Goal: Entertainment & Leisure: Browse casually

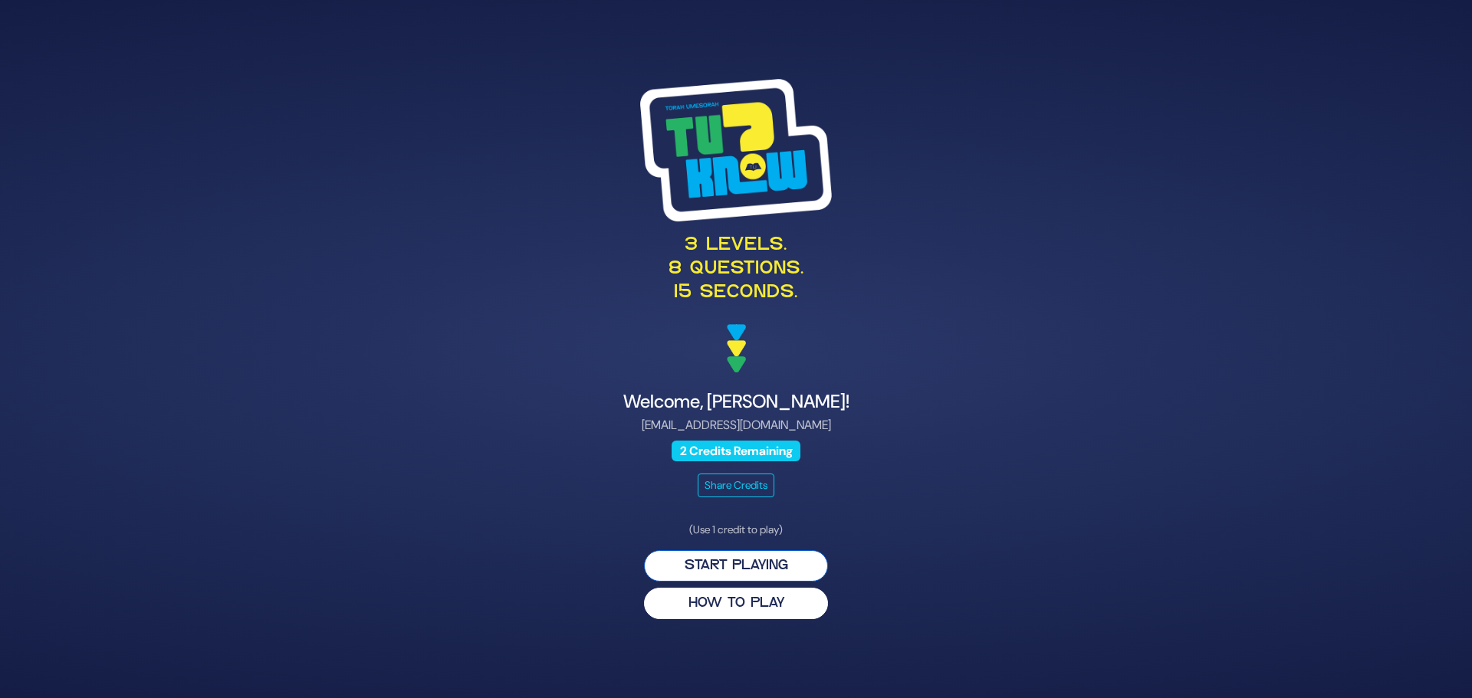
click at [749, 558] on button "Start Playing" at bounding box center [736, 565] width 184 height 31
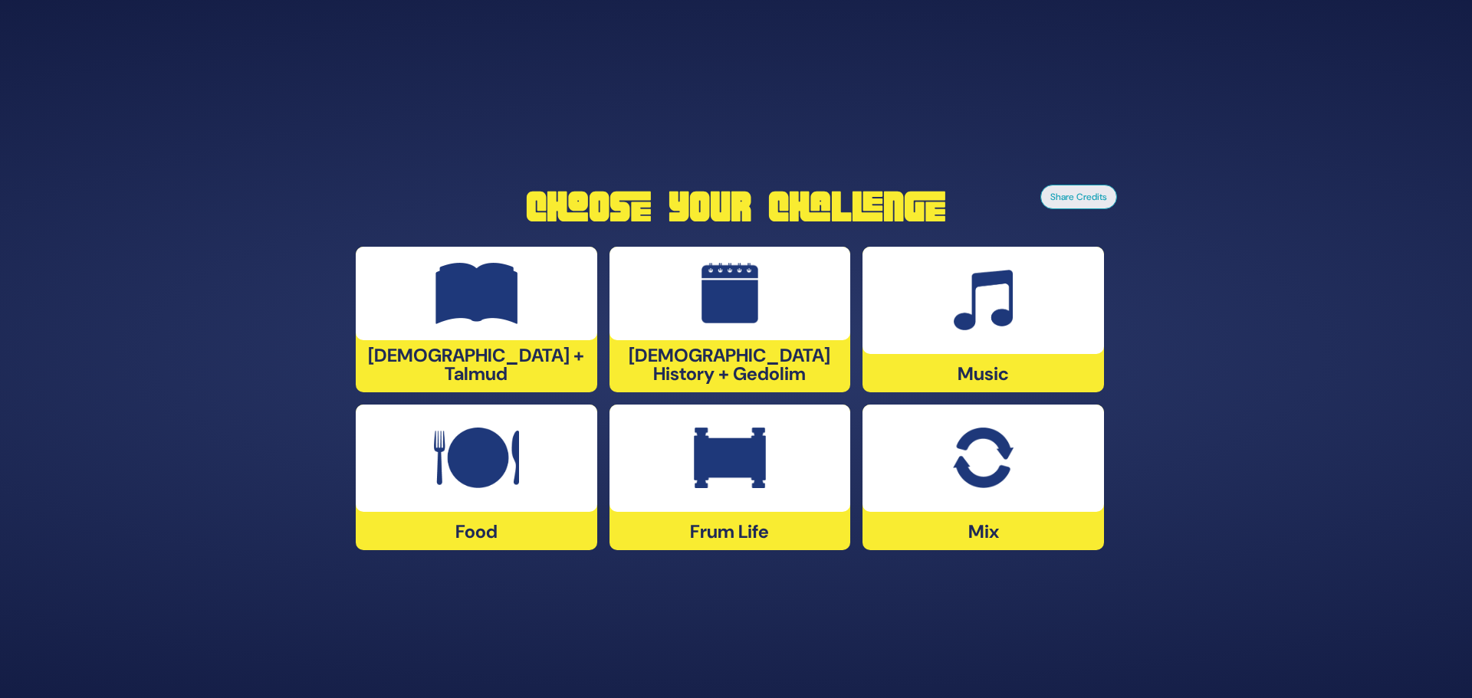
click at [744, 498] on div at bounding box center [729, 458] width 241 height 107
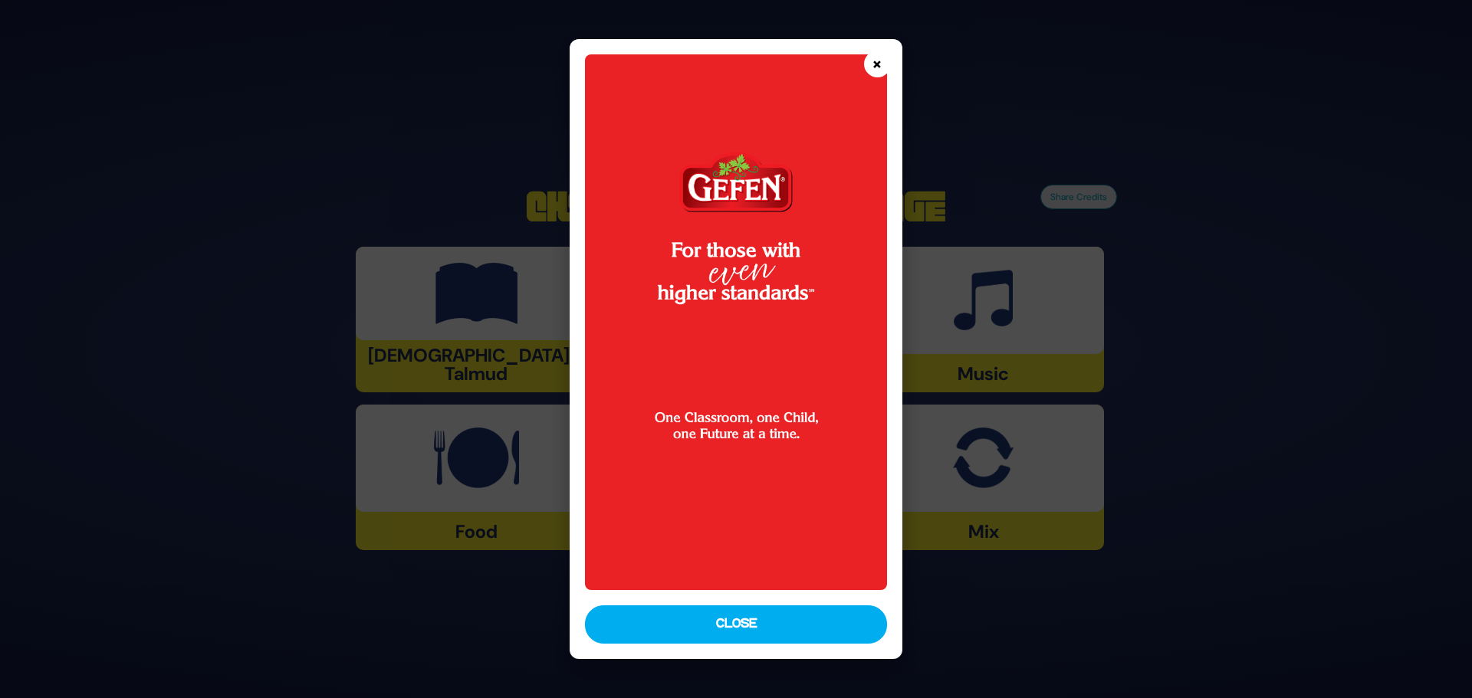
click at [874, 63] on button "×" at bounding box center [877, 64] width 27 height 27
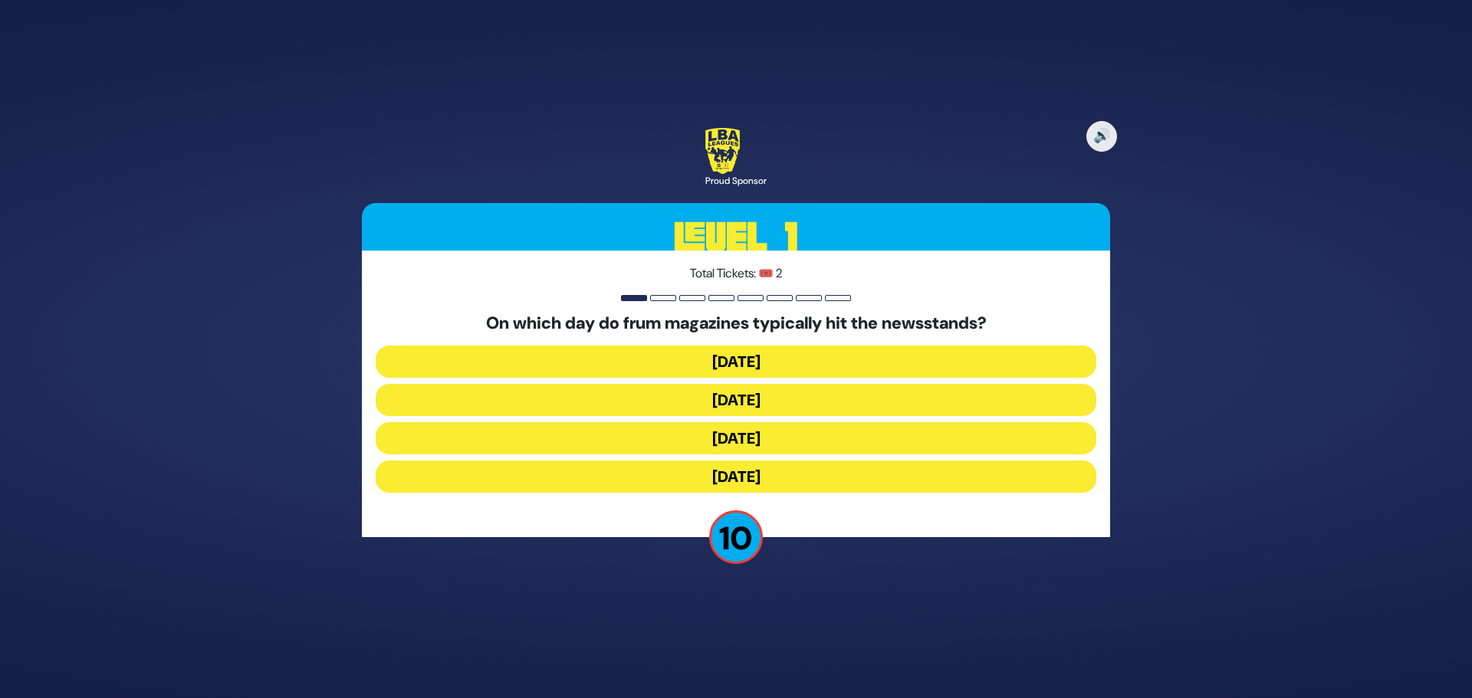
click at [721, 422] on button "[DATE]" at bounding box center [736, 438] width 720 height 32
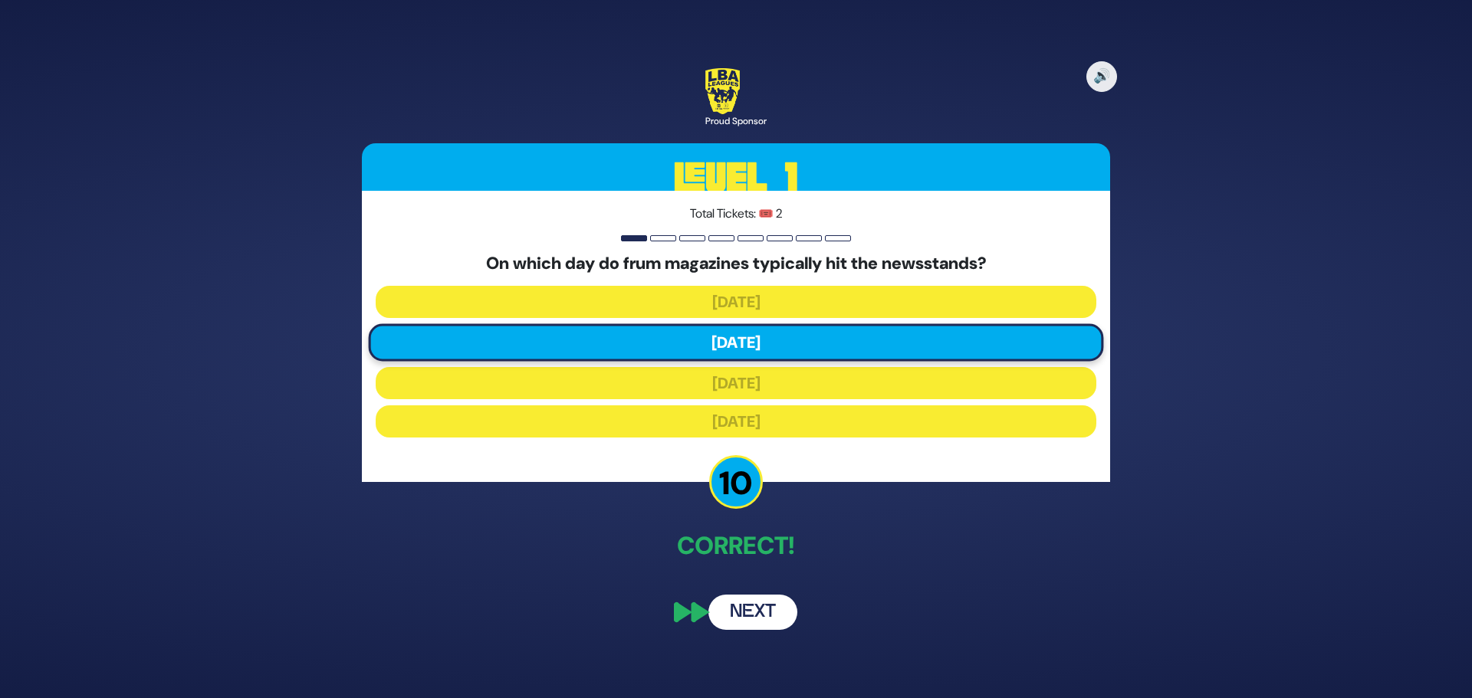
click at [746, 600] on button "Next" at bounding box center [752, 612] width 89 height 35
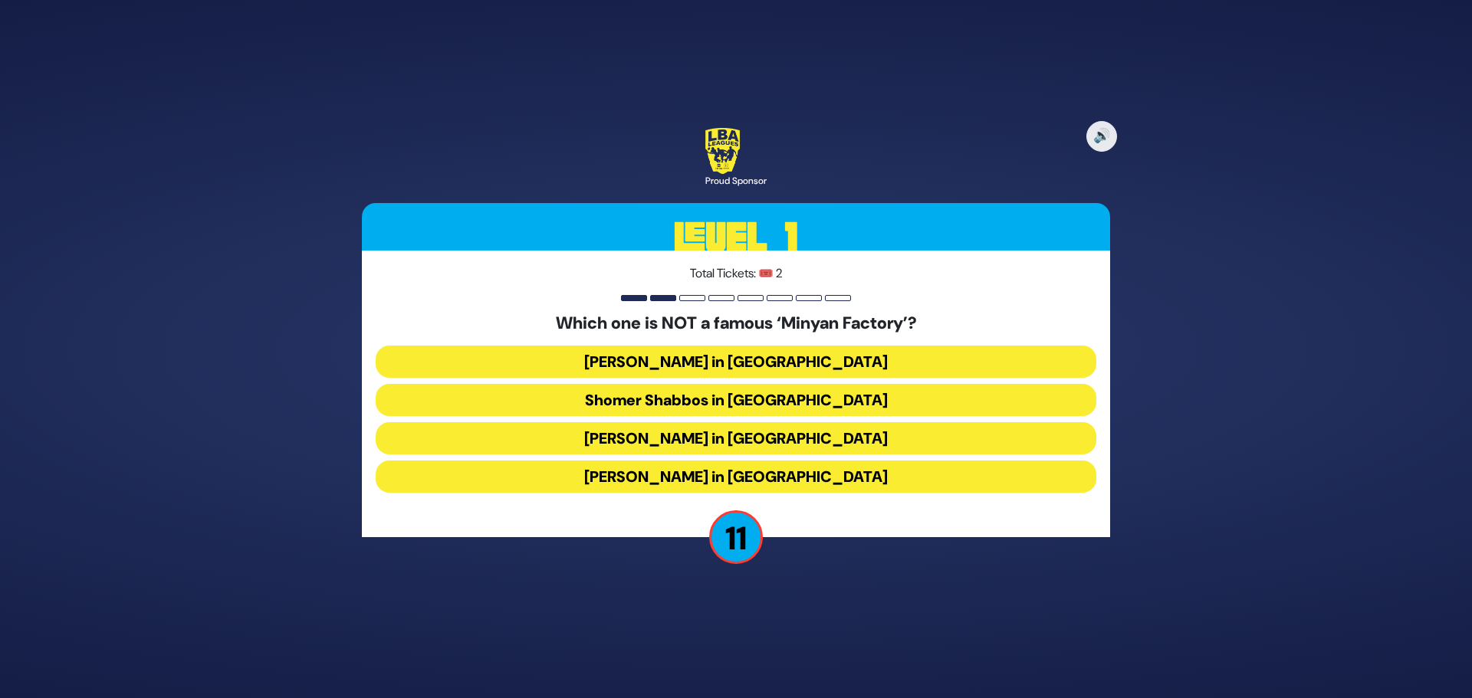
click at [697, 475] on button "[PERSON_NAME] in [GEOGRAPHIC_DATA]" at bounding box center [736, 477] width 720 height 32
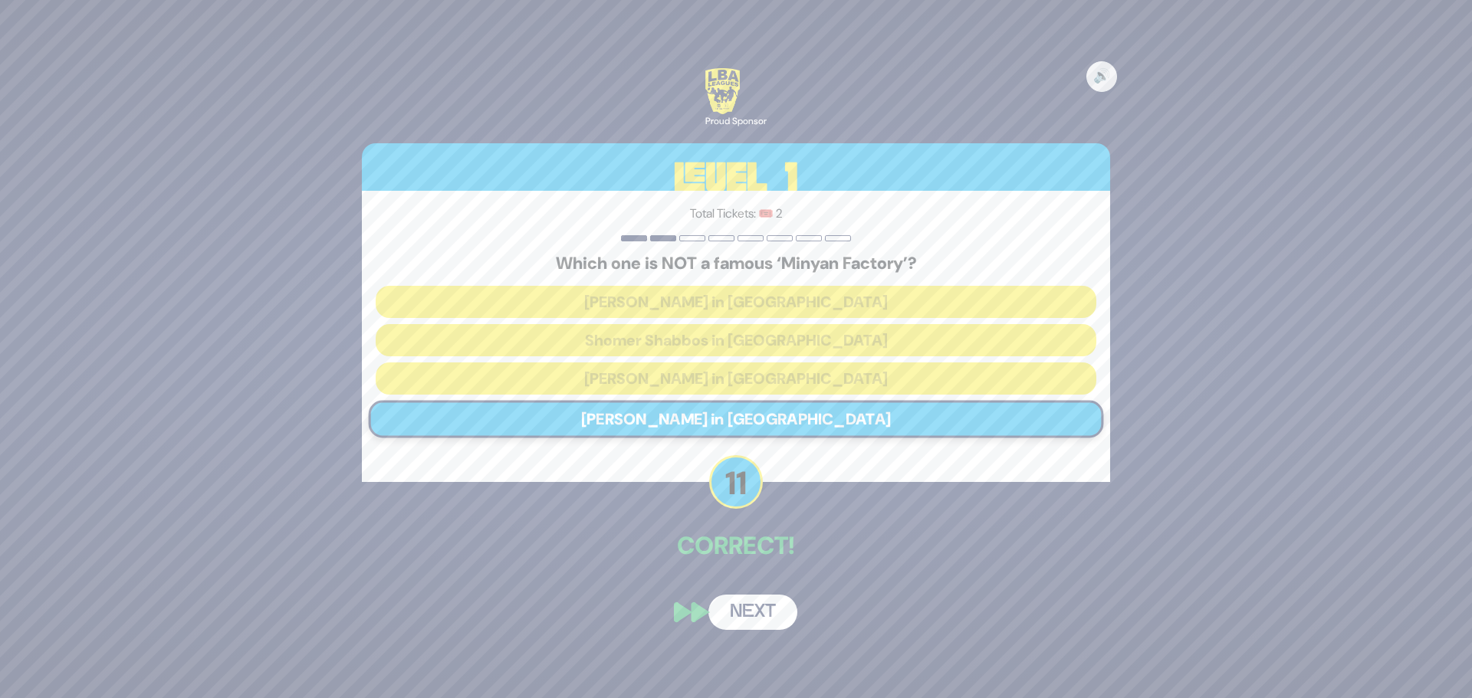
click at [758, 627] on button "Next" at bounding box center [752, 612] width 89 height 35
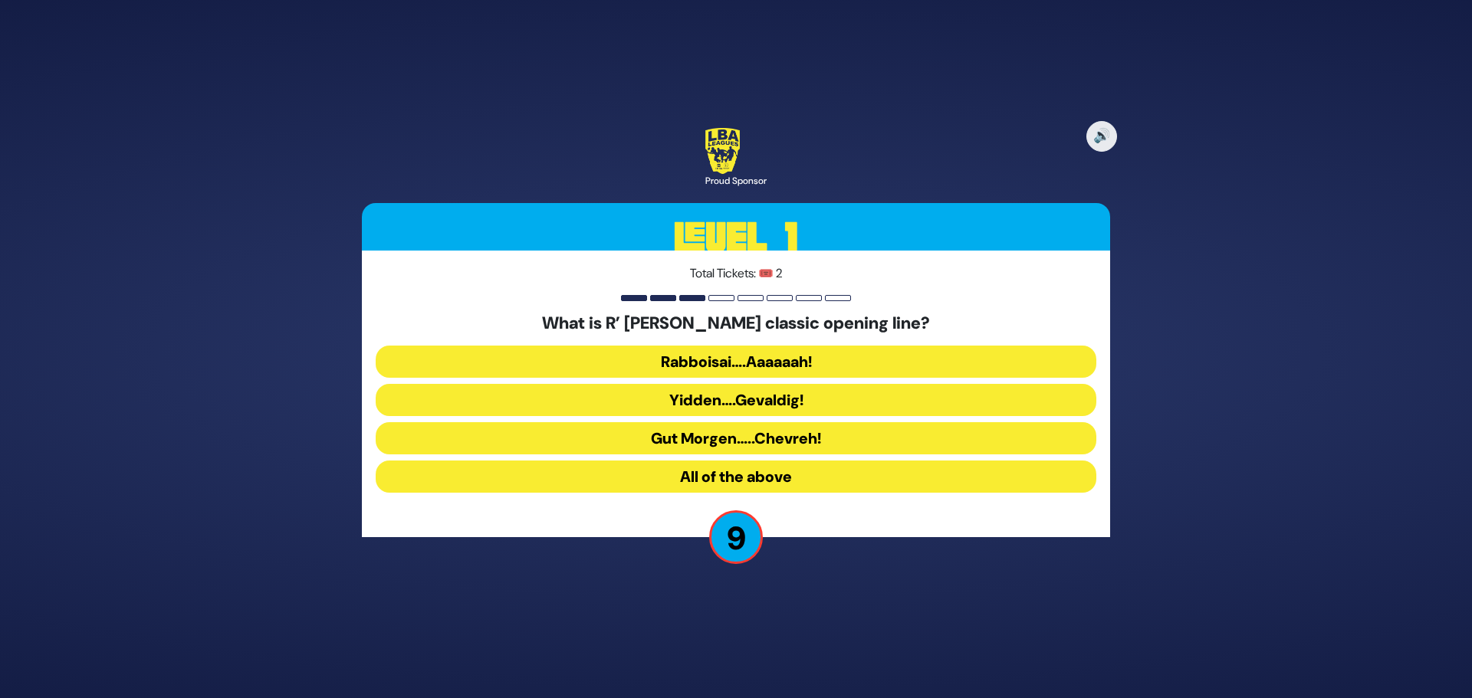
click at [812, 468] on button "All of the above" at bounding box center [736, 477] width 720 height 32
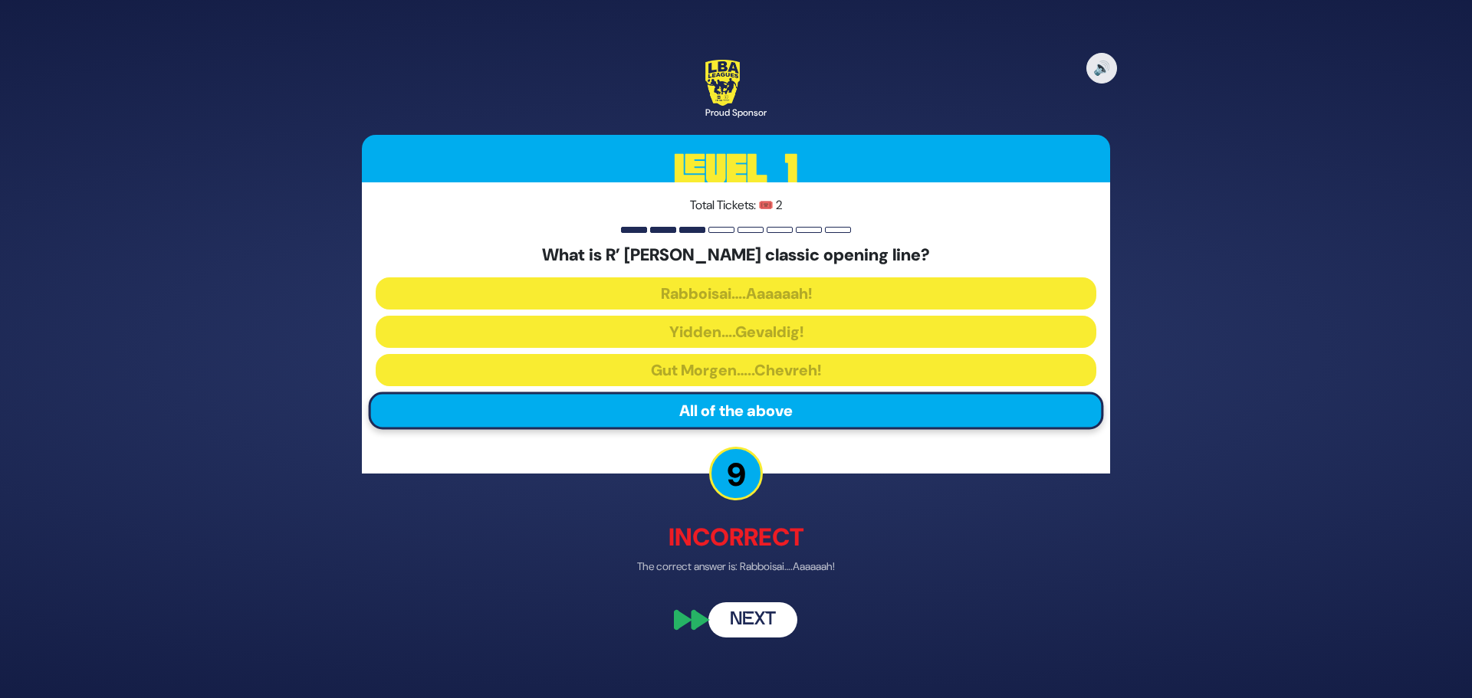
click at [763, 619] on button "Next" at bounding box center [752, 620] width 89 height 35
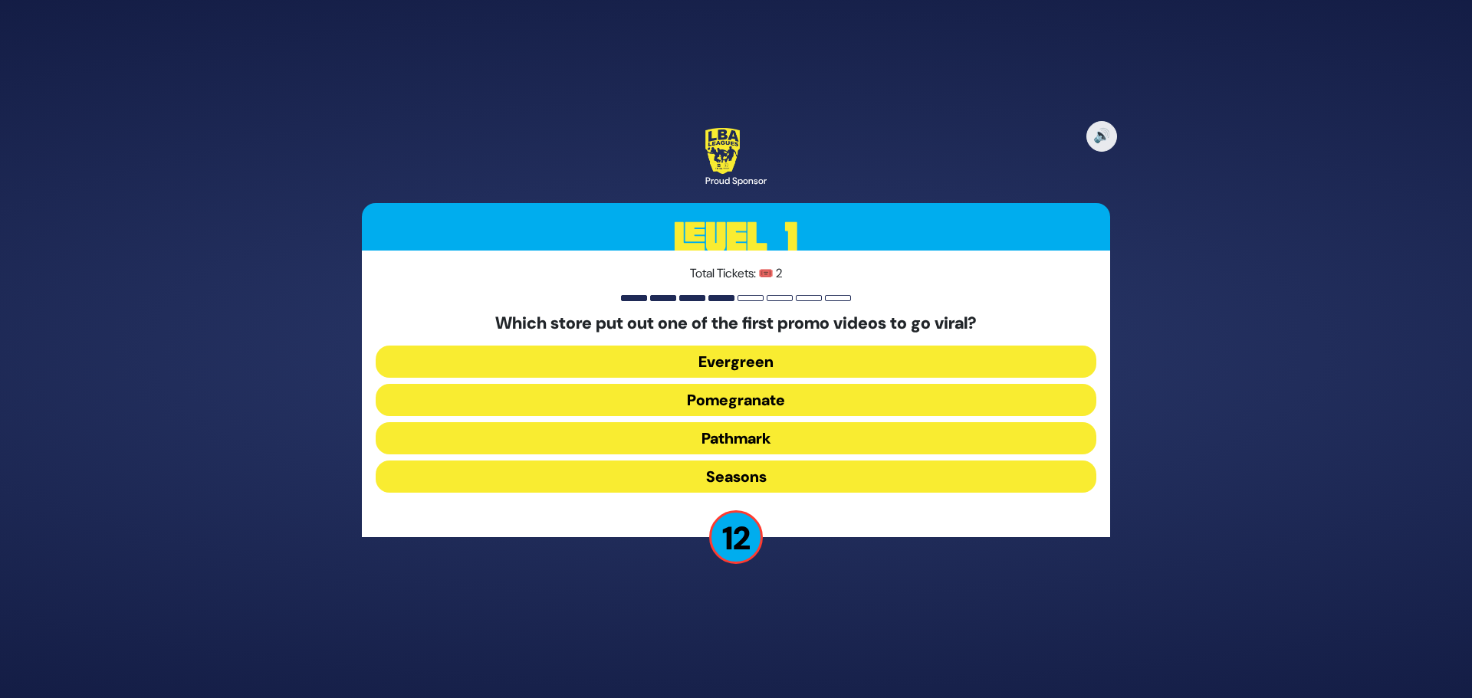
click at [812, 422] on button "Pomegranate" at bounding box center [736, 438] width 720 height 32
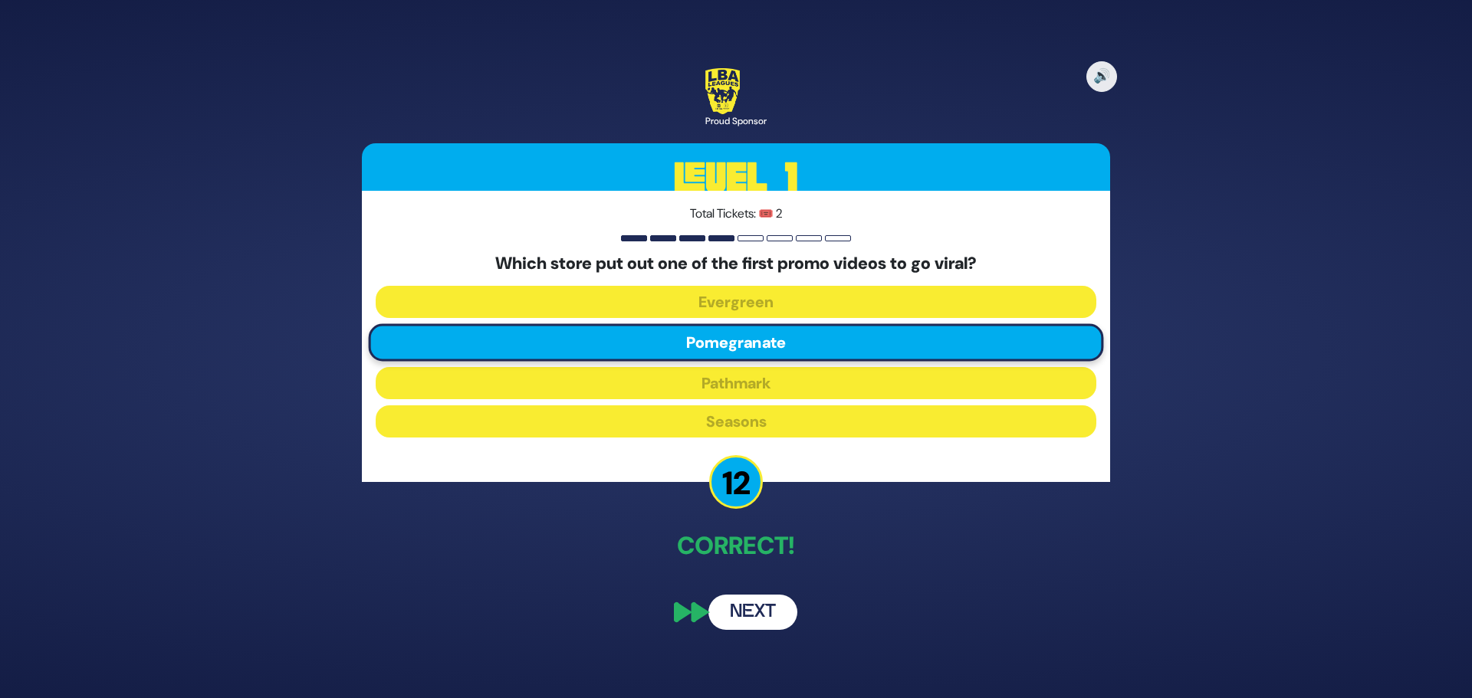
click at [774, 600] on button "Next" at bounding box center [752, 612] width 89 height 35
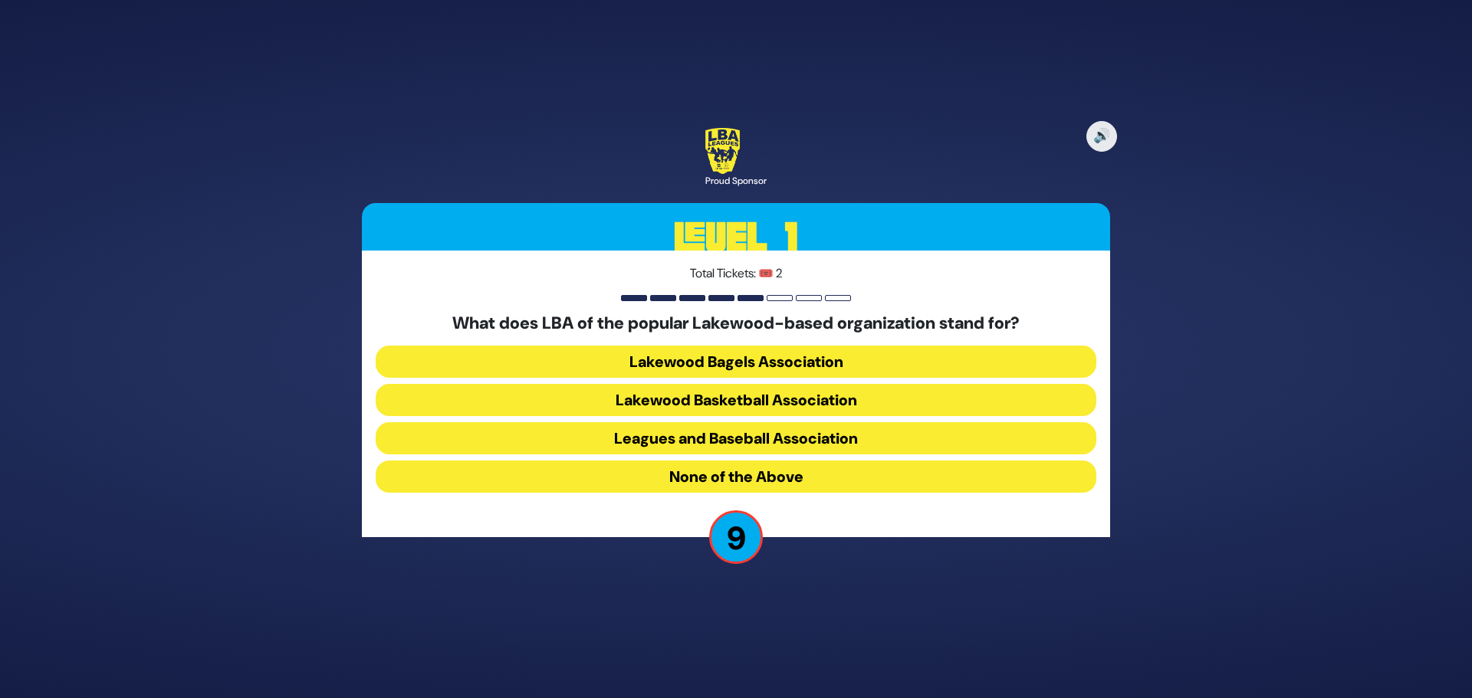
click at [742, 463] on button "None of the Above" at bounding box center [736, 477] width 720 height 32
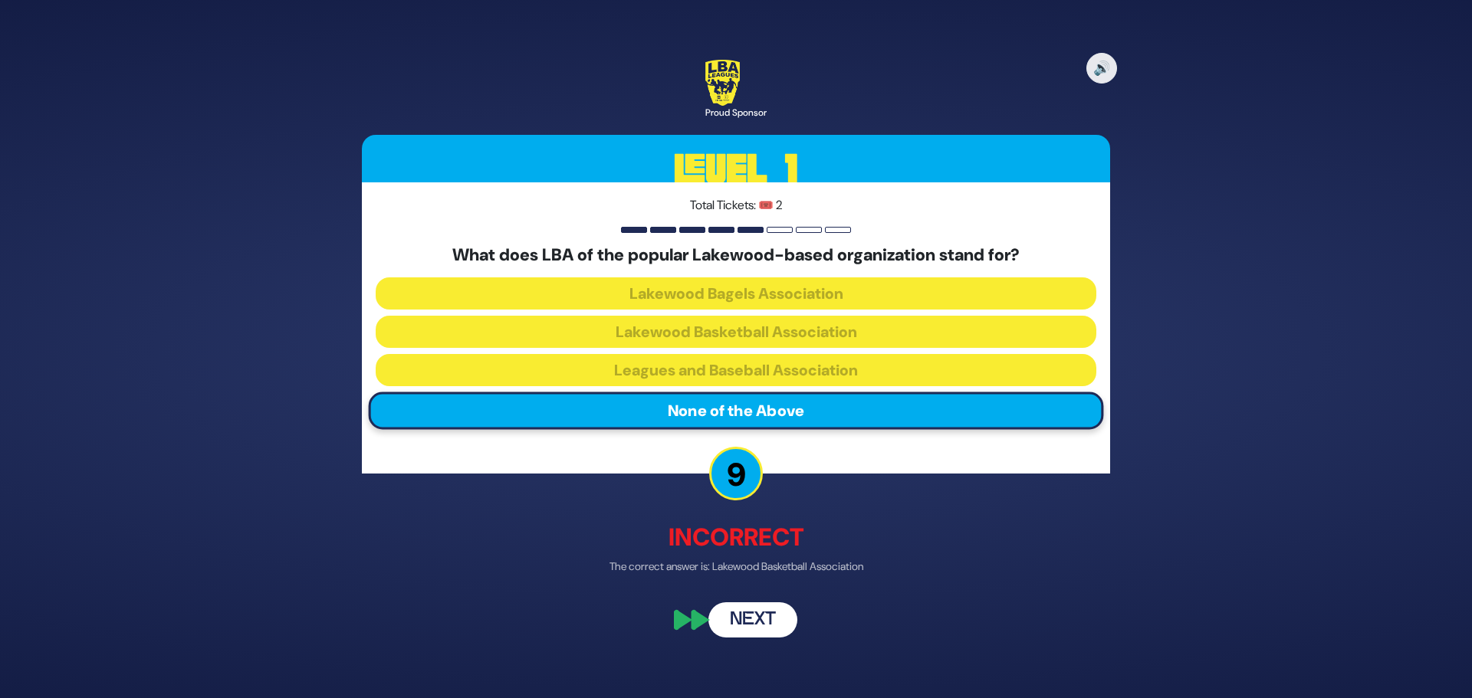
click at [757, 617] on button "Next" at bounding box center [752, 620] width 89 height 35
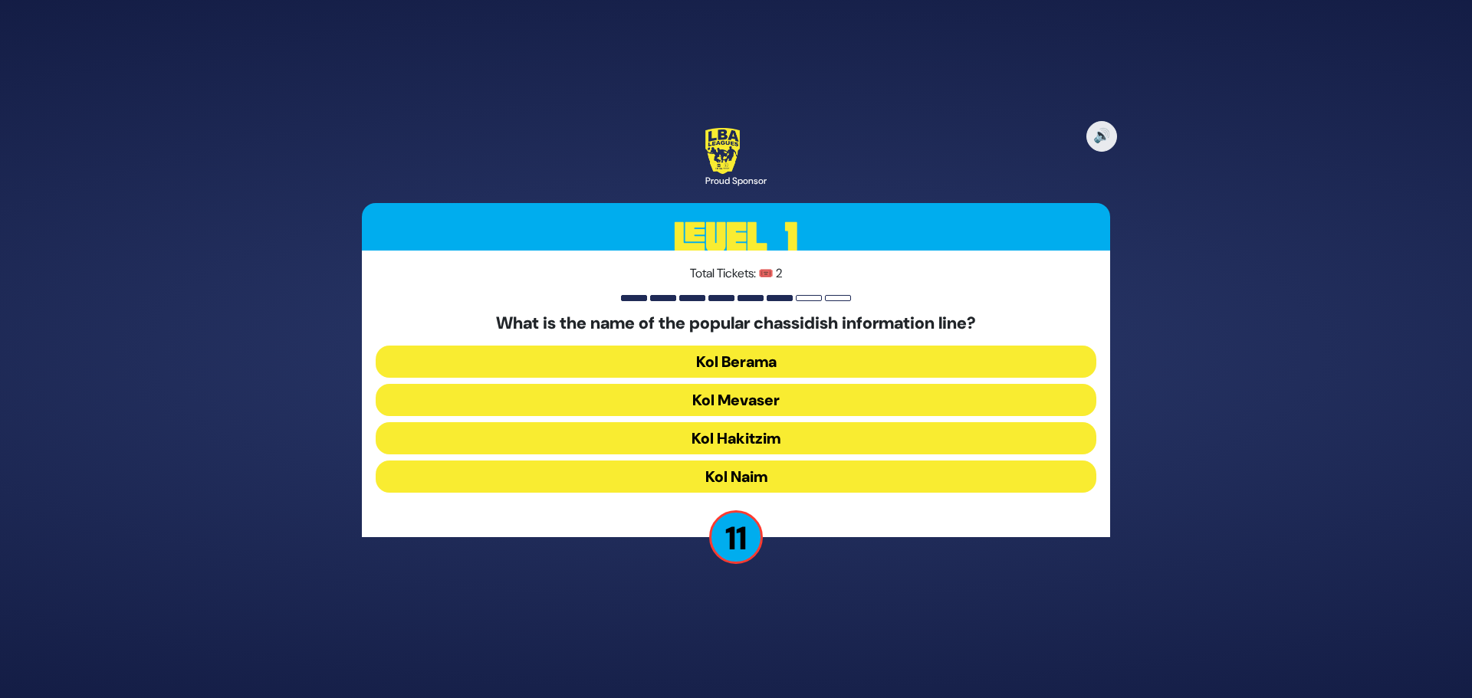
click at [764, 422] on button "Kol Mevaser" at bounding box center [736, 438] width 720 height 32
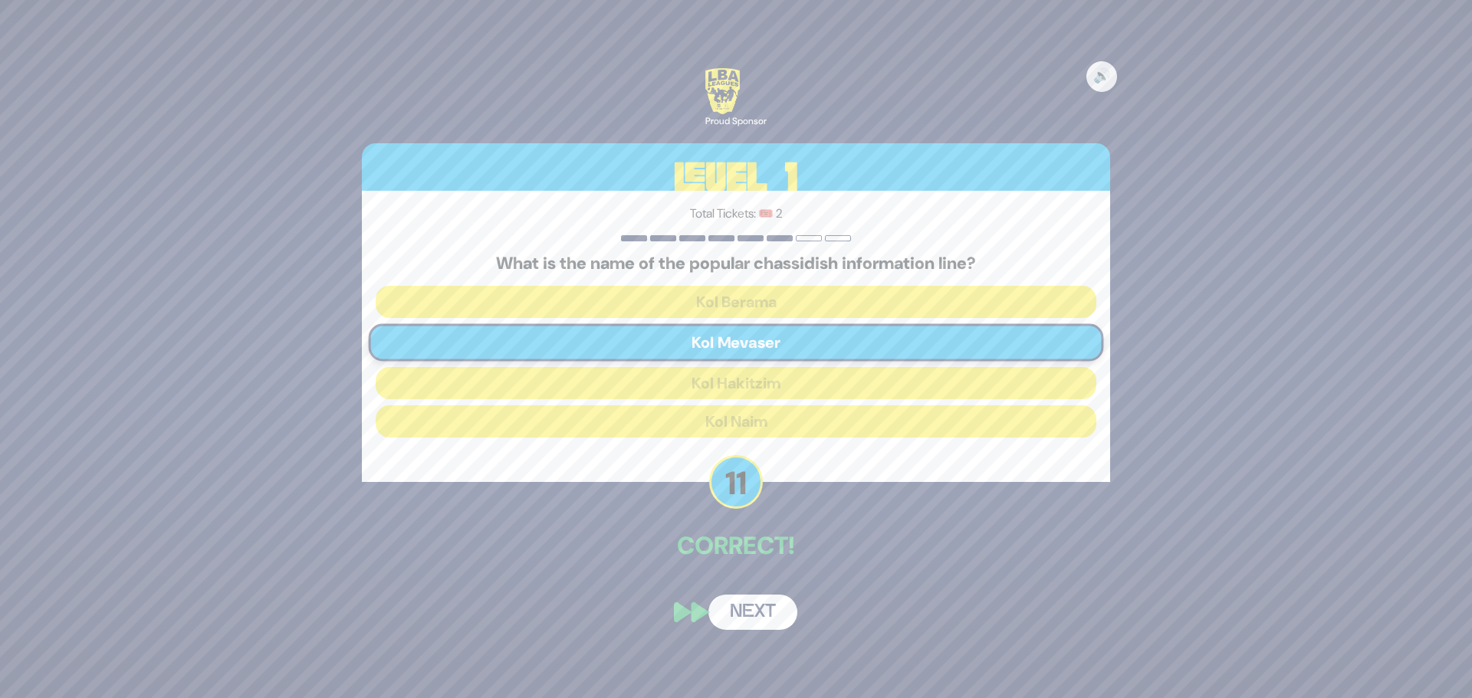
click at [746, 615] on button "Next" at bounding box center [752, 612] width 89 height 35
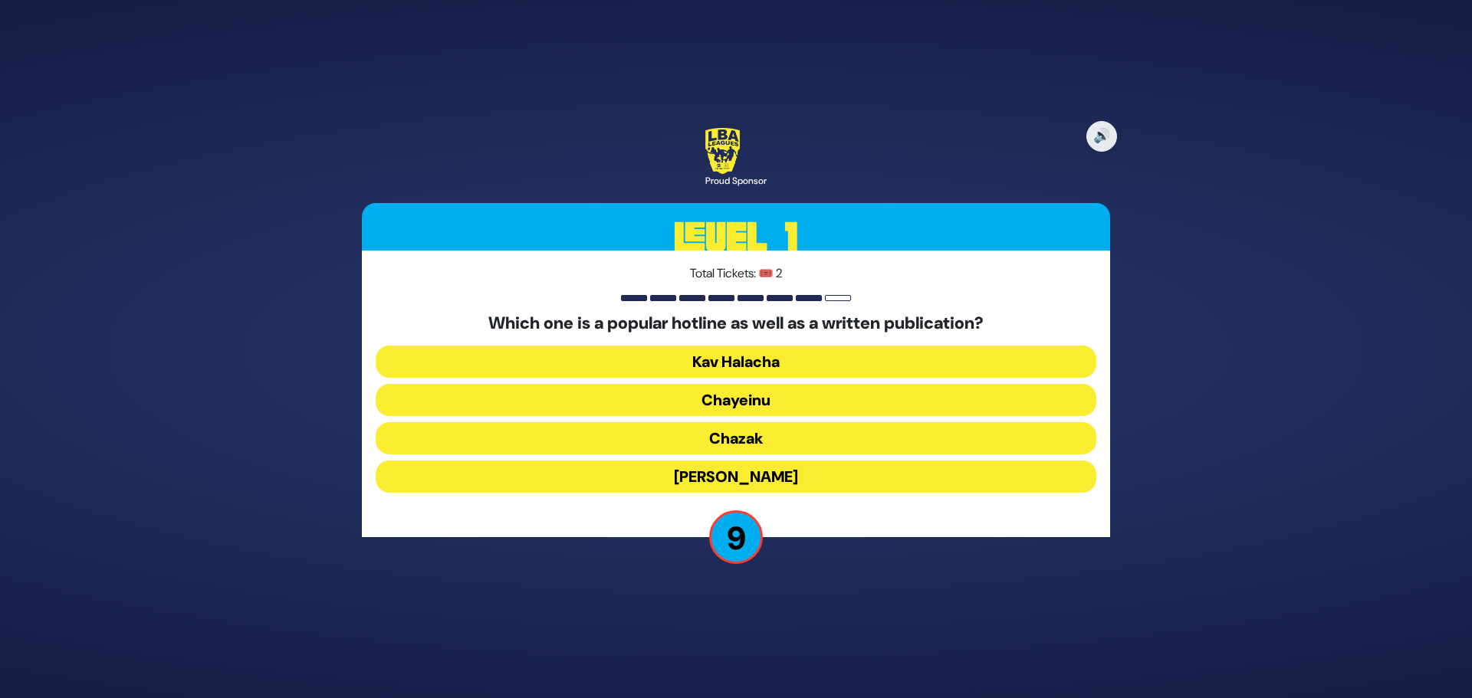
click at [746, 422] on button "Chayeinu" at bounding box center [736, 438] width 720 height 32
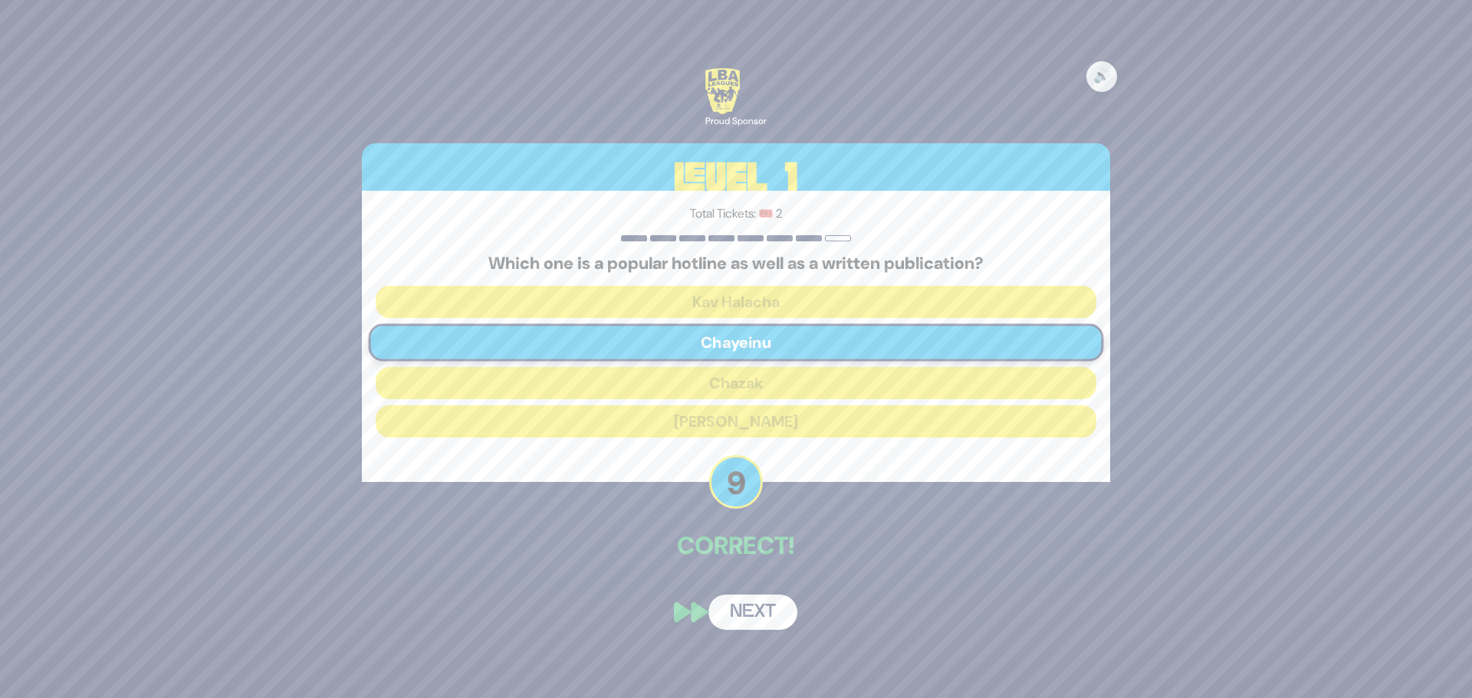
click at [754, 615] on button "Next" at bounding box center [752, 612] width 89 height 35
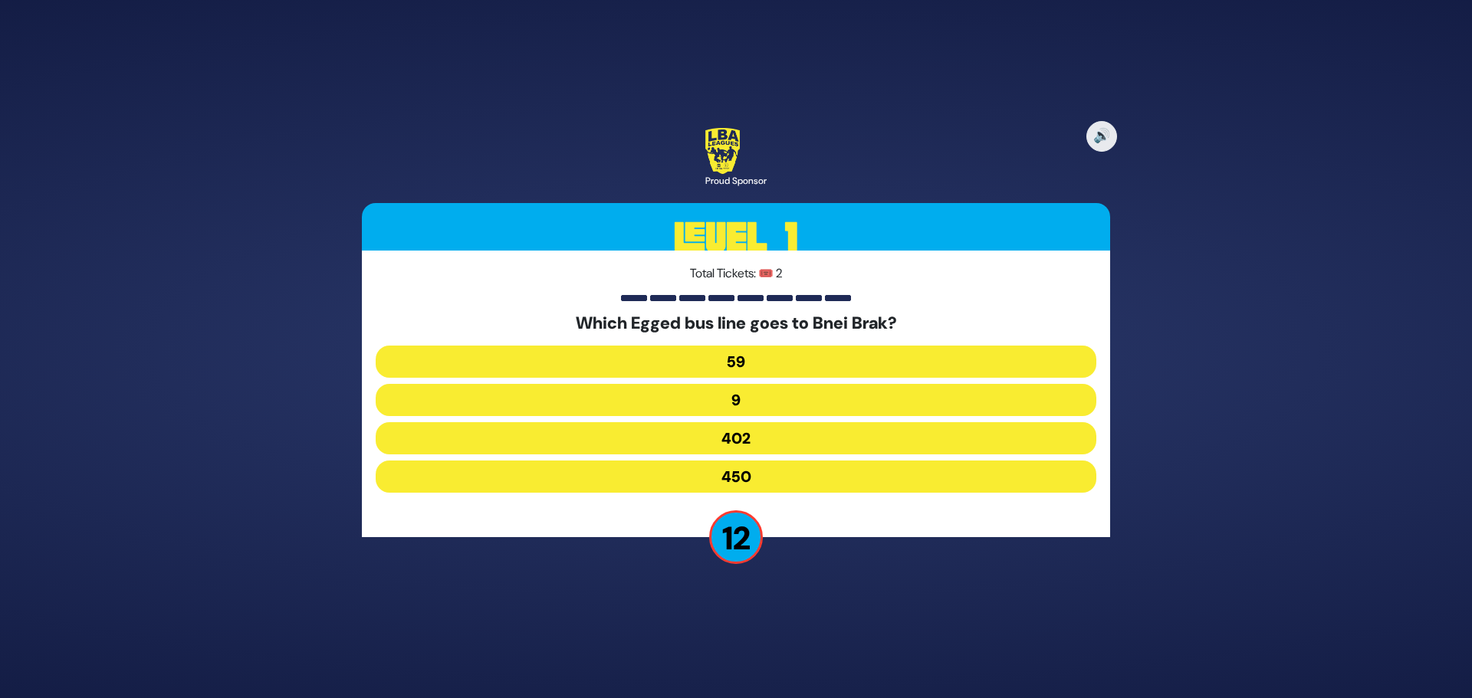
click at [795, 461] on button "402" at bounding box center [736, 477] width 720 height 32
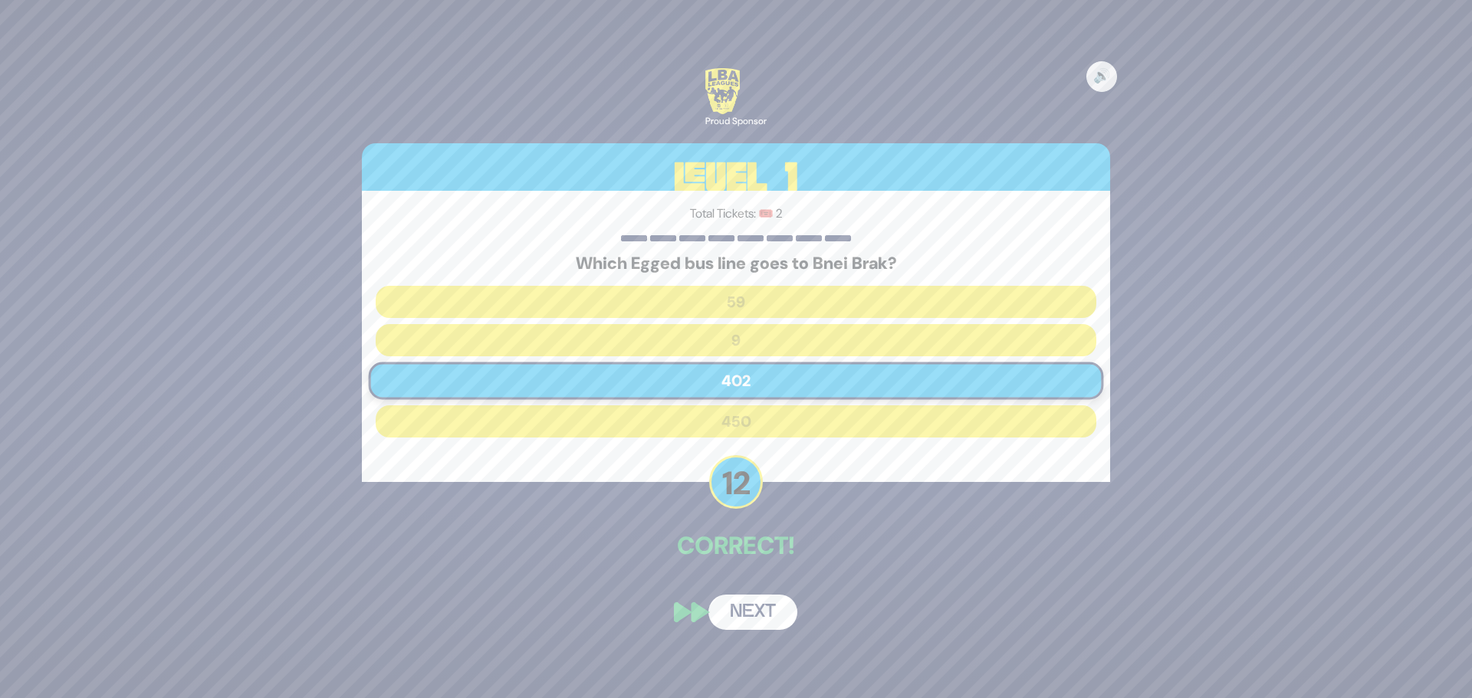
click at [769, 618] on button "Next" at bounding box center [752, 612] width 89 height 35
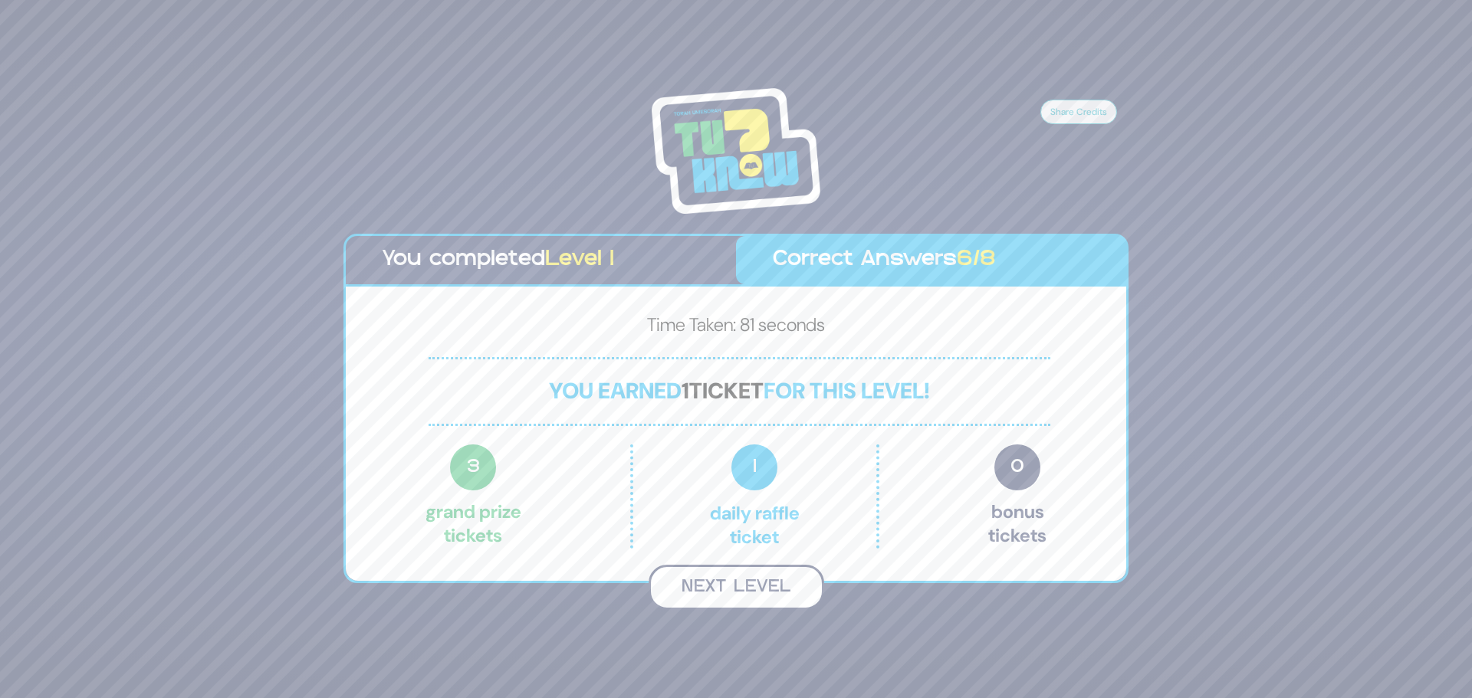
click at [765, 586] on button "Next Level" at bounding box center [736, 587] width 176 height 45
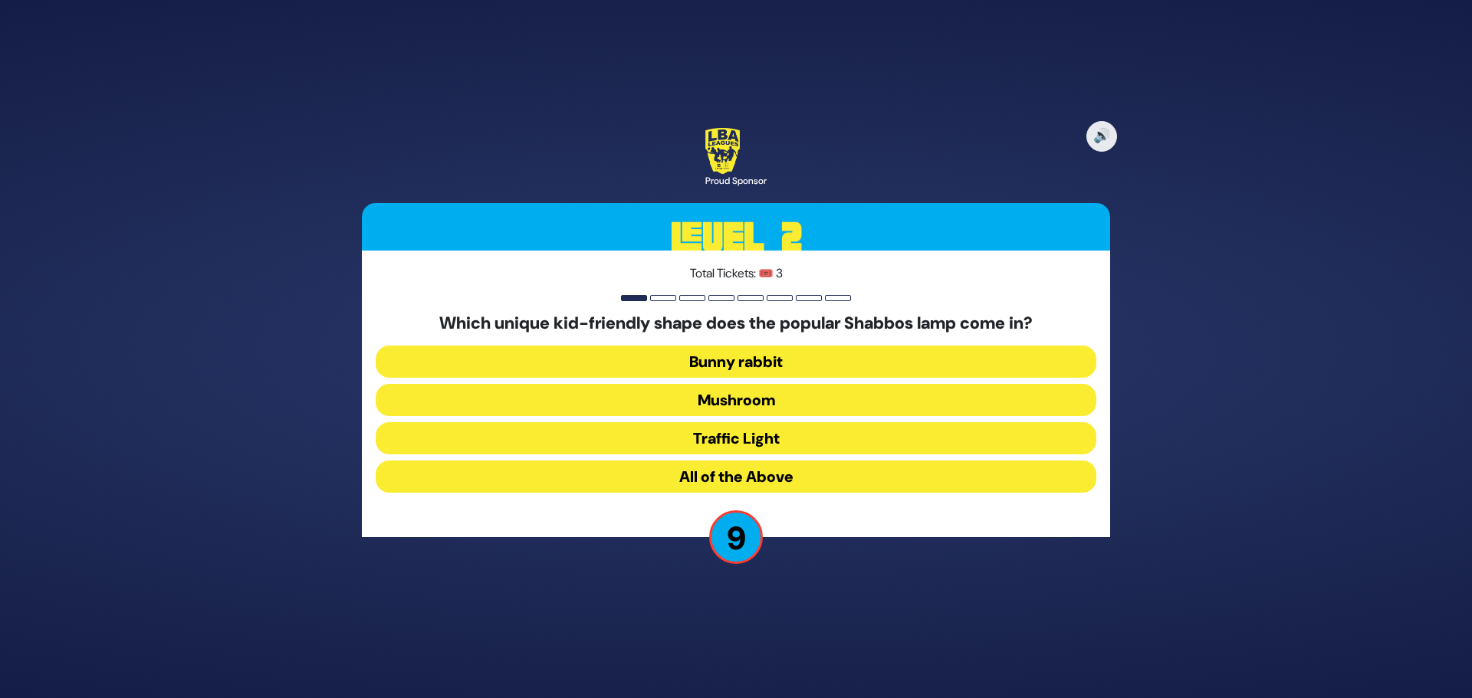
click at [675, 384] on button "Bunny rabbit" at bounding box center [736, 400] width 720 height 32
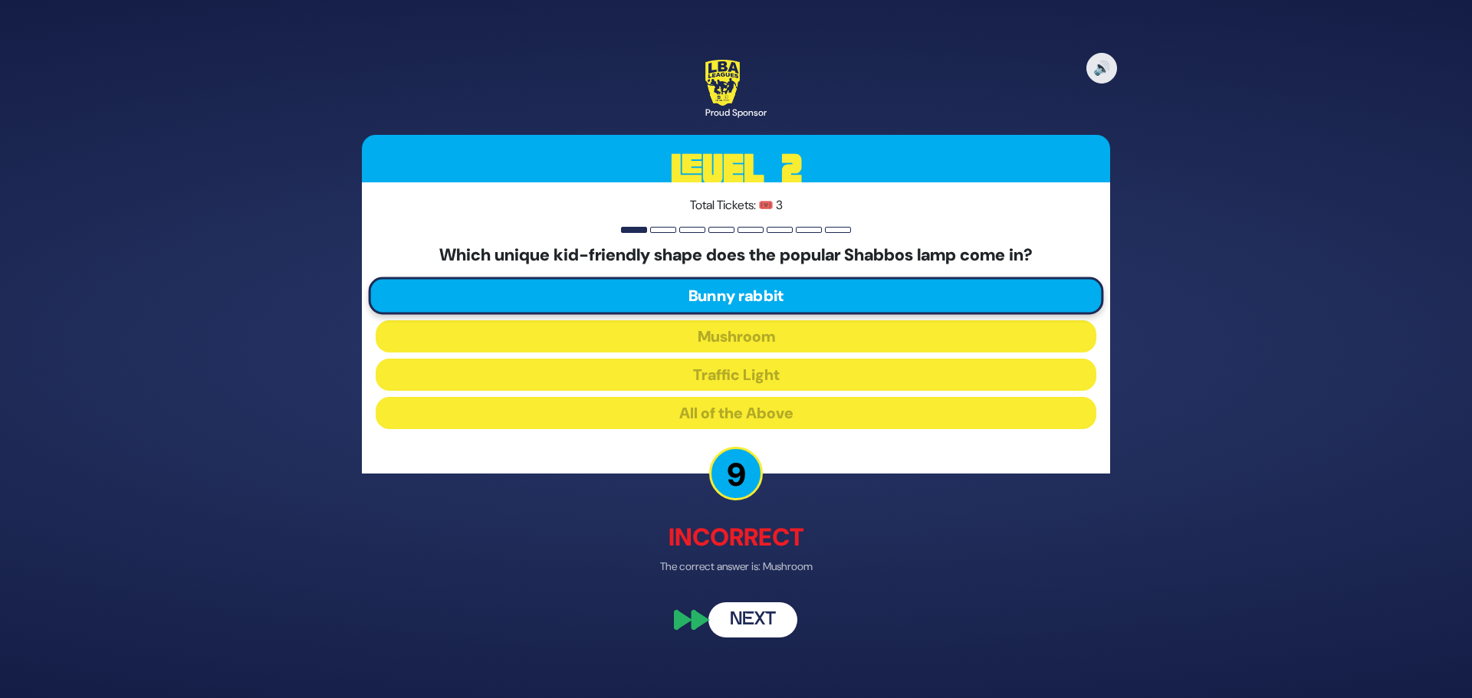
click at [743, 623] on button "Next" at bounding box center [752, 620] width 89 height 35
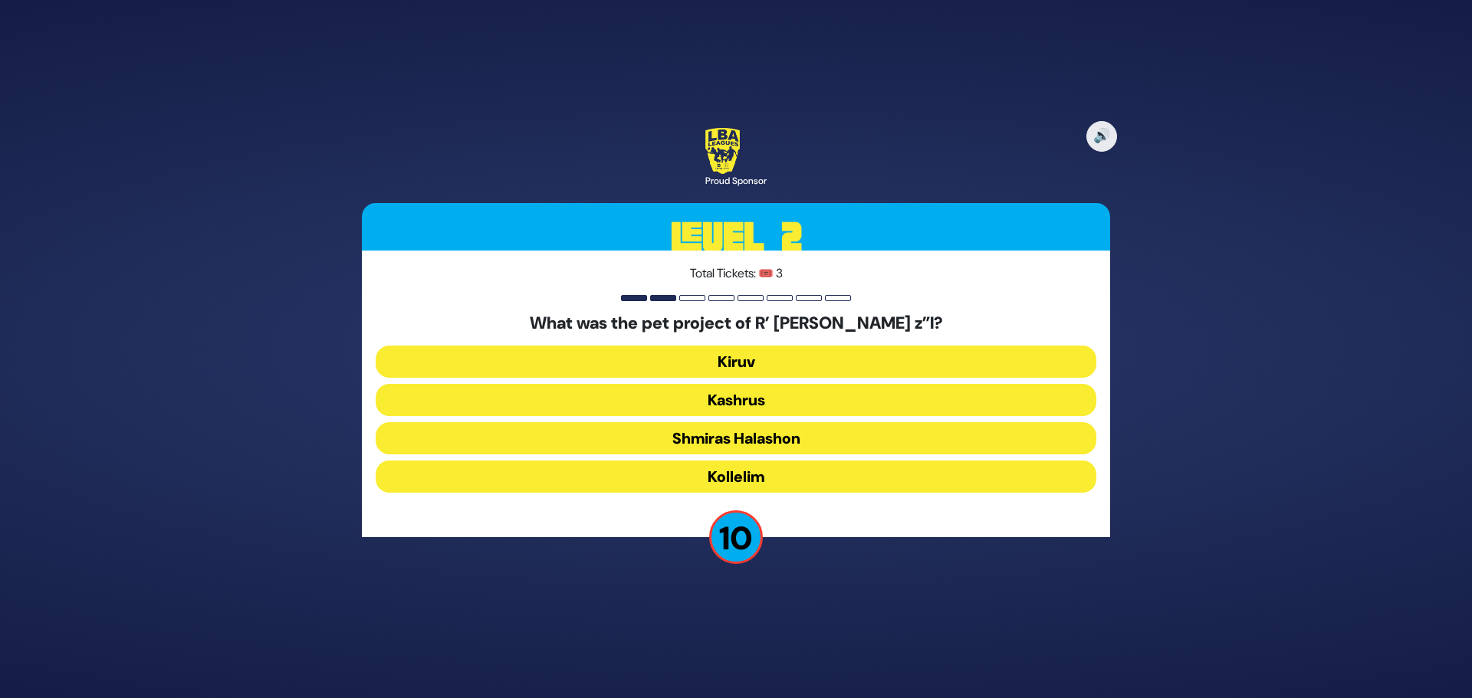
click at [756, 461] on button "Shmiras Halashon" at bounding box center [736, 477] width 720 height 32
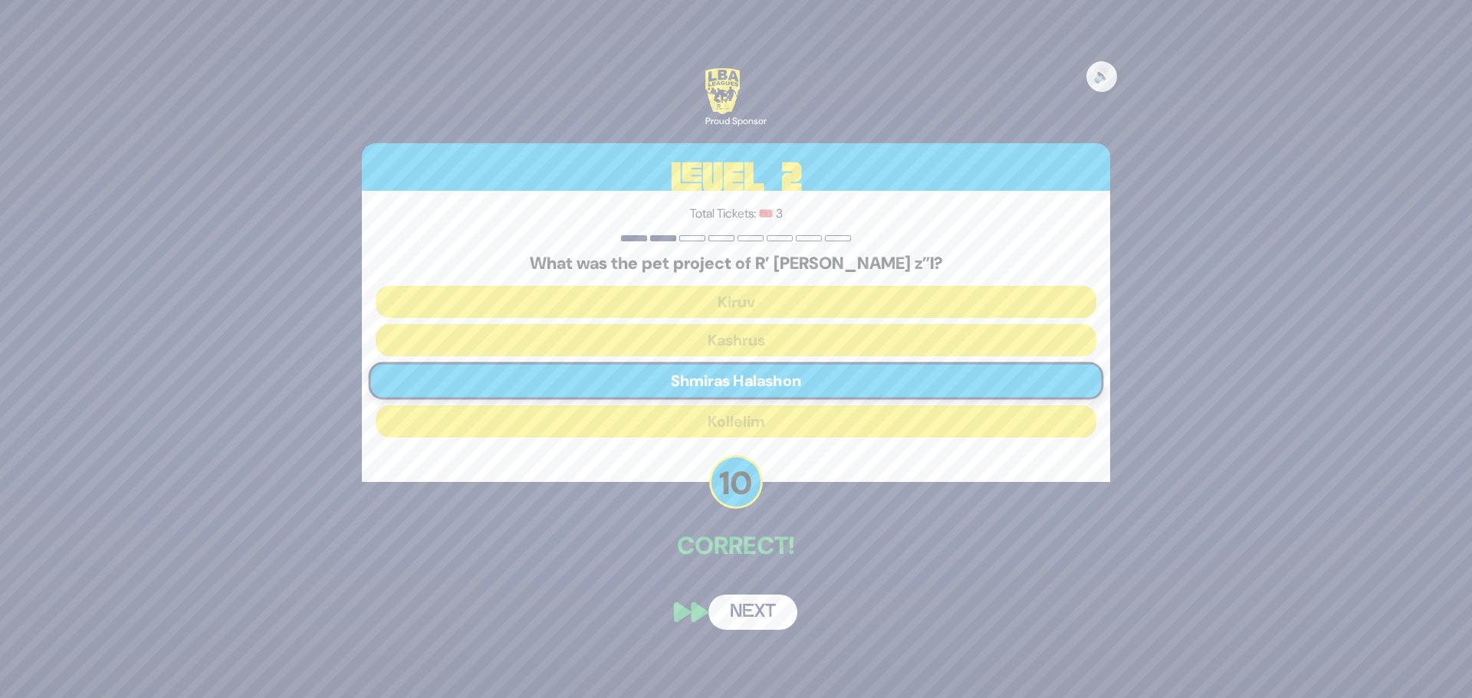
click at [756, 606] on button "Next" at bounding box center [752, 612] width 89 height 35
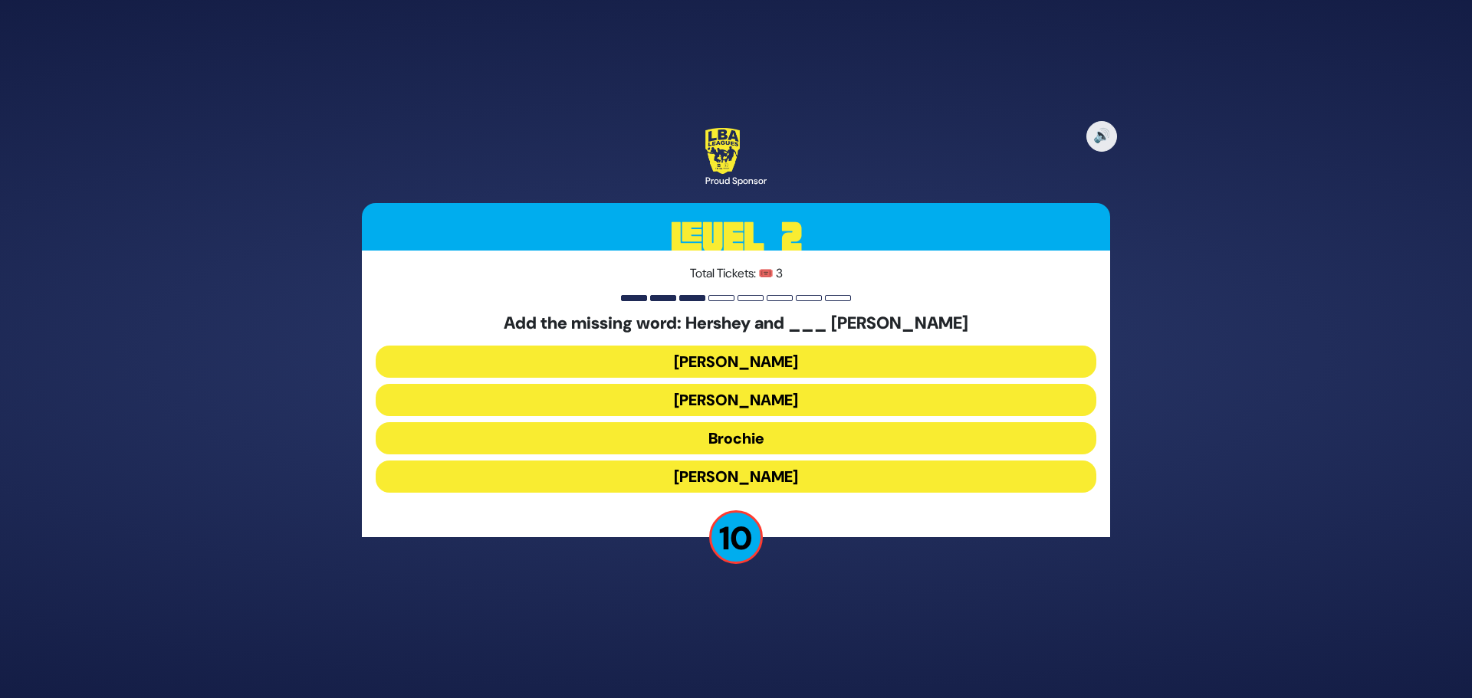
click at [698, 461] on button "Brochie" at bounding box center [736, 477] width 720 height 32
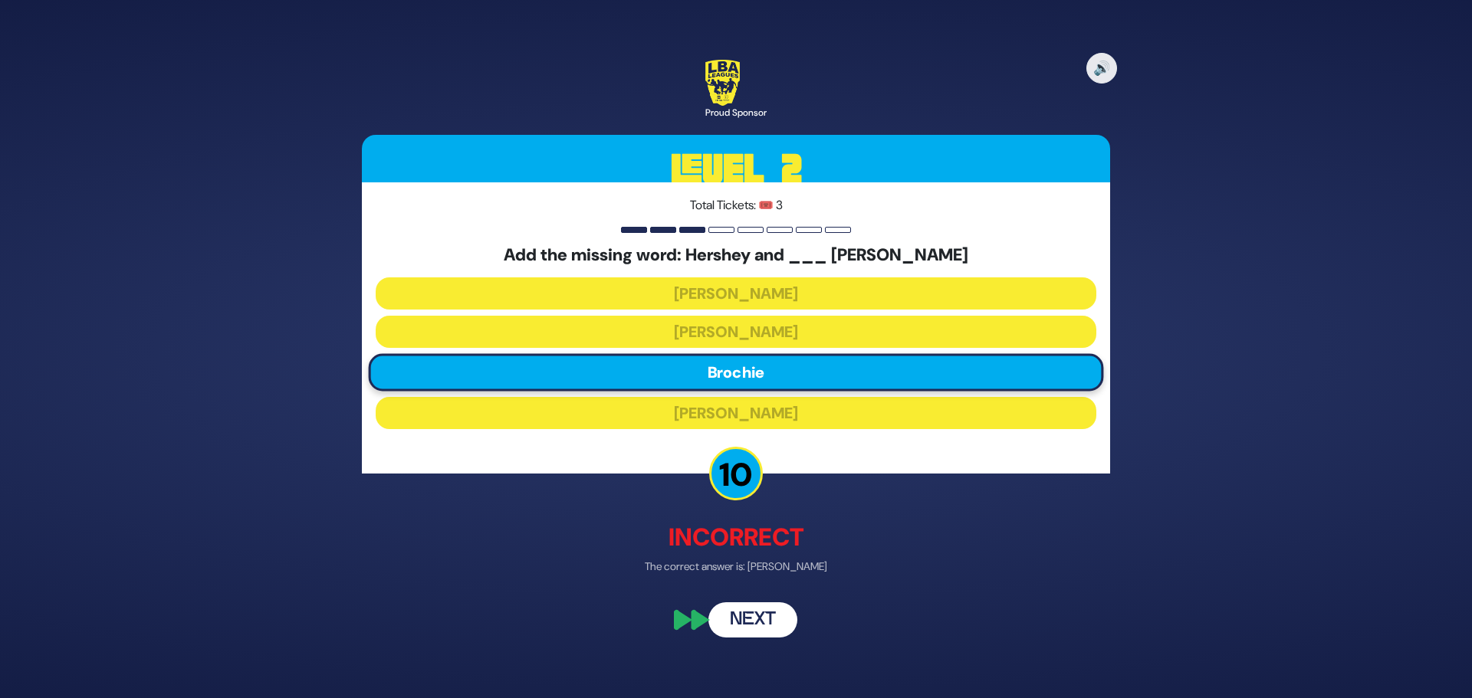
click at [741, 626] on button "Next" at bounding box center [752, 620] width 89 height 35
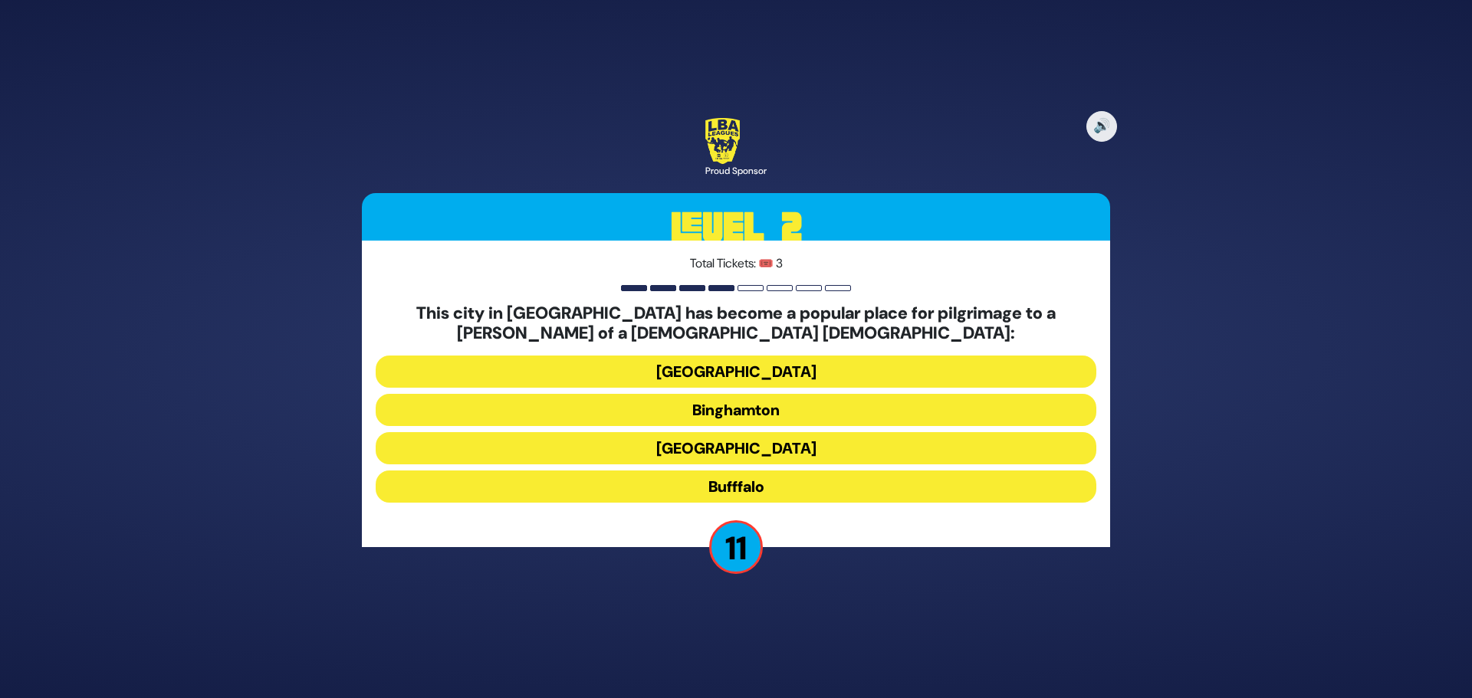
click at [771, 487] on button "Bufffalo" at bounding box center [736, 487] width 720 height 32
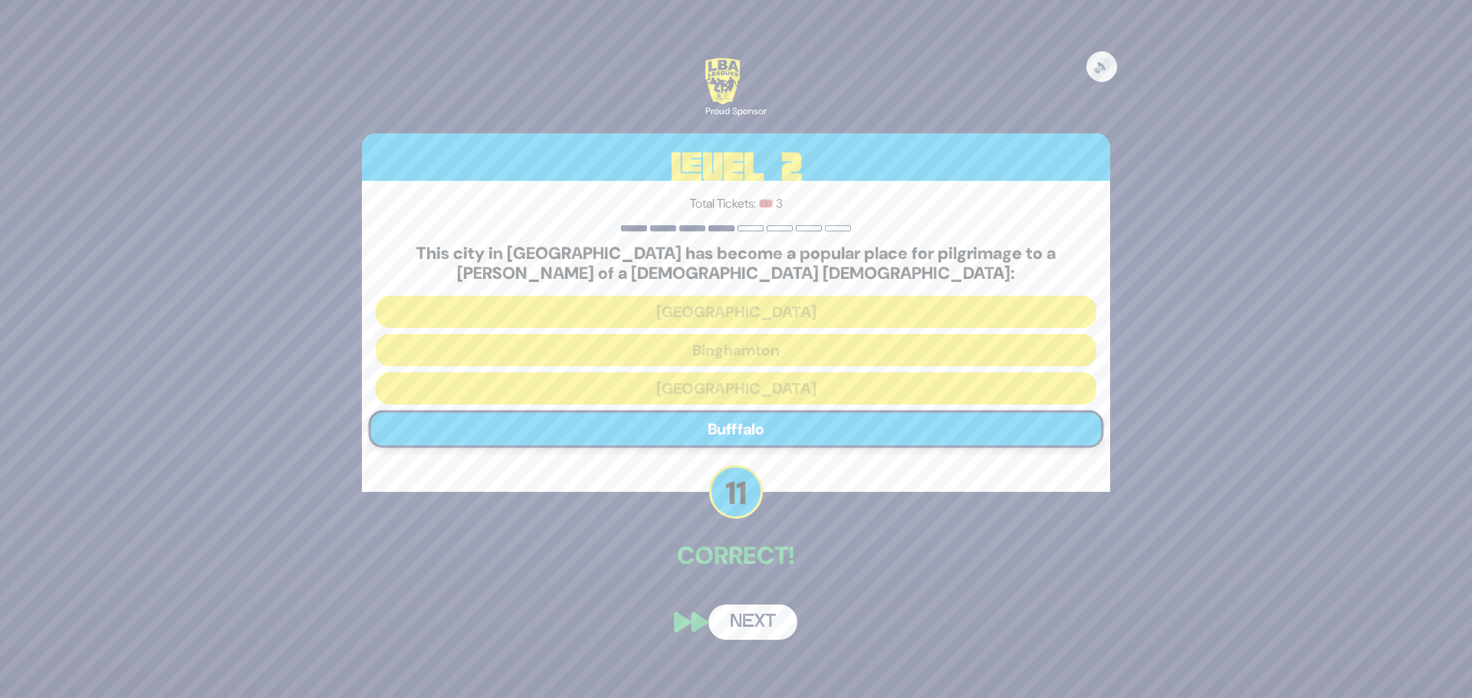
click at [763, 633] on button "Next" at bounding box center [752, 622] width 89 height 35
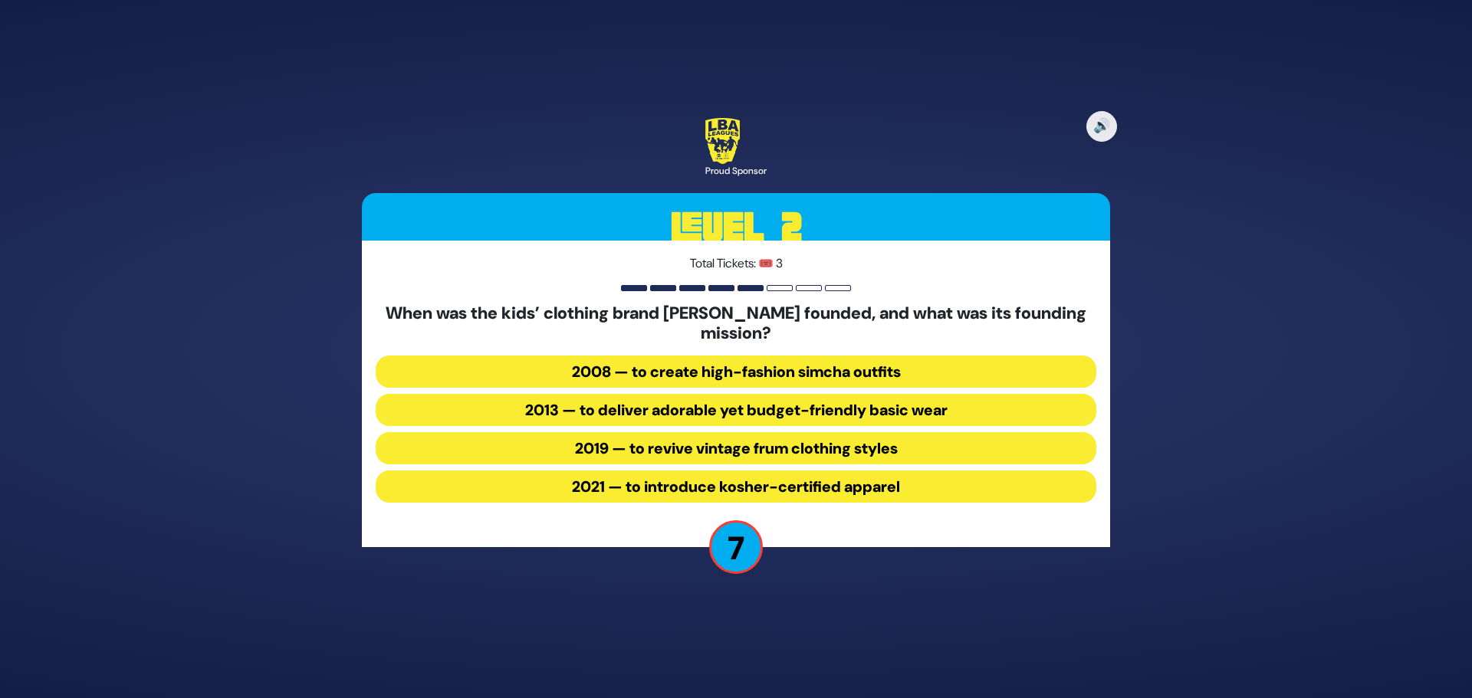
click at [704, 394] on button "2008 — to create high-fashion simcha outfits" at bounding box center [736, 410] width 720 height 32
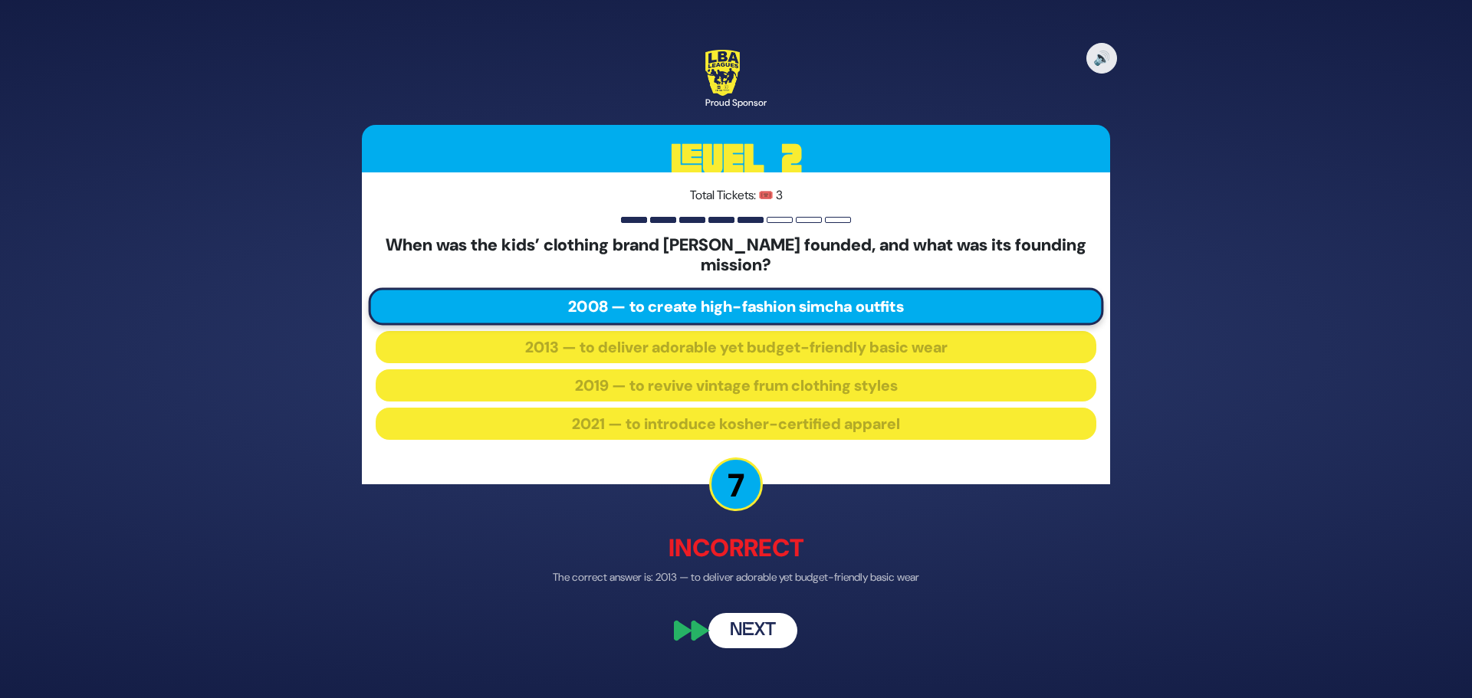
click at [766, 636] on button "Next" at bounding box center [752, 630] width 89 height 35
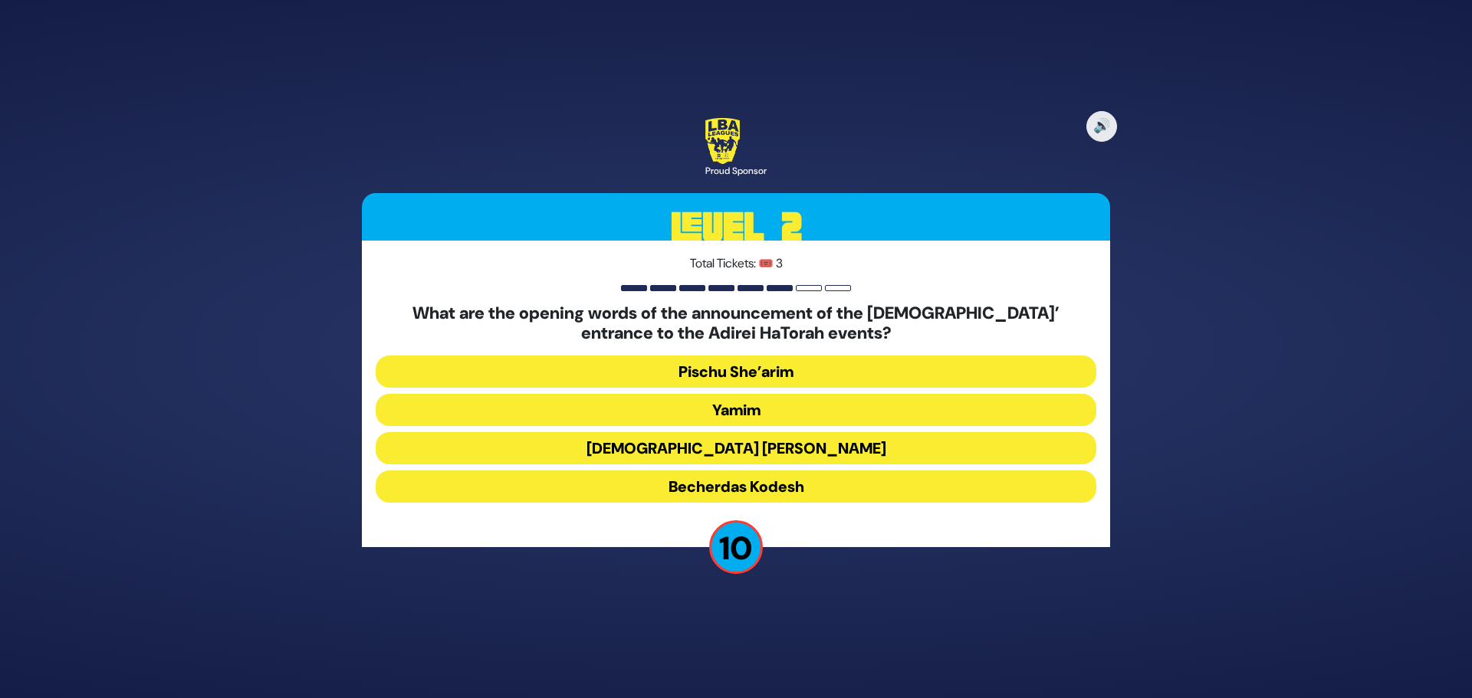
click at [722, 432] on button "Yamim" at bounding box center [736, 448] width 720 height 32
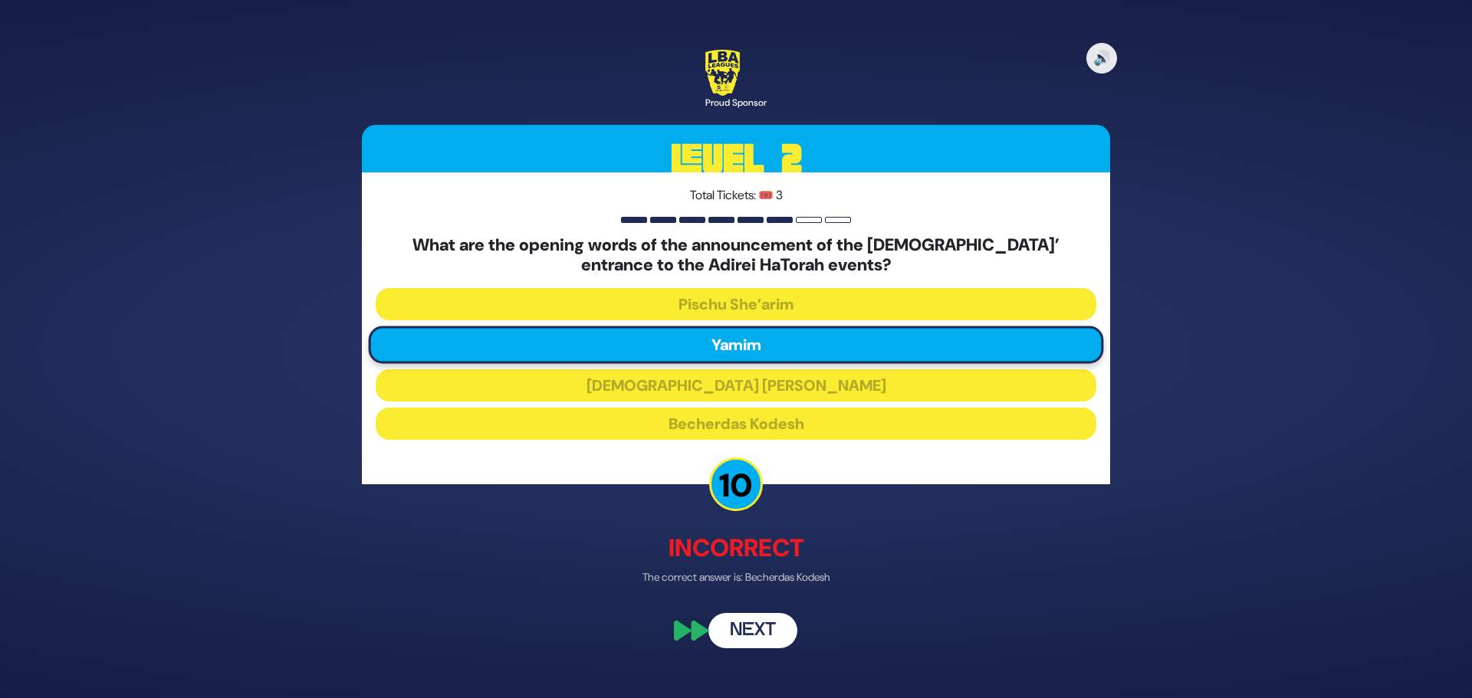
click at [756, 628] on button "Next" at bounding box center [752, 630] width 89 height 35
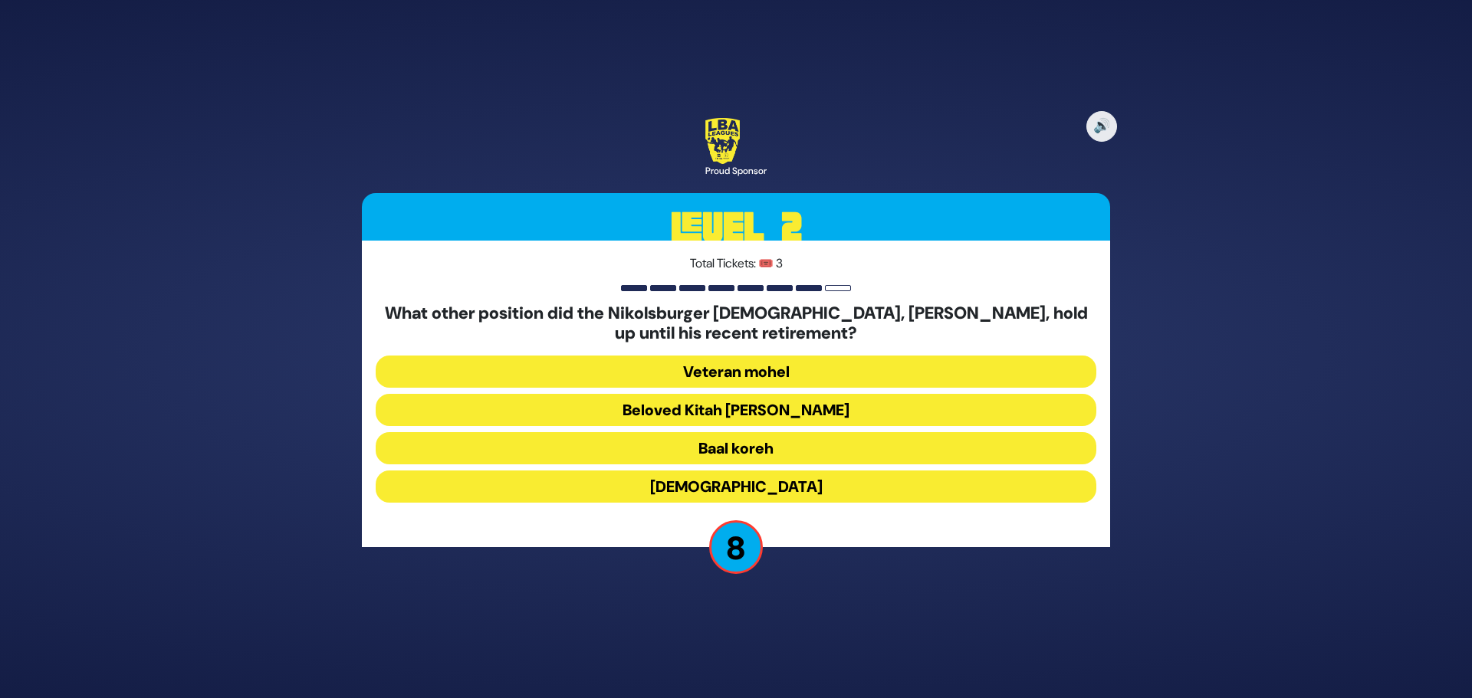
click at [775, 432] on button "Beloved Kitah [PERSON_NAME]" at bounding box center [736, 448] width 720 height 32
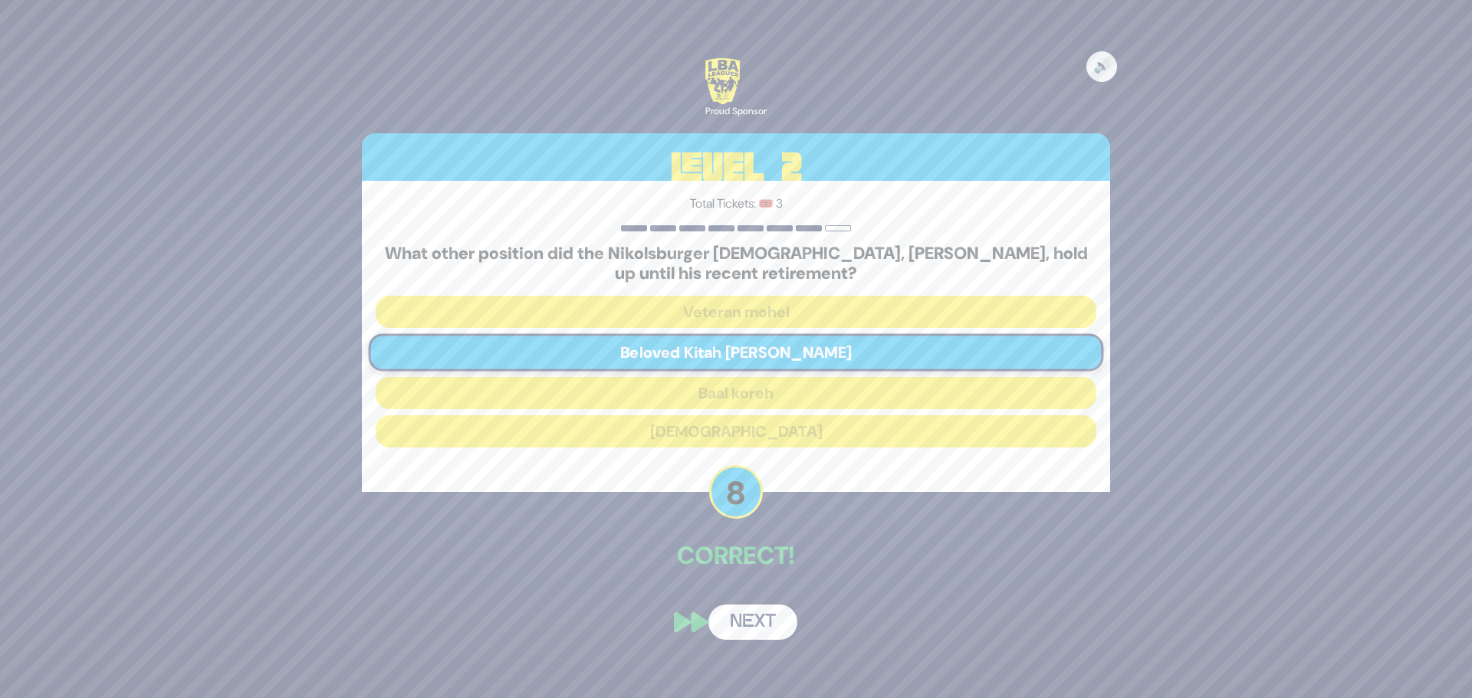
click at [763, 632] on button "Next" at bounding box center [752, 622] width 89 height 35
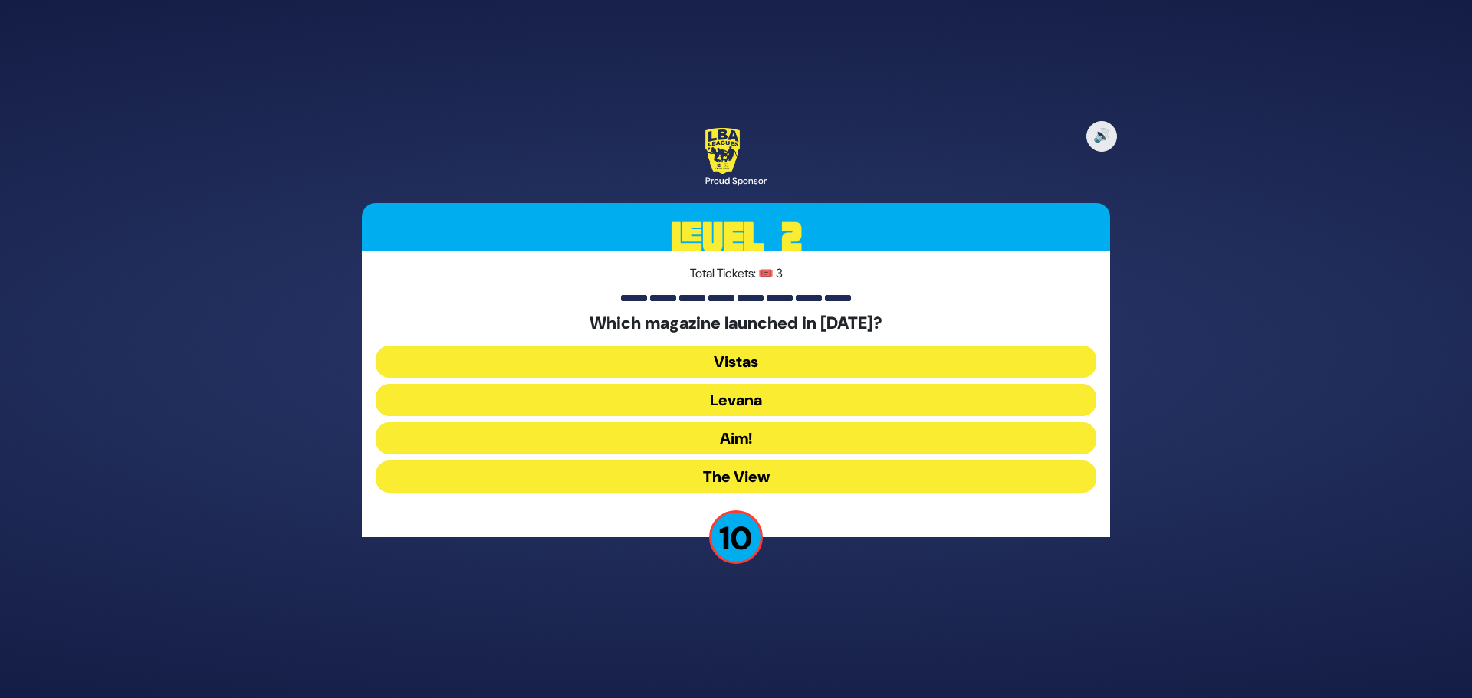
click at [752, 474] on button "The View" at bounding box center [736, 477] width 720 height 32
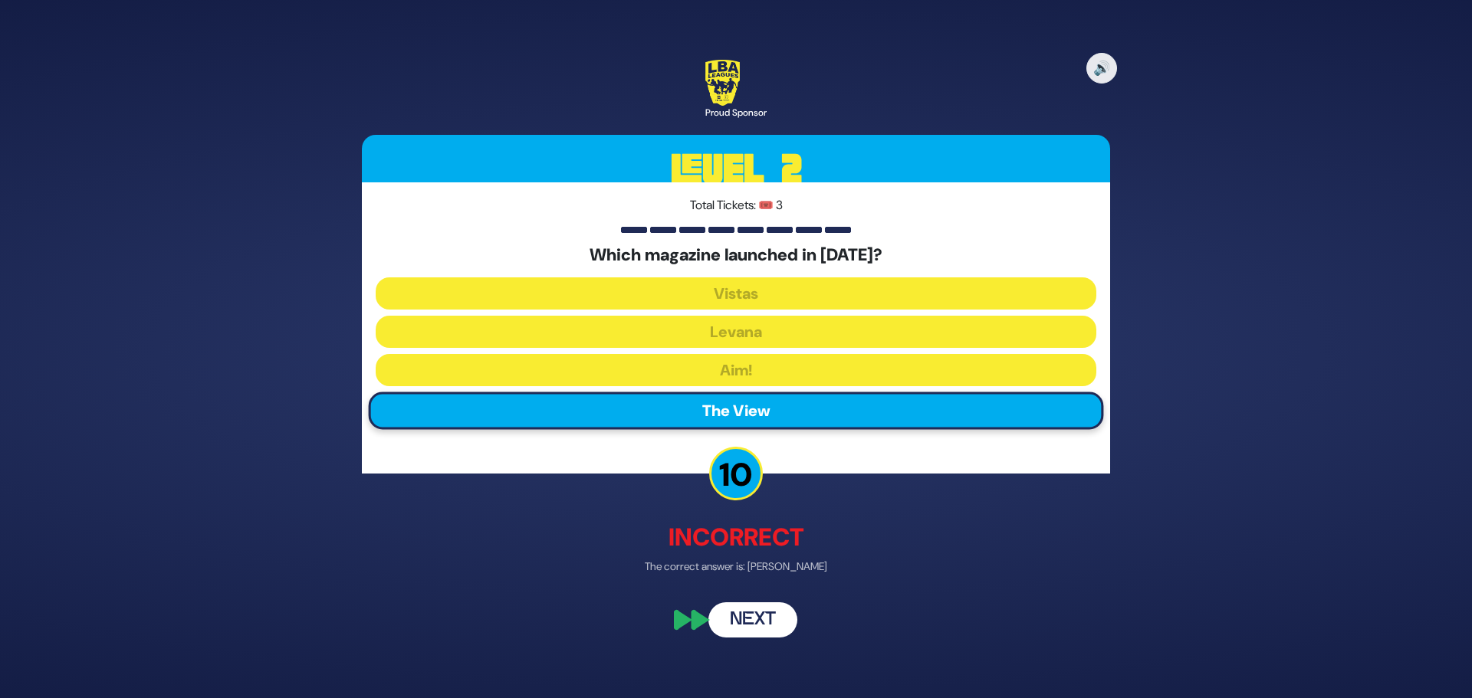
click at [755, 614] on button "Next" at bounding box center [752, 620] width 89 height 35
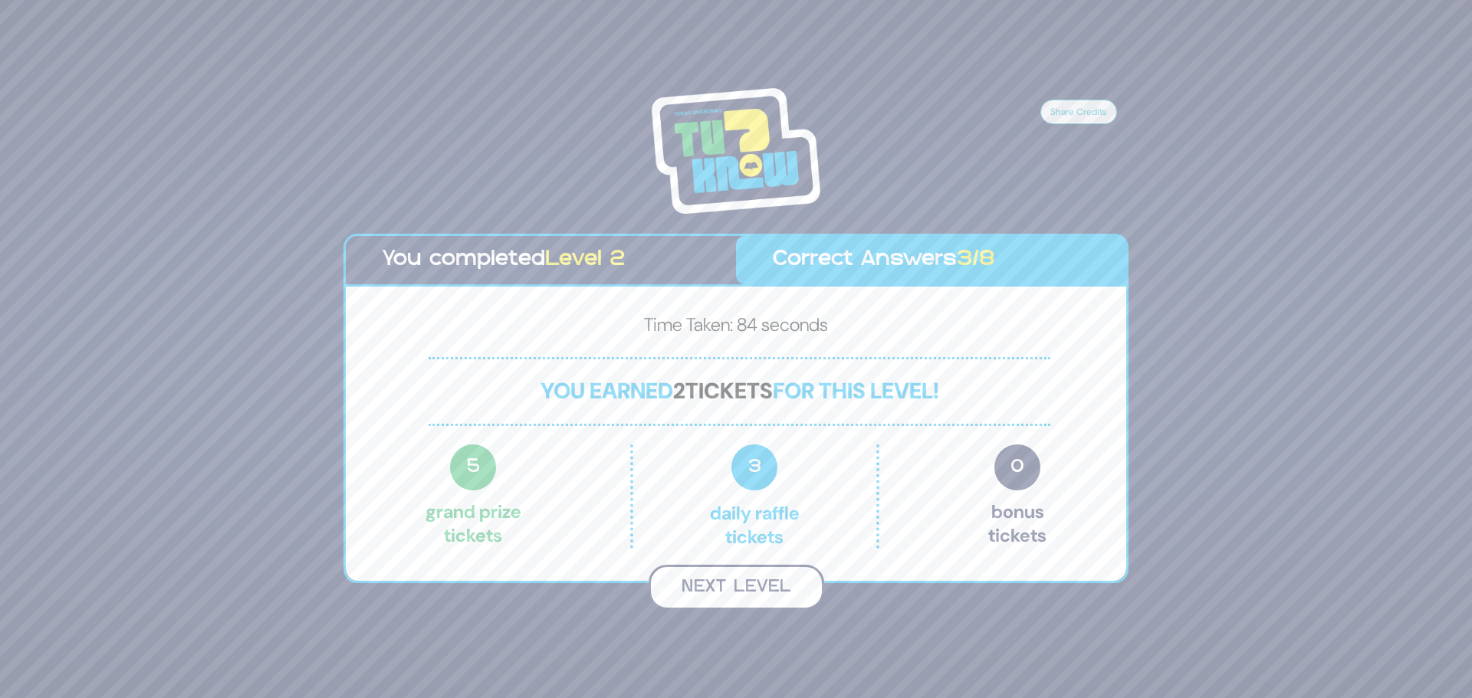
click at [753, 590] on button "Next Level" at bounding box center [736, 587] width 176 height 45
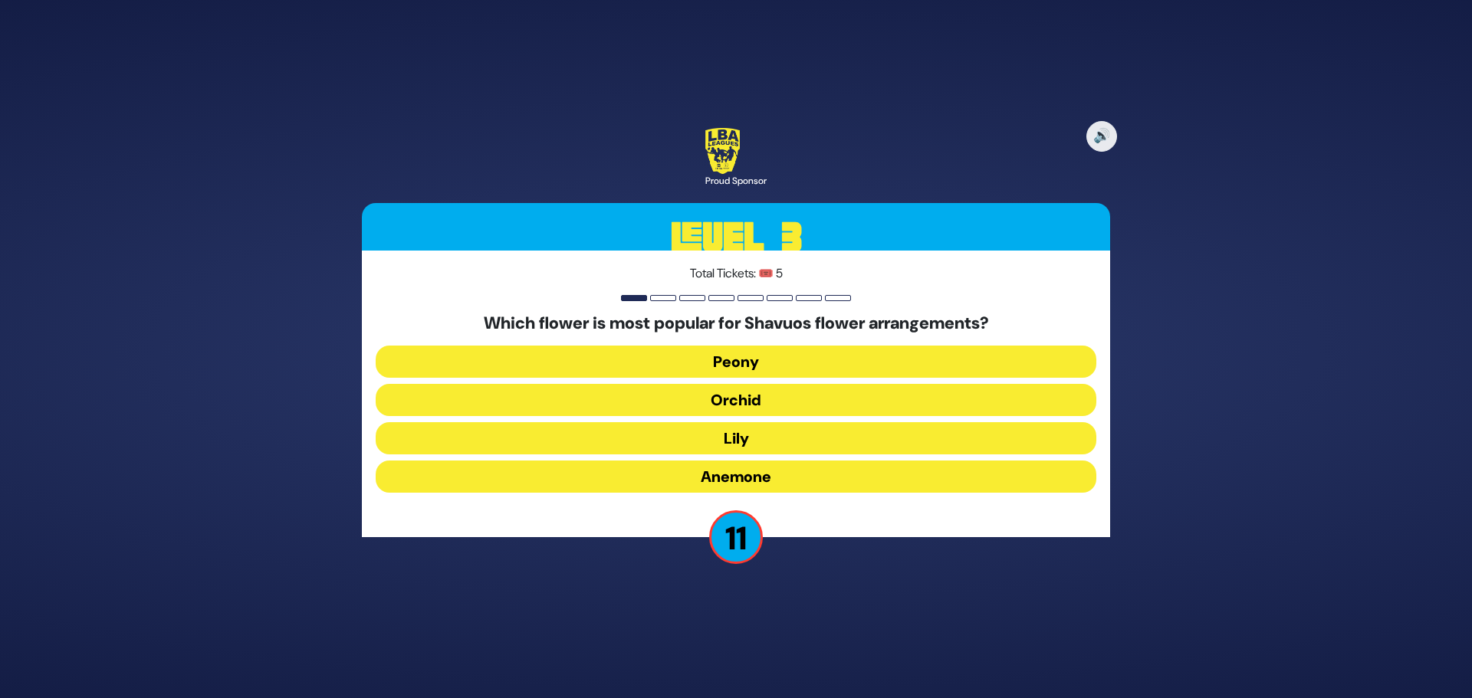
click at [776, 384] on button "Peony" at bounding box center [736, 400] width 720 height 32
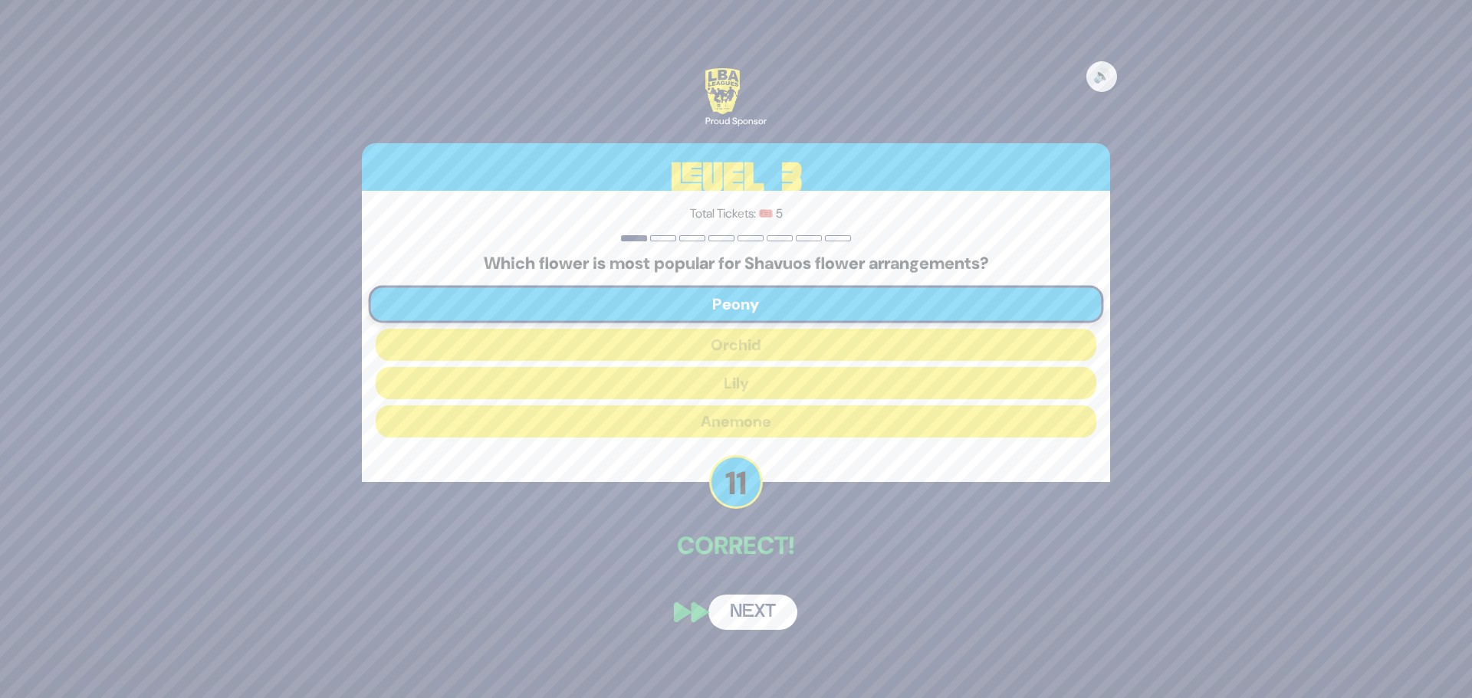
click at [746, 626] on button "Next" at bounding box center [752, 612] width 89 height 35
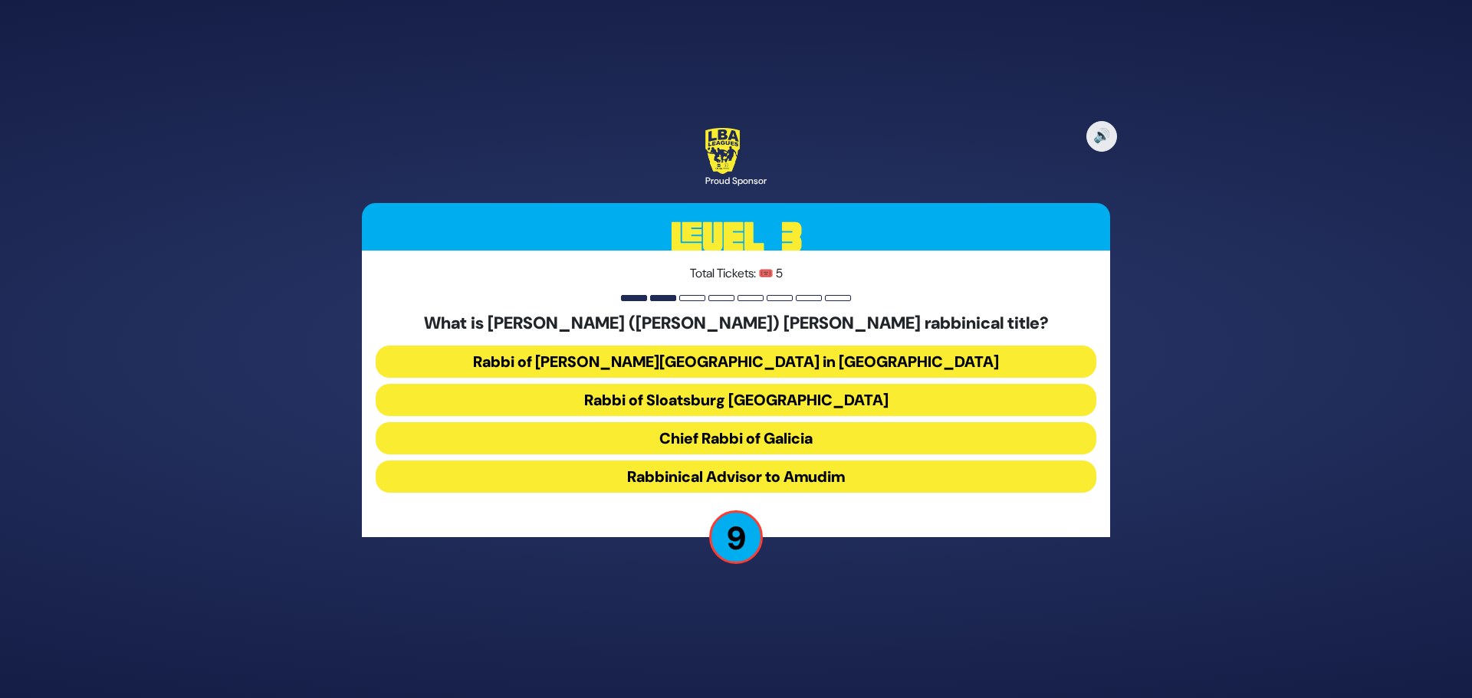
click at [837, 472] on button "Rabbinical Advisor to Amudim" at bounding box center [736, 477] width 720 height 32
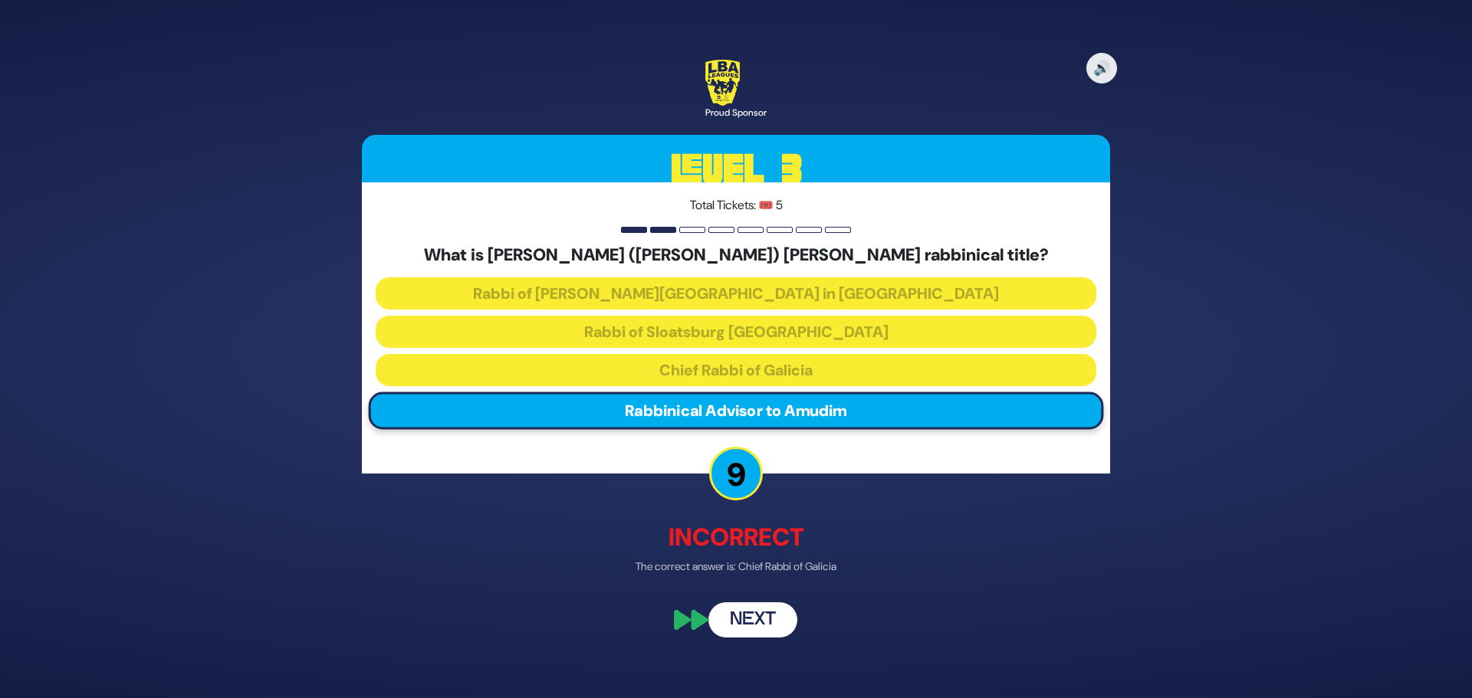
click at [769, 617] on button "Next" at bounding box center [752, 620] width 89 height 35
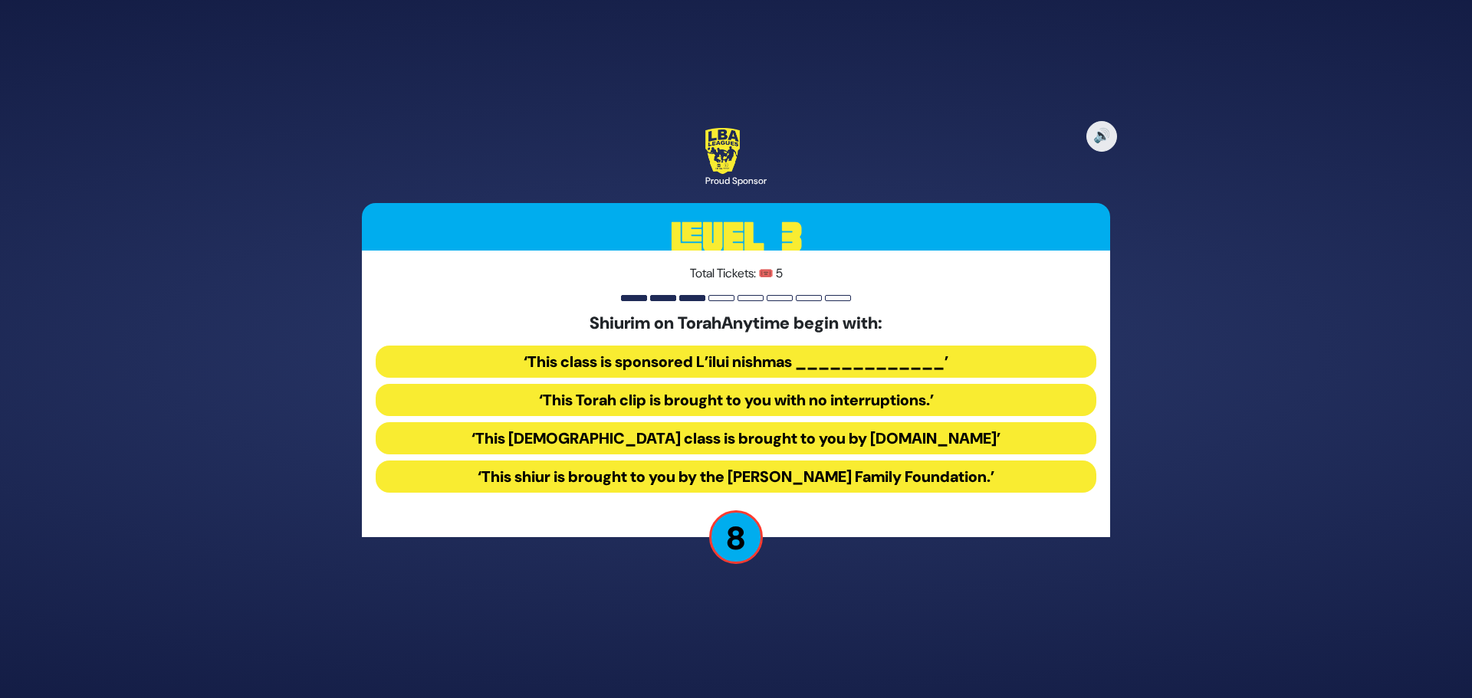
click at [736, 461] on button "‘This [DEMOGRAPHIC_DATA] class is brought to you by [DOMAIN_NAME]’" at bounding box center [736, 477] width 720 height 32
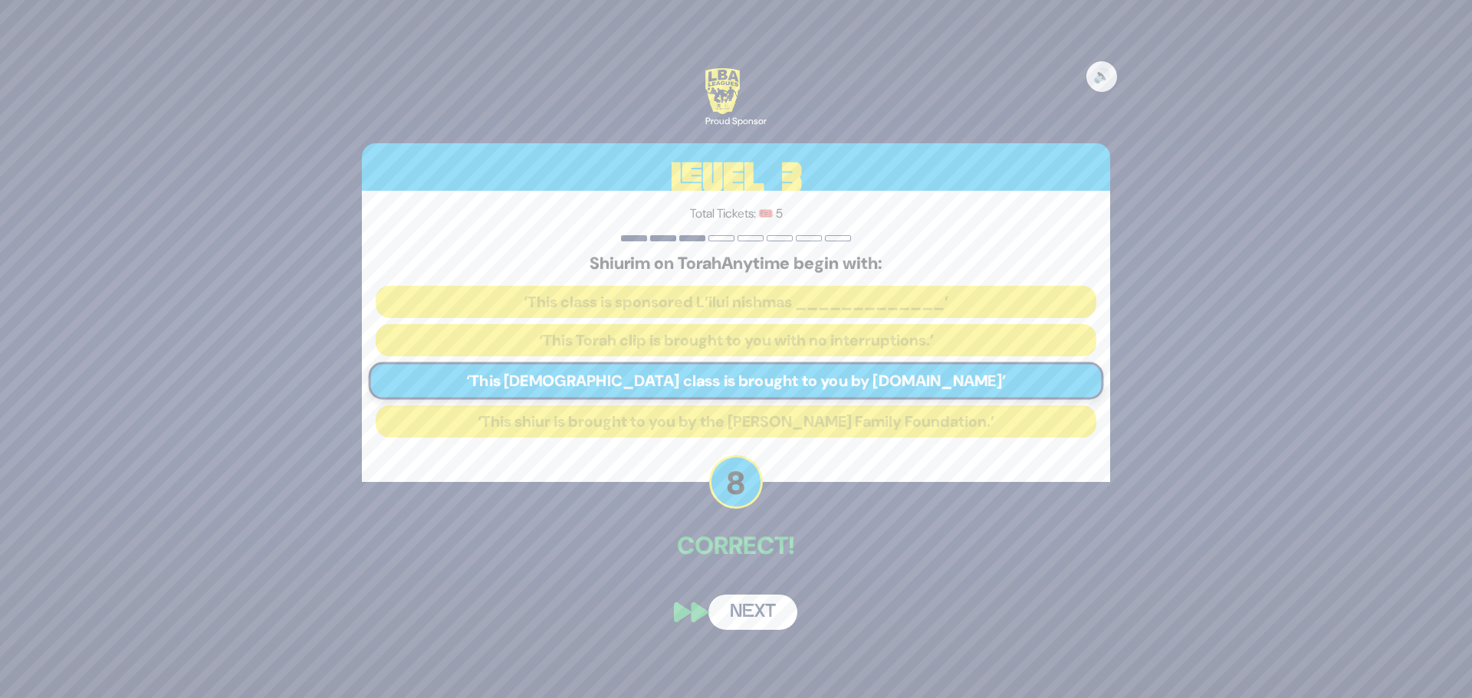
click at [750, 609] on button "Next" at bounding box center [752, 612] width 89 height 35
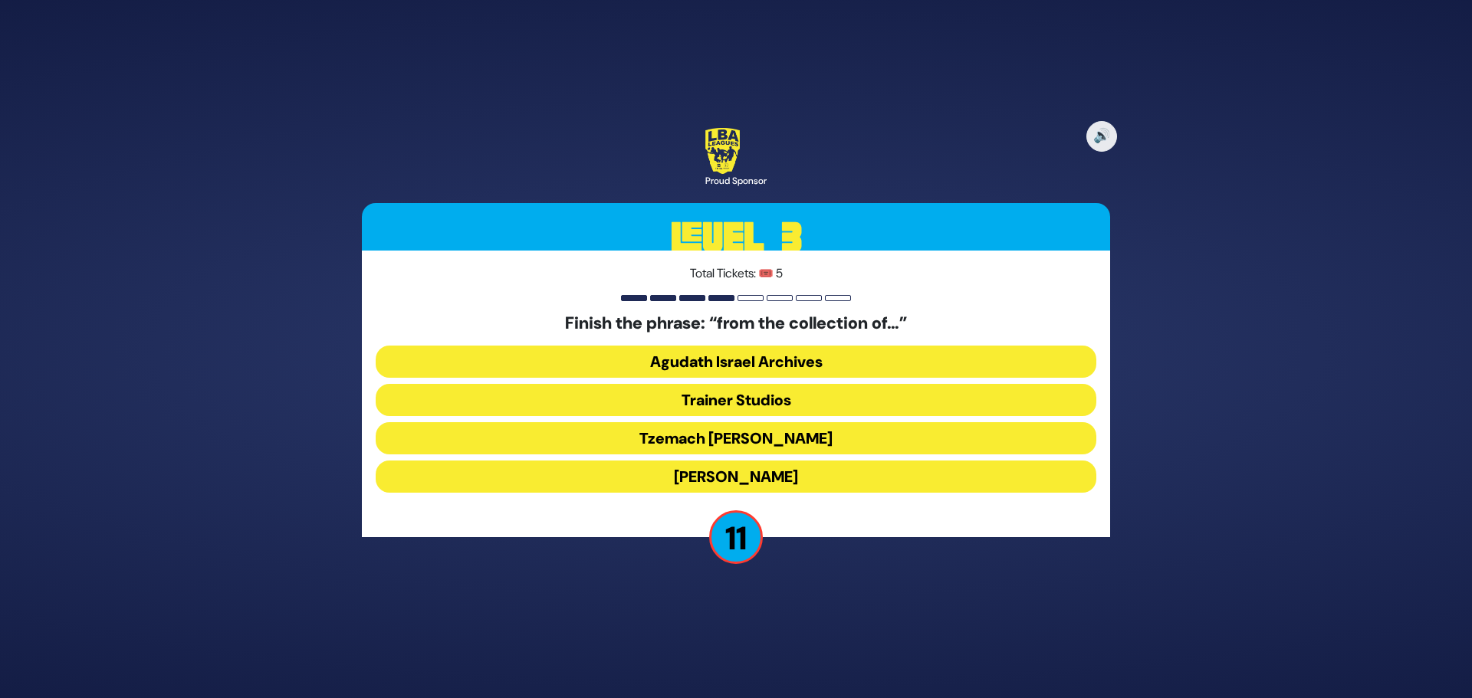
click at [773, 477] on button "[PERSON_NAME]" at bounding box center [736, 477] width 720 height 32
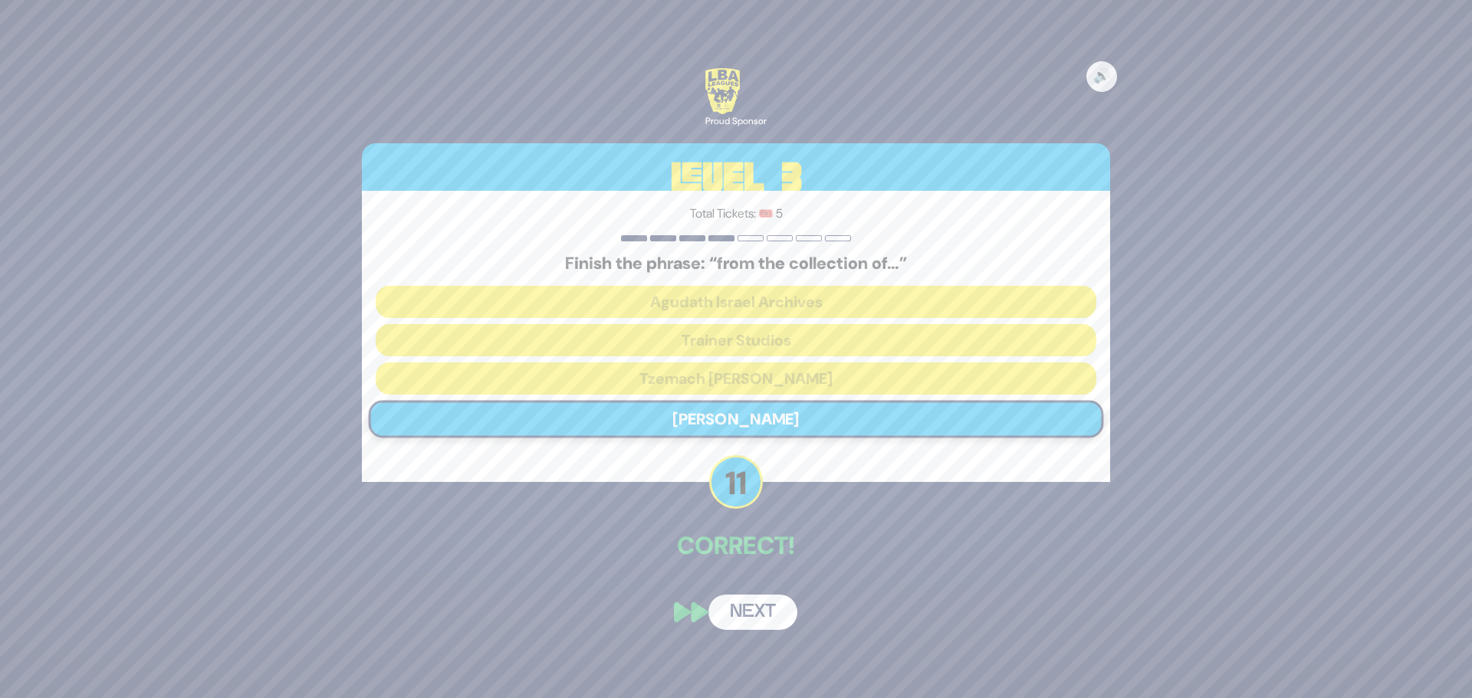
click at [760, 606] on button "Next" at bounding box center [752, 612] width 89 height 35
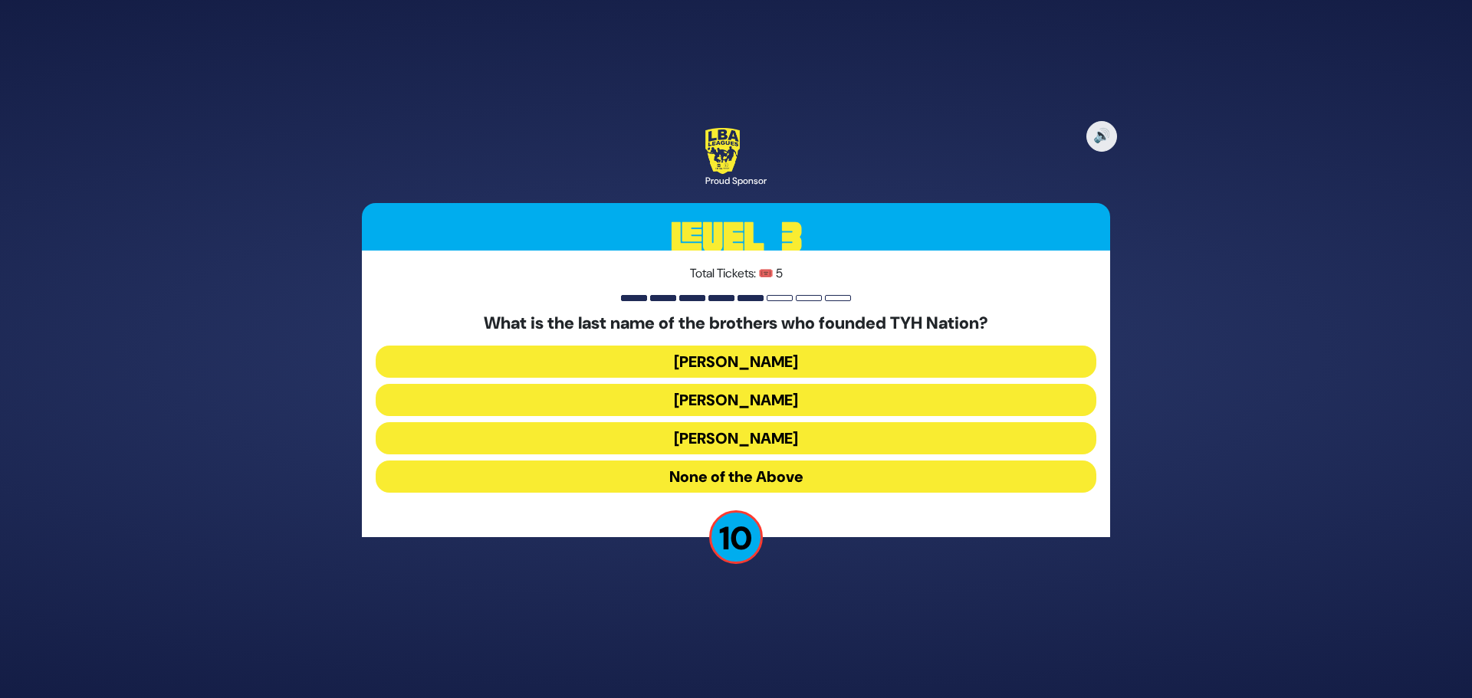
click at [796, 478] on button "None of the Above" at bounding box center [736, 477] width 720 height 32
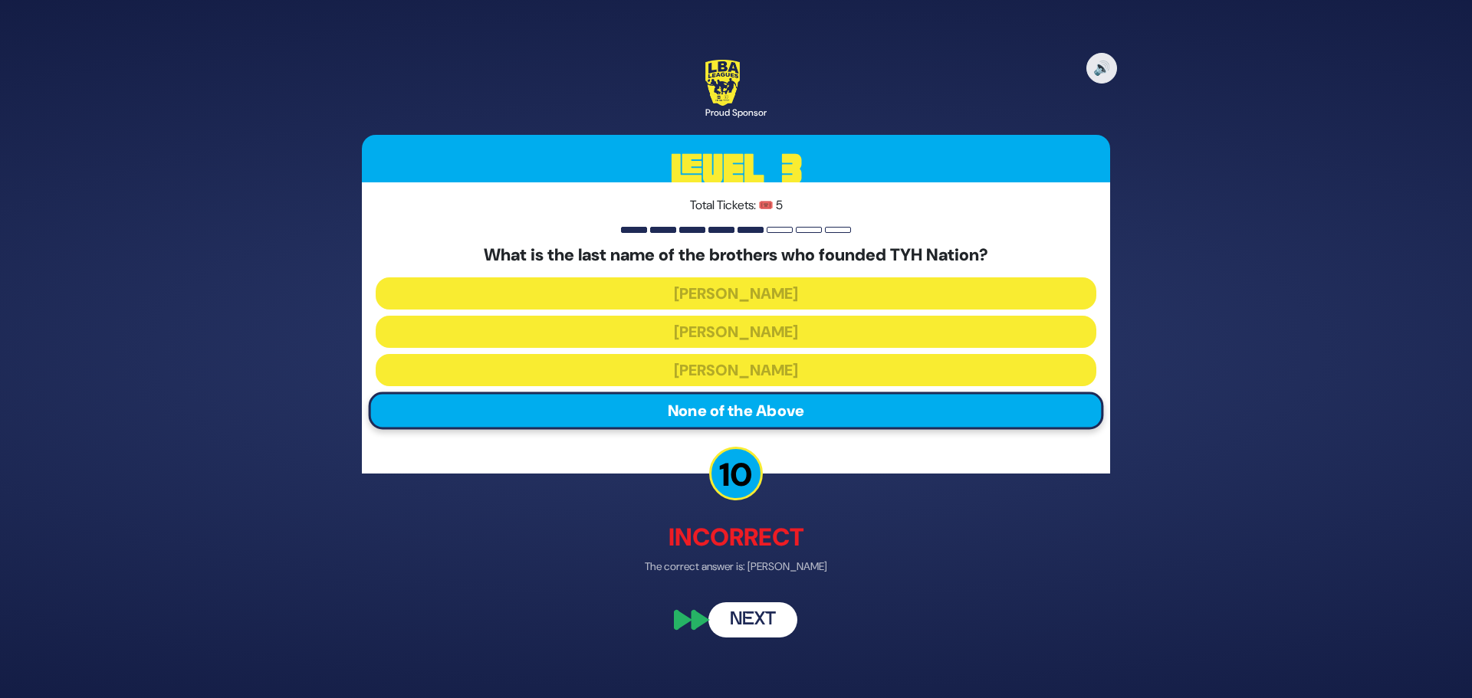
click at [750, 622] on button "Next" at bounding box center [752, 620] width 89 height 35
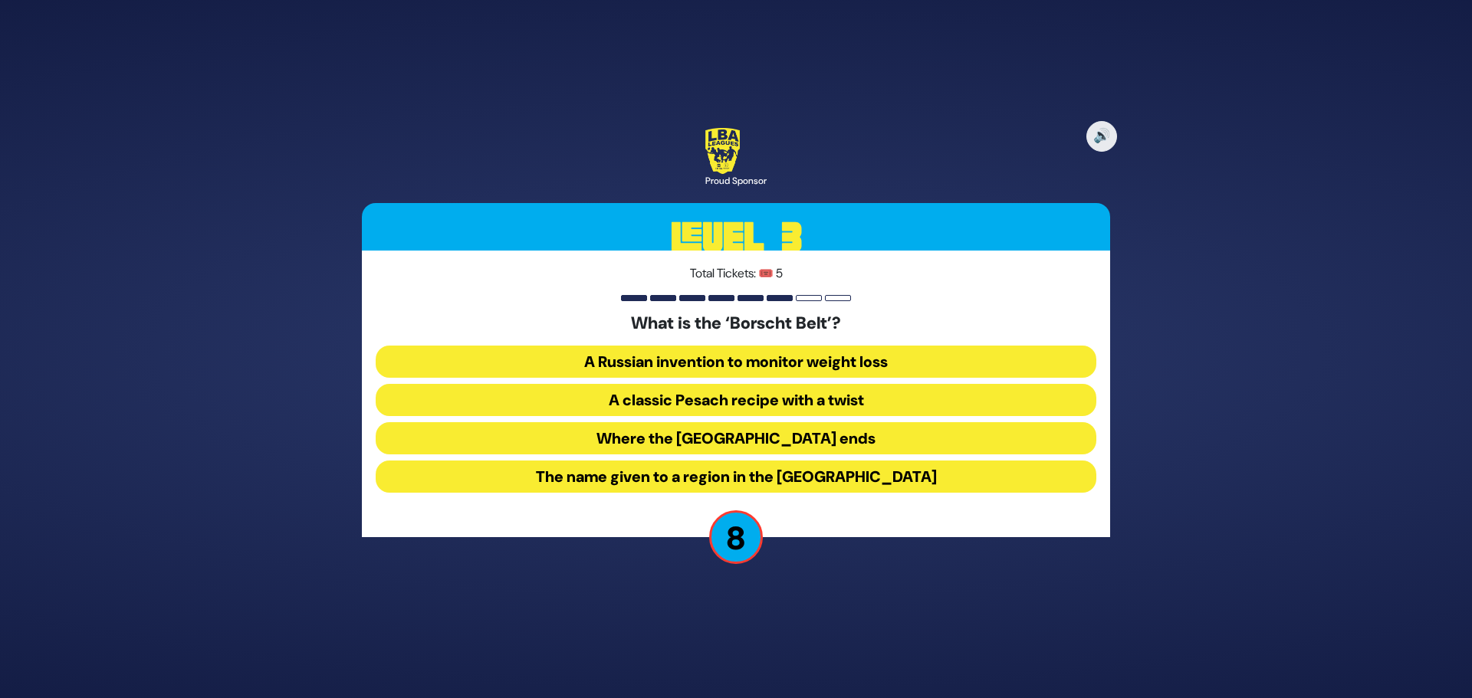
click at [879, 474] on button "The name given to a region in the [GEOGRAPHIC_DATA]" at bounding box center [736, 477] width 720 height 32
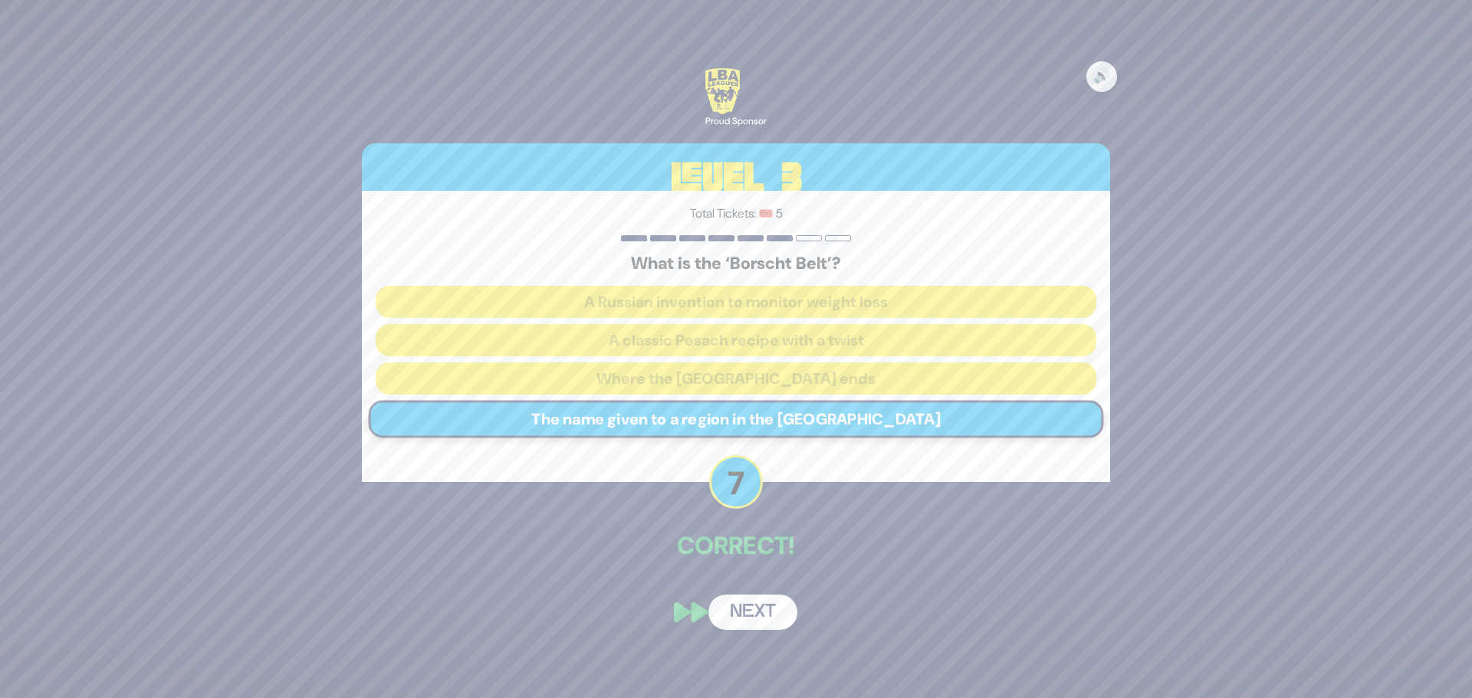
click at [766, 612] on button "Next" at bounding box center [752, 612] width 89 height 35
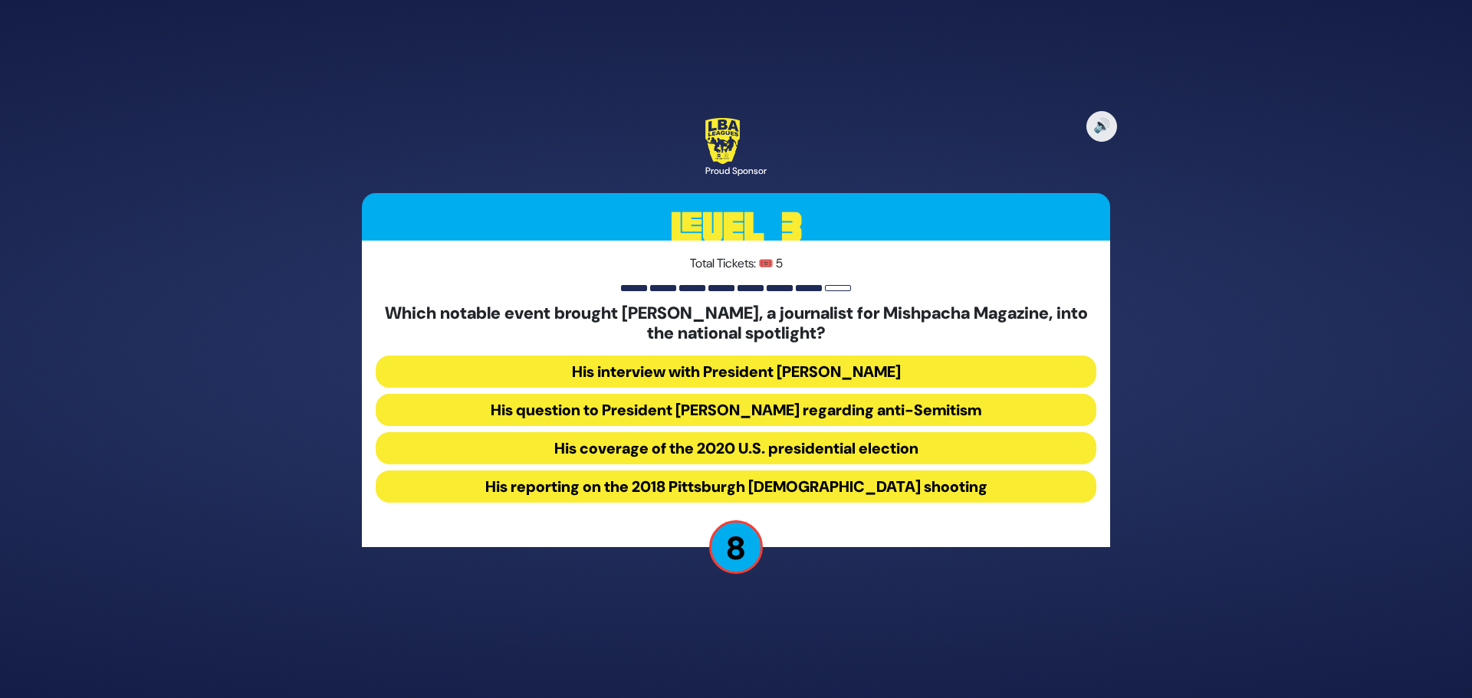
click at [629, 432] on button "His question to President [PERSON_NAME] regarding anti-Semitism" at bounding box center [736, 448] width 720 height 32
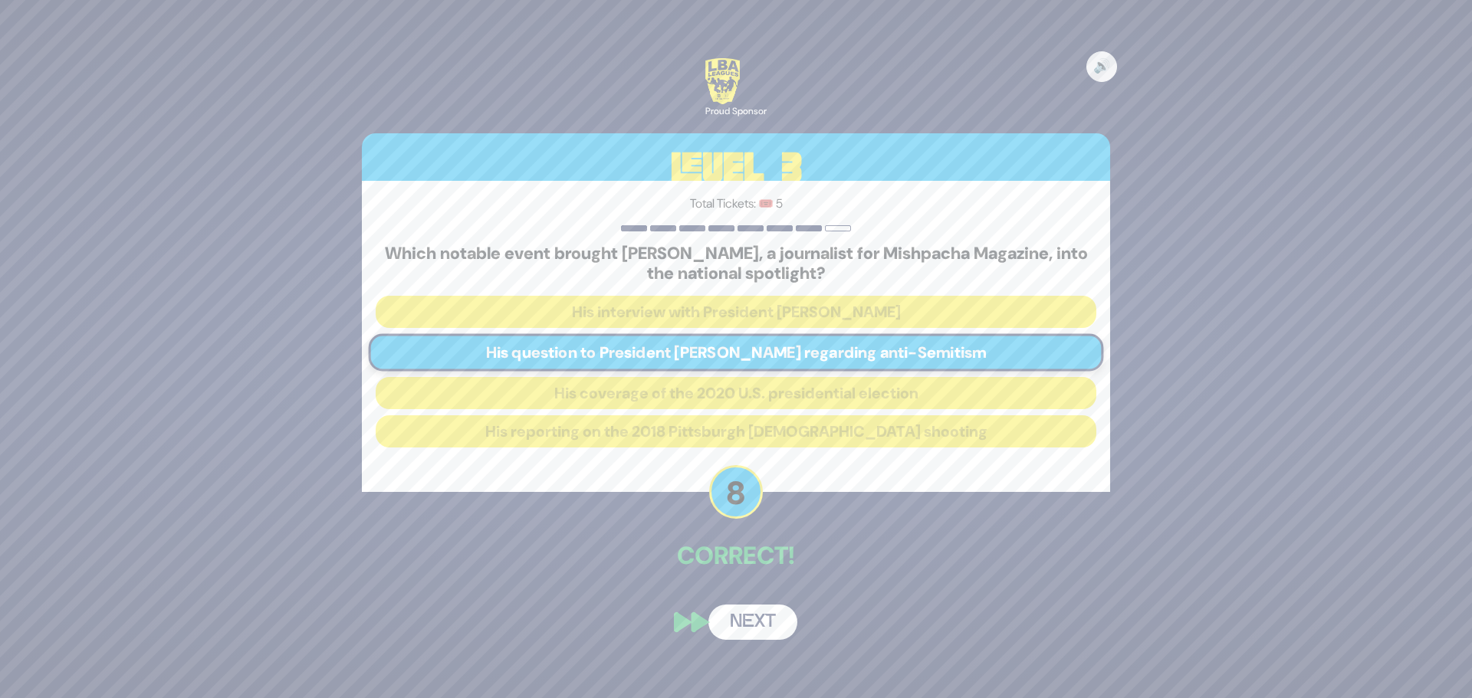
click at [741, 625] on button "Next" at bounding box center [752, 622] width 89 height 35
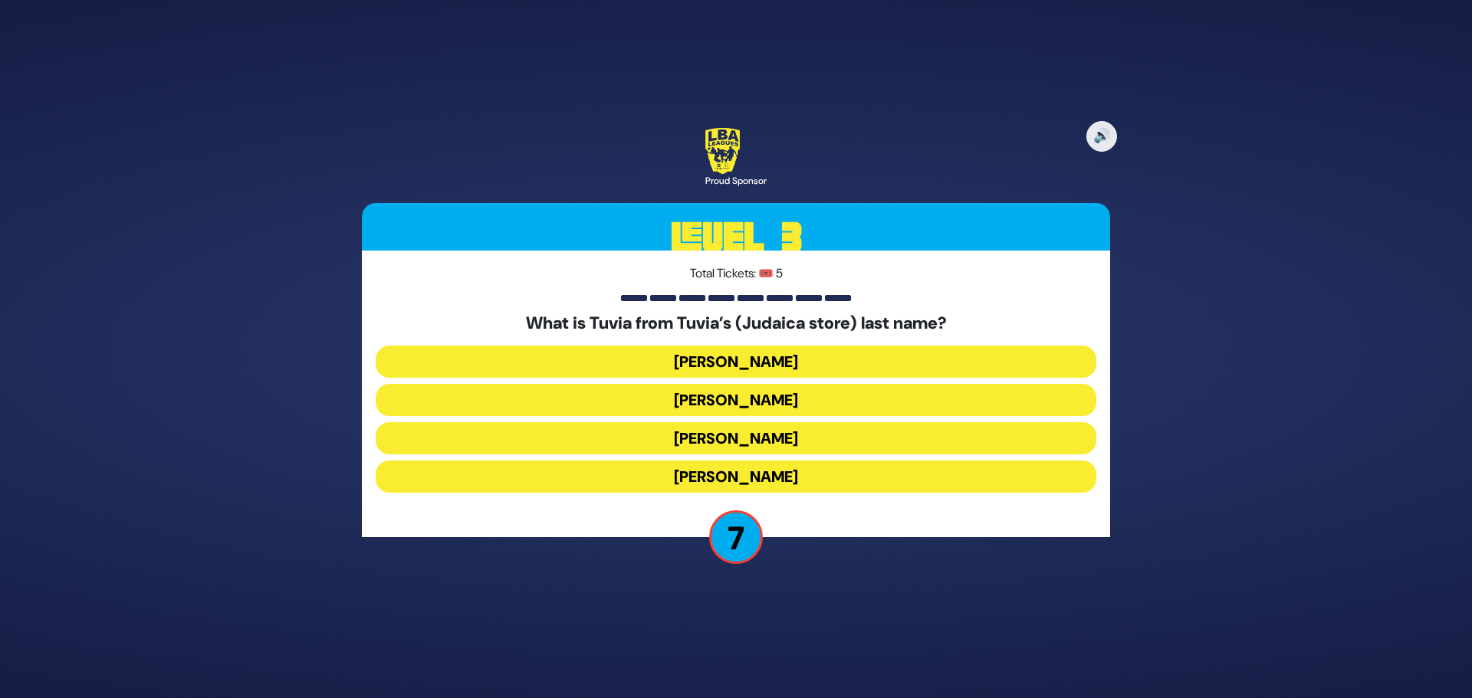
click at [756, 422] on button "[PERSON_NAME]" at bounding box center [736, 438] width 720 height 32
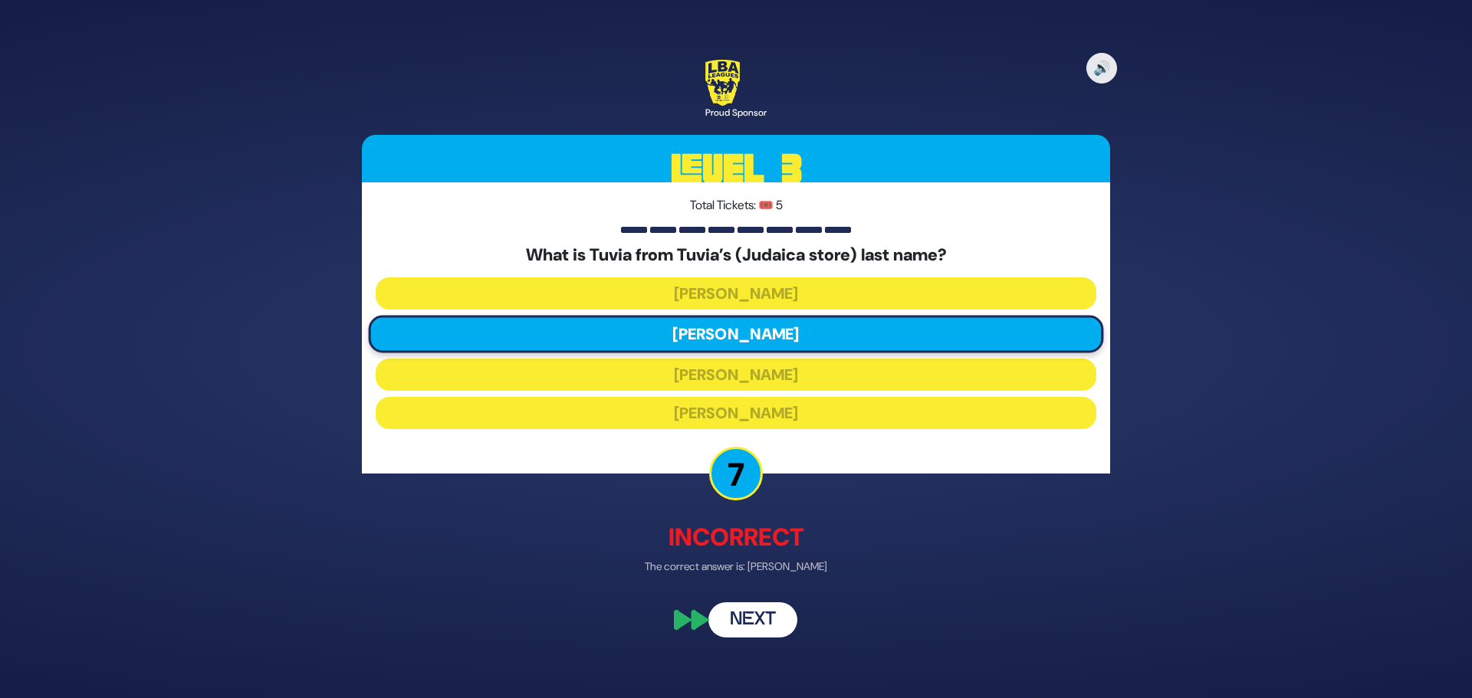
click at [750, 620] on button "Next" at bounding box center [752, 620] width 89 height 35
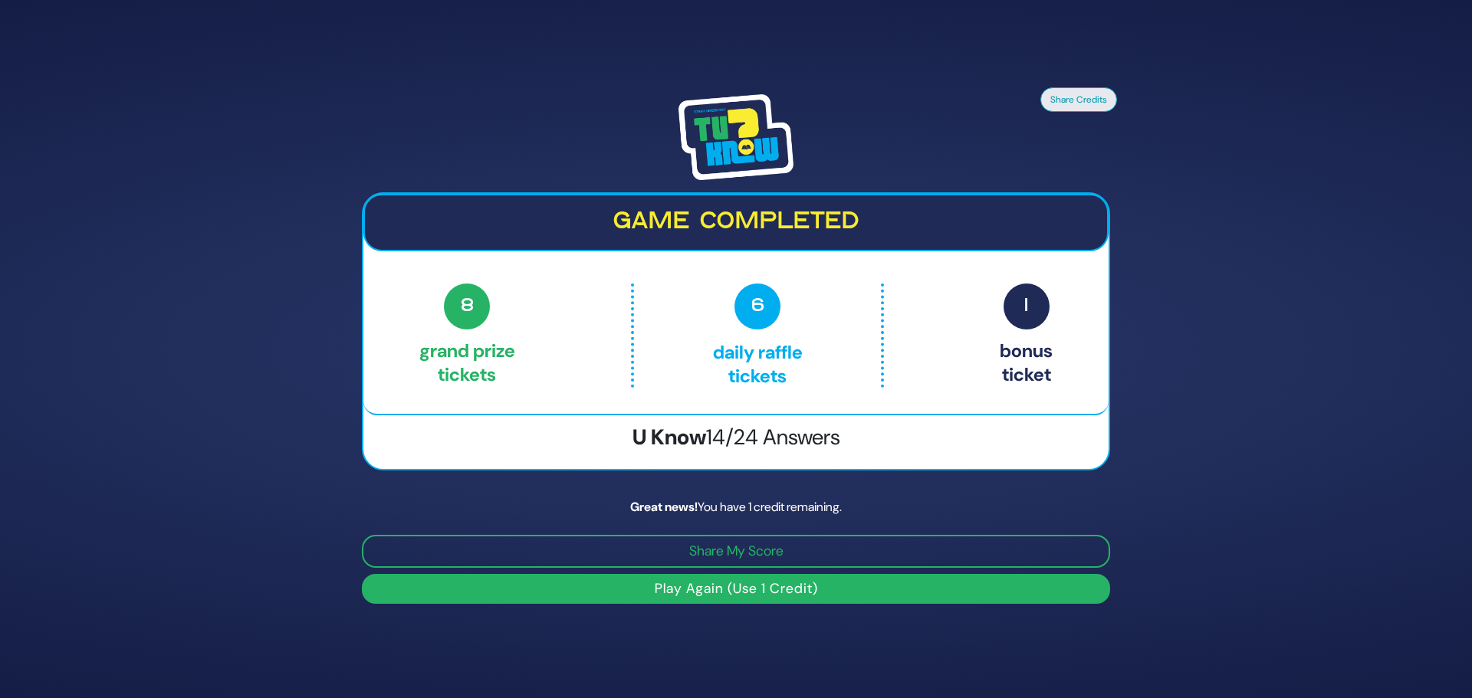
click at [764, 585] on button "Play Again (Use 1 Credit)" at bounding box center [736, 589] width 748 height 30
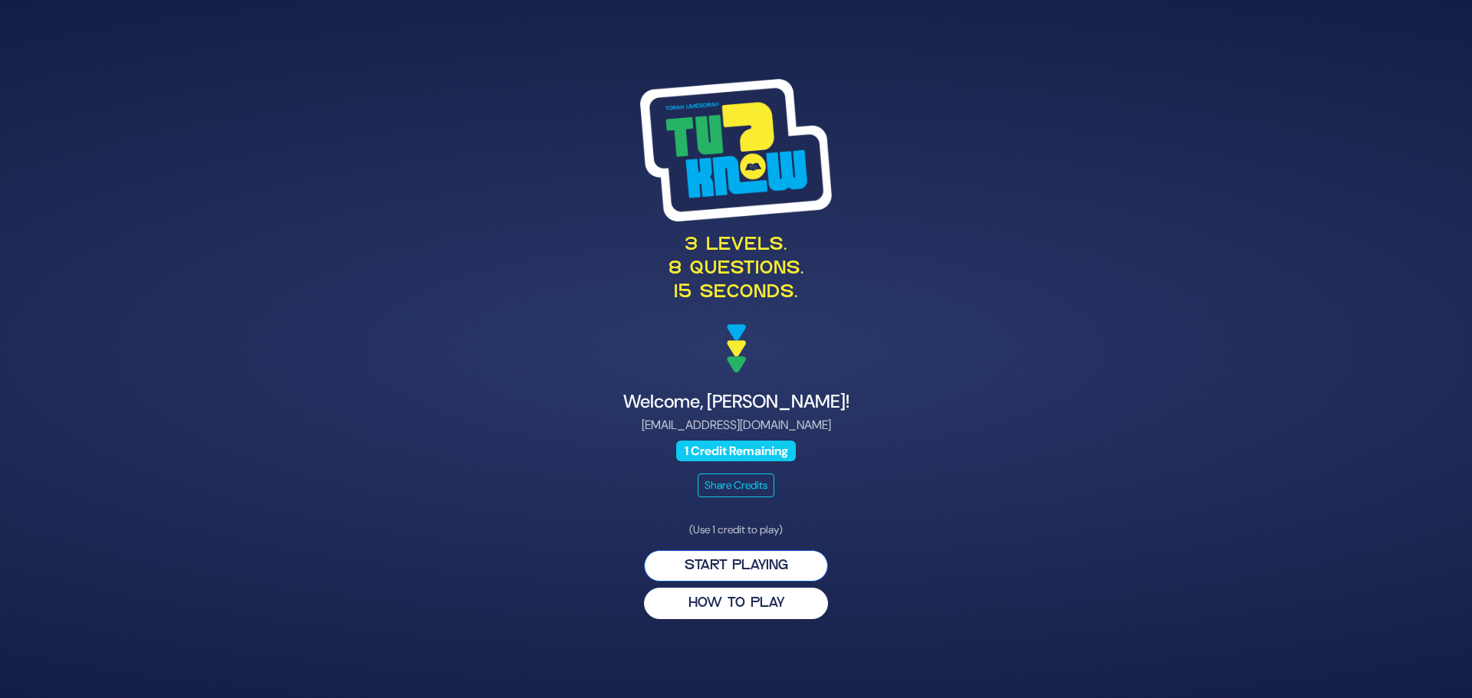
click at [775, 564] on button "Start Playing" at bounding box center [736, 565] width 184 height 31
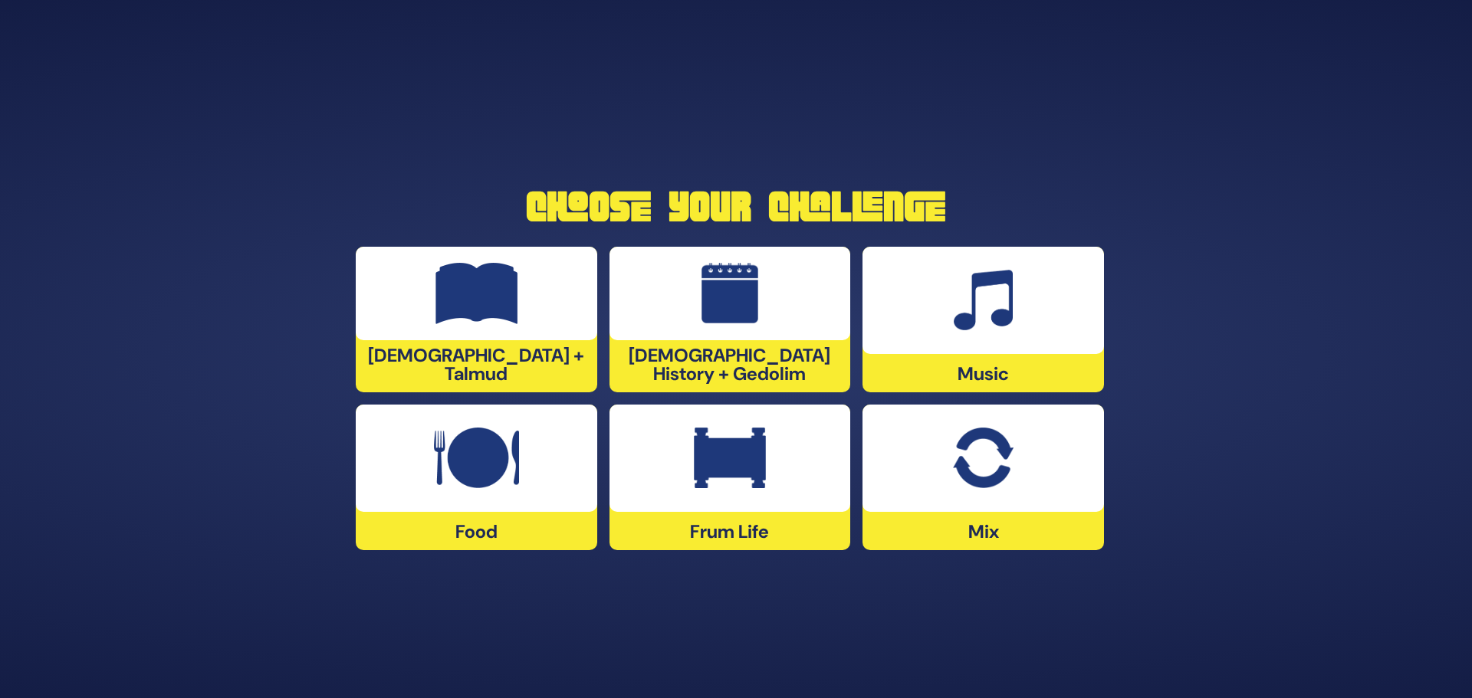
click at [779, 340] on div at bounding box center [729, 294] width 241 height 94
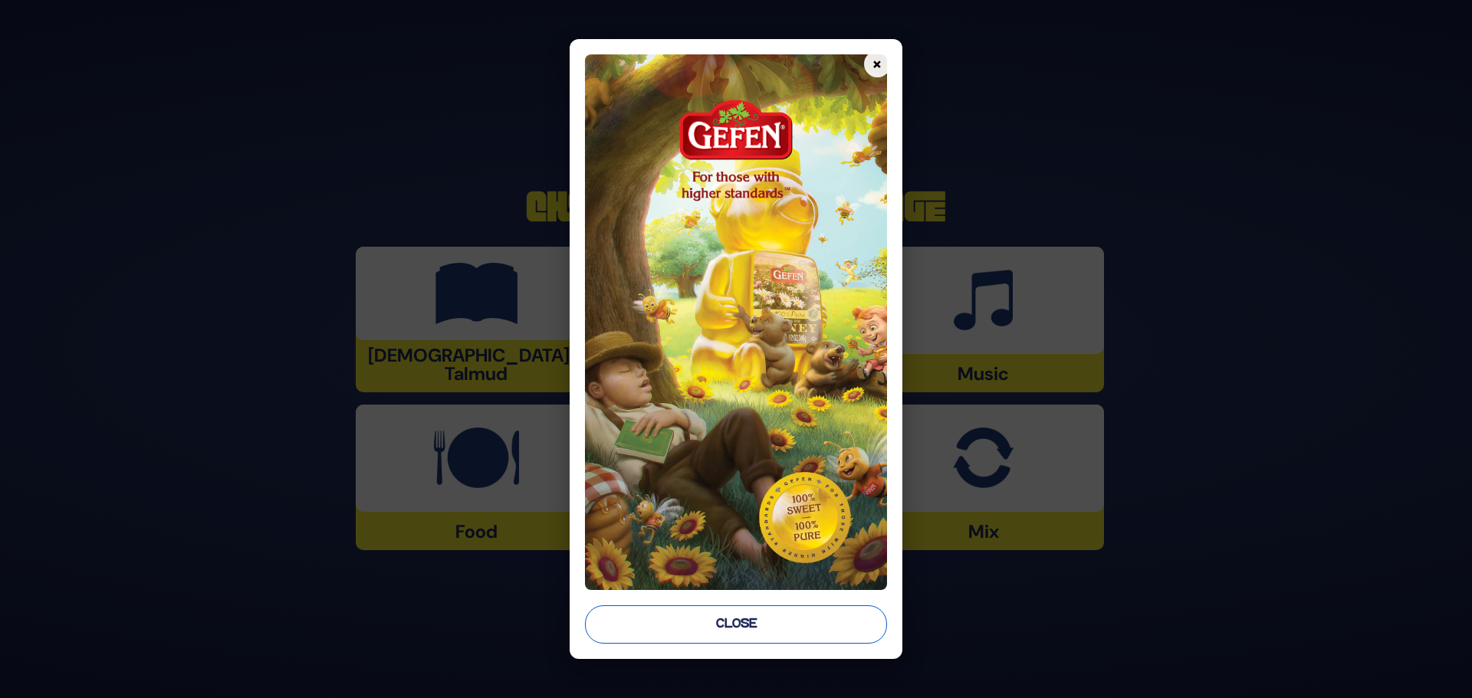
click at [773, 632] on button "Close" at bounding box center [736, 624] width 302 height 38
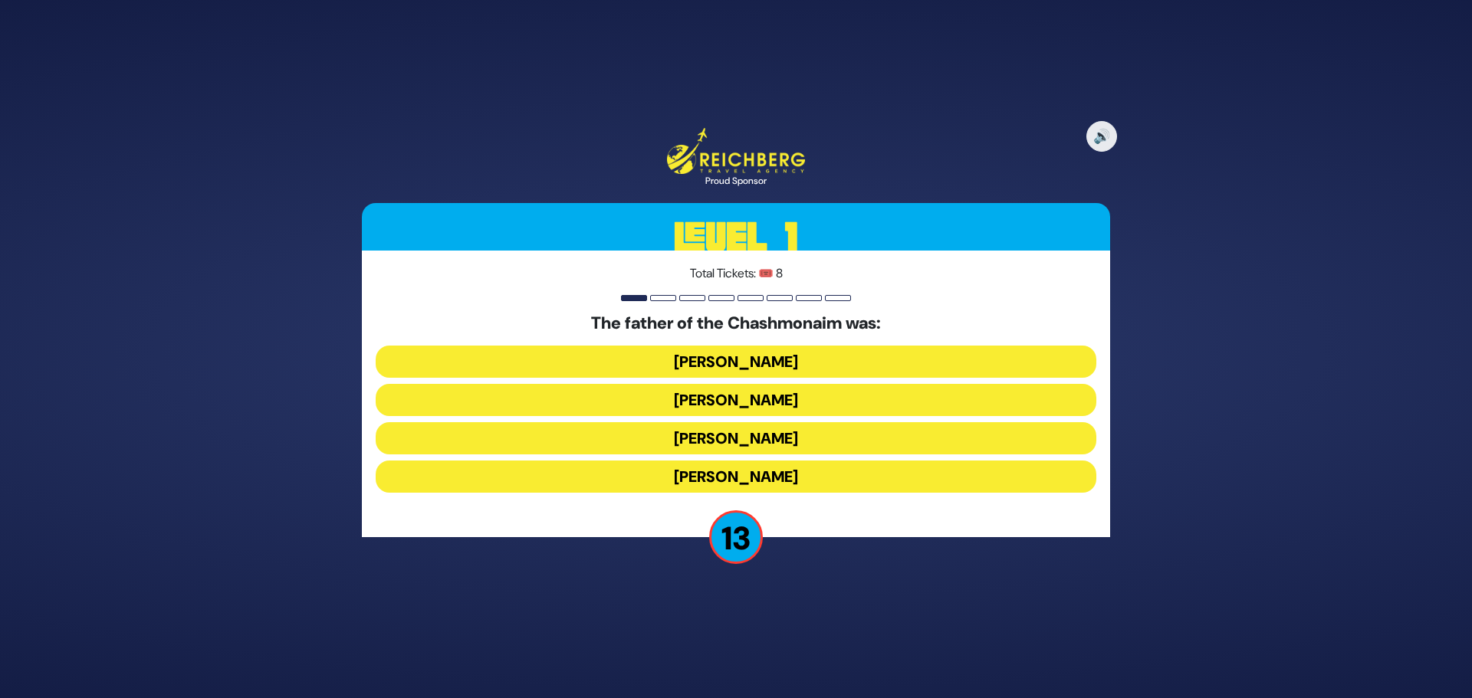
click at [857, 384] on button "Mattisyahu Kohein Gadol" at bounding box center [736, 400] width 720 height 32
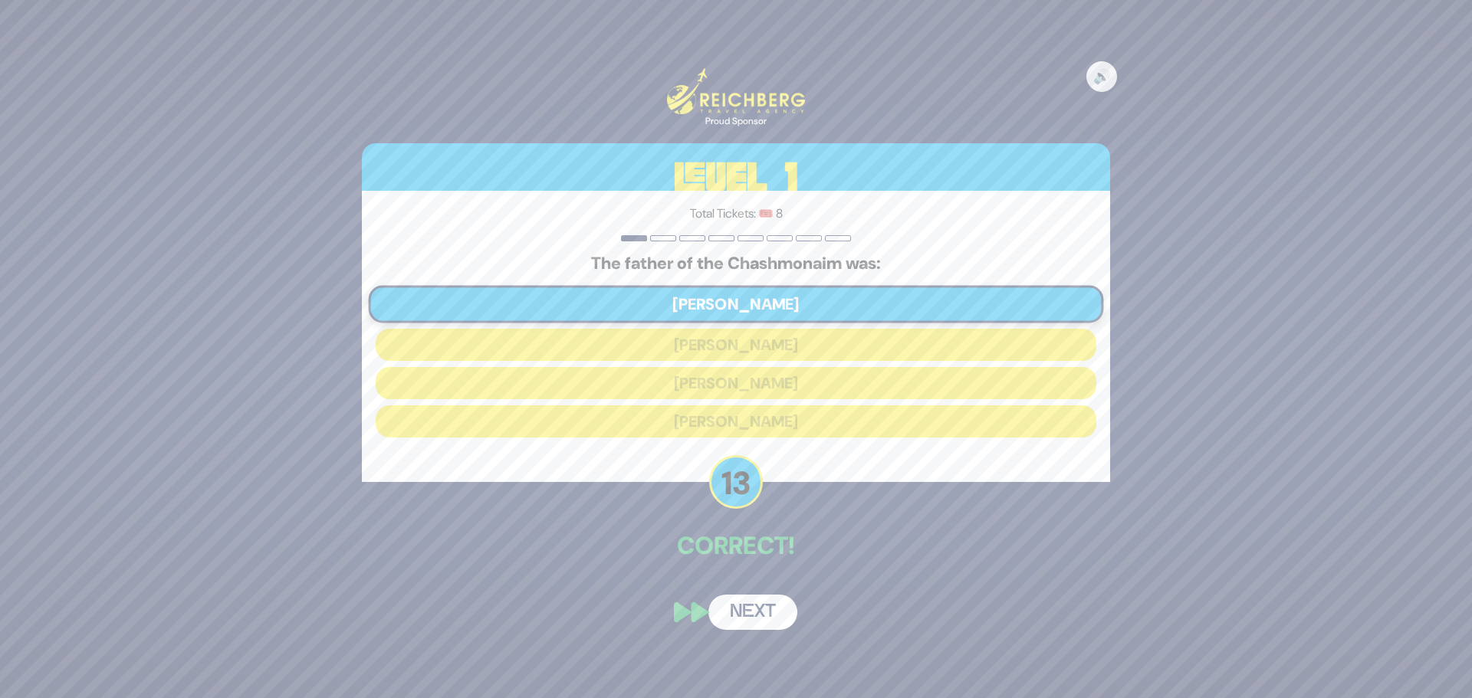
click at [760, 605] on button "Next" at bounding box center [752, 612] width 89 height 35
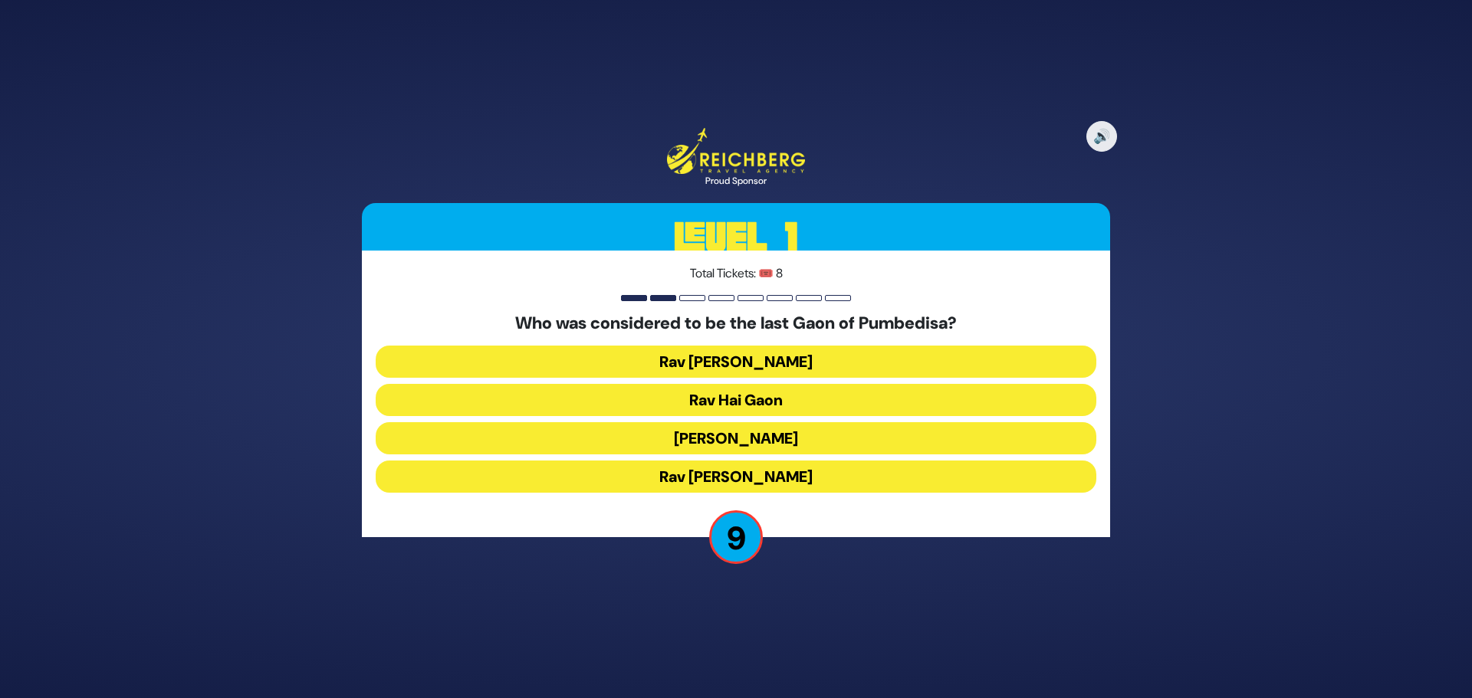
click at [819, 422] on button "Rav Hai Gaon" at bounding box center [736, 438] width 720 height 32
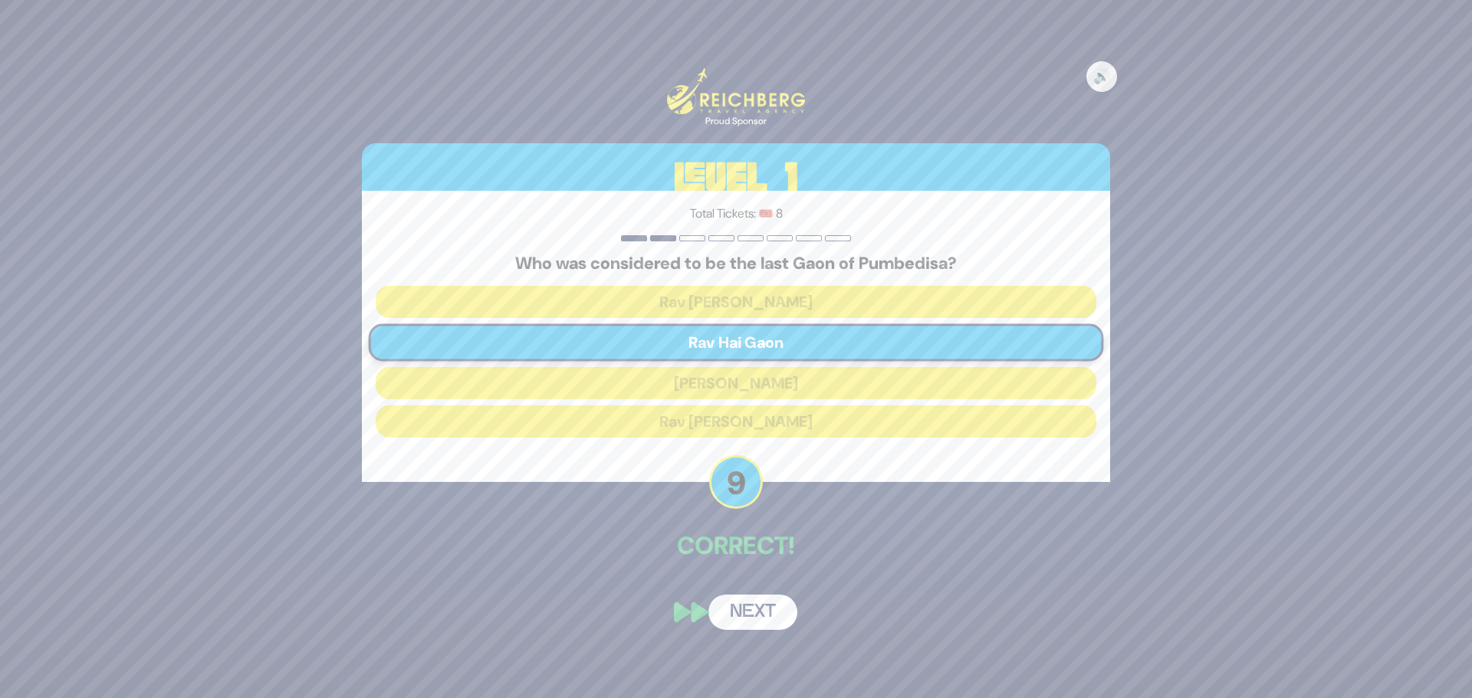
click at [770, 610] on button "Next" at bounding box center [752, 612] width 89 height 35
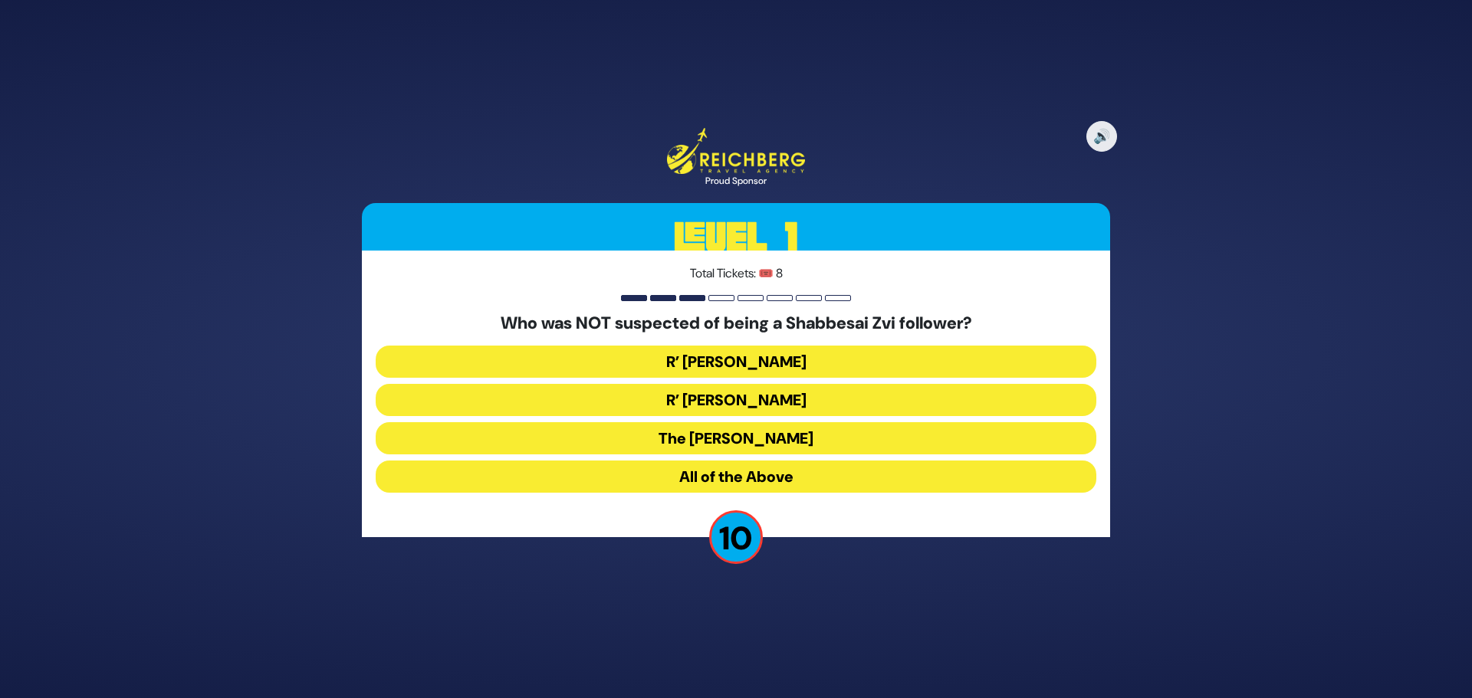
click at [774, 475] on button "All of the Above" at bounding box center [736, 477] width 720 height 32
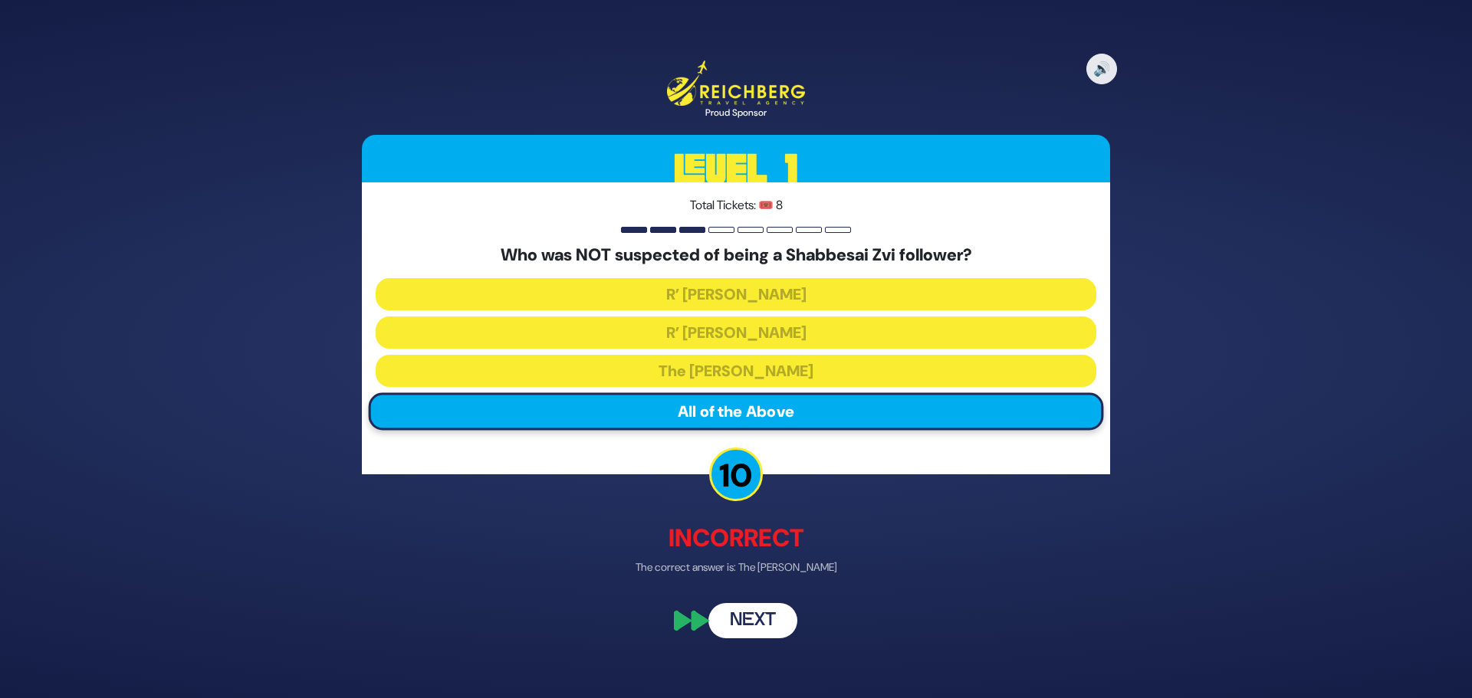
click at [758, 621] on button "Next" at bounding box center [752, 619] width 89 height 35
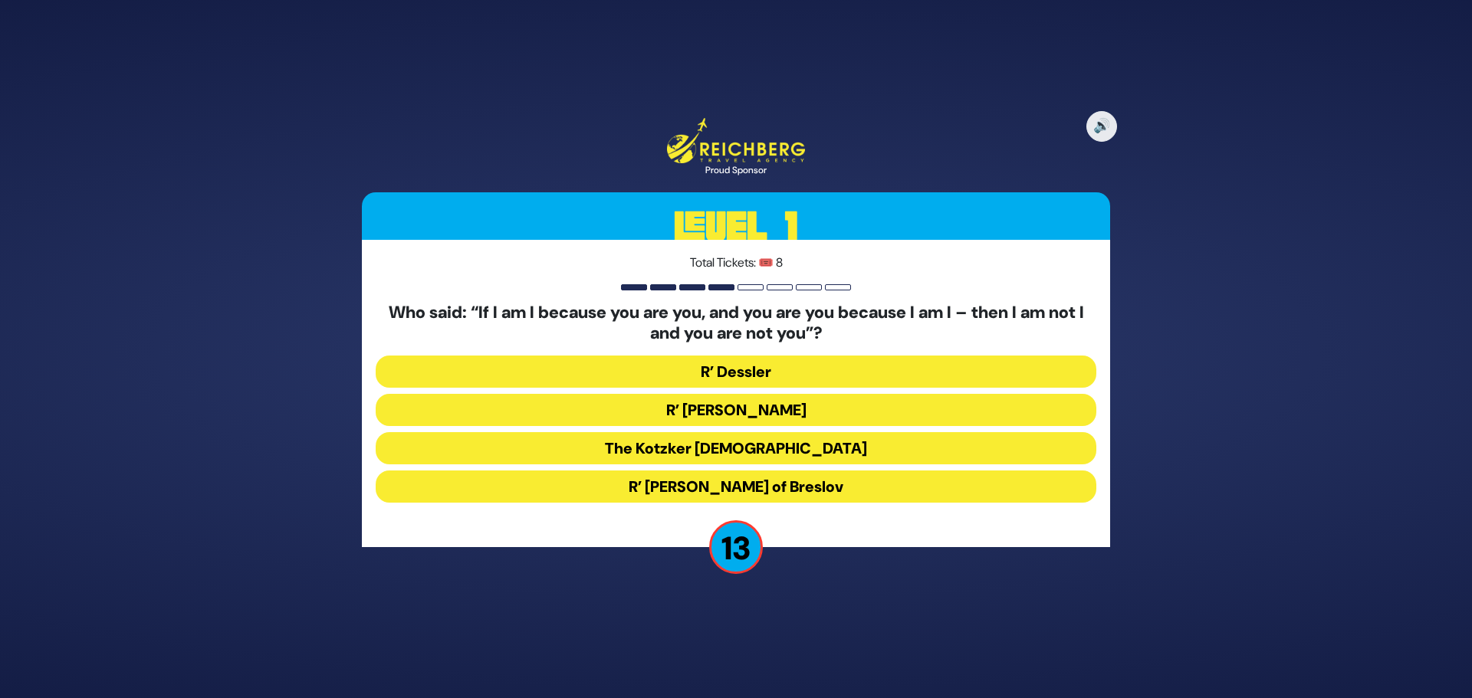
click at [839, 471] on button "The Kotzker Rebbe" at bounding box center [736, 487] width 720 height 32
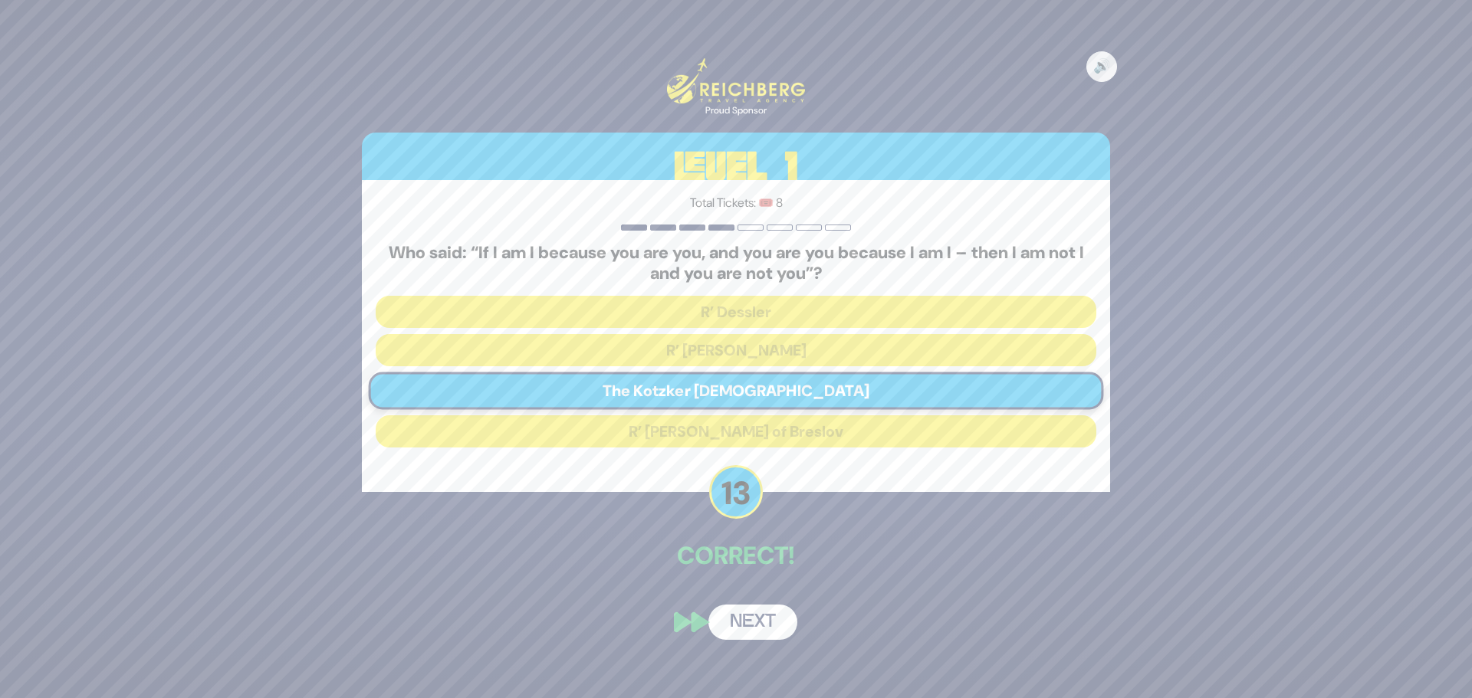
click at [745, 619] on button "Next" at bounding box center [752, 622] width 89 height 35
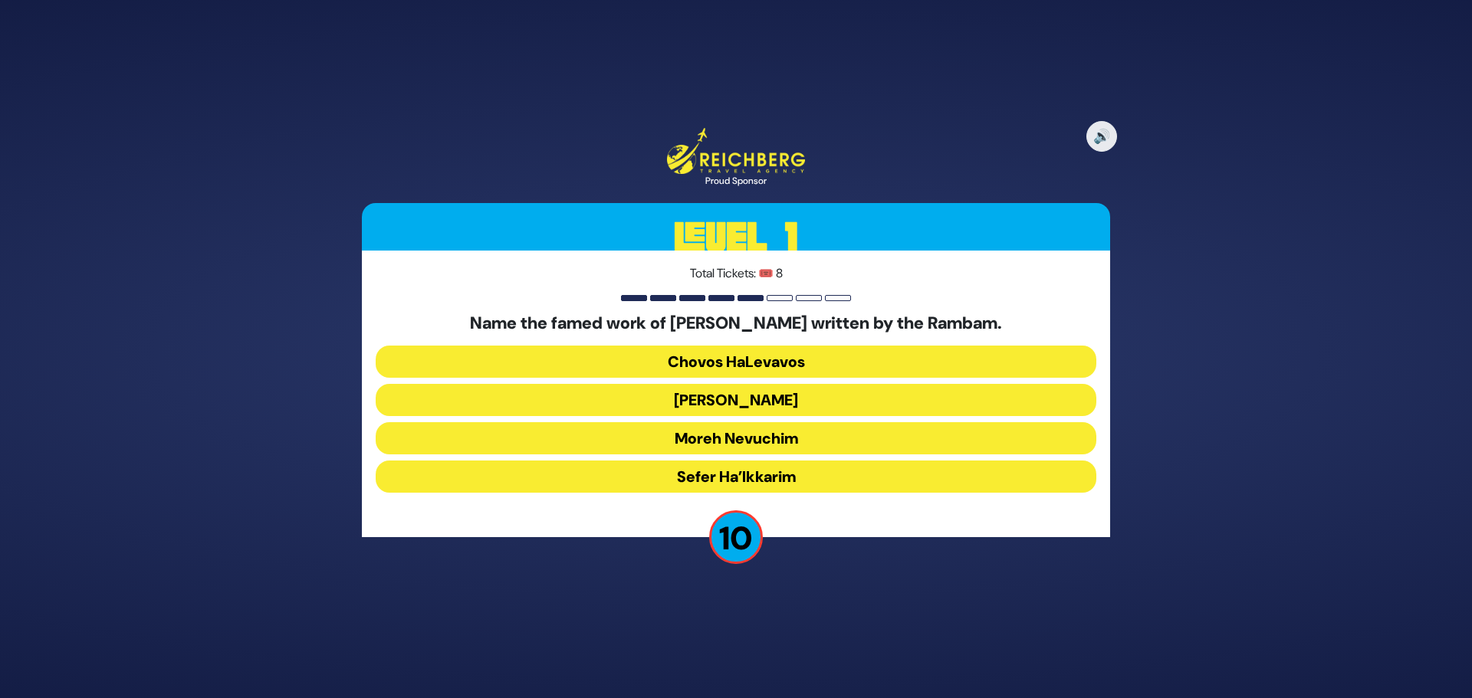
click at [768, 461] on button "Moreh Nevuchim" at bounding box center [736, 477] width 720 height 32
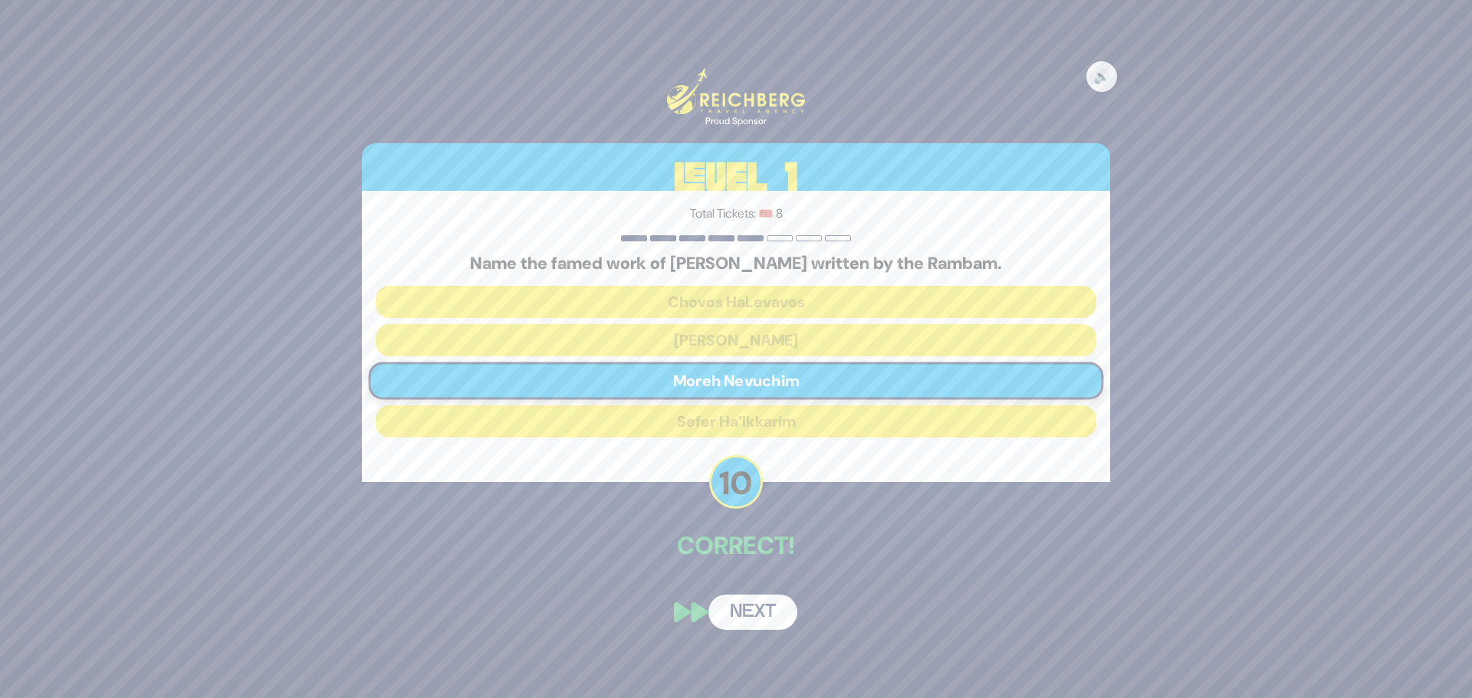
click at [735, 603] on button "Next" at bounding box center [752, 612] width 89 height 35
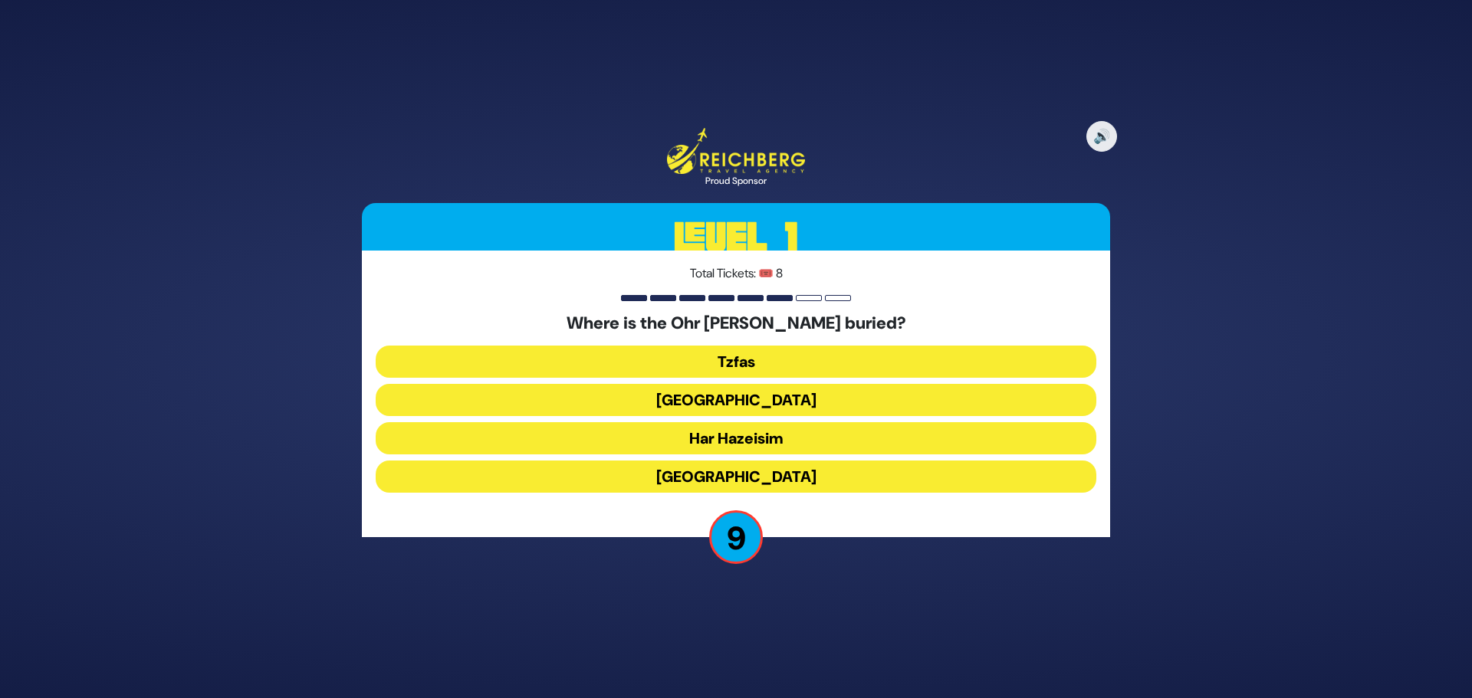
click at [758, 461] on button "Har Hazeisim" at bounding box center [736, 477] width 720 height 32
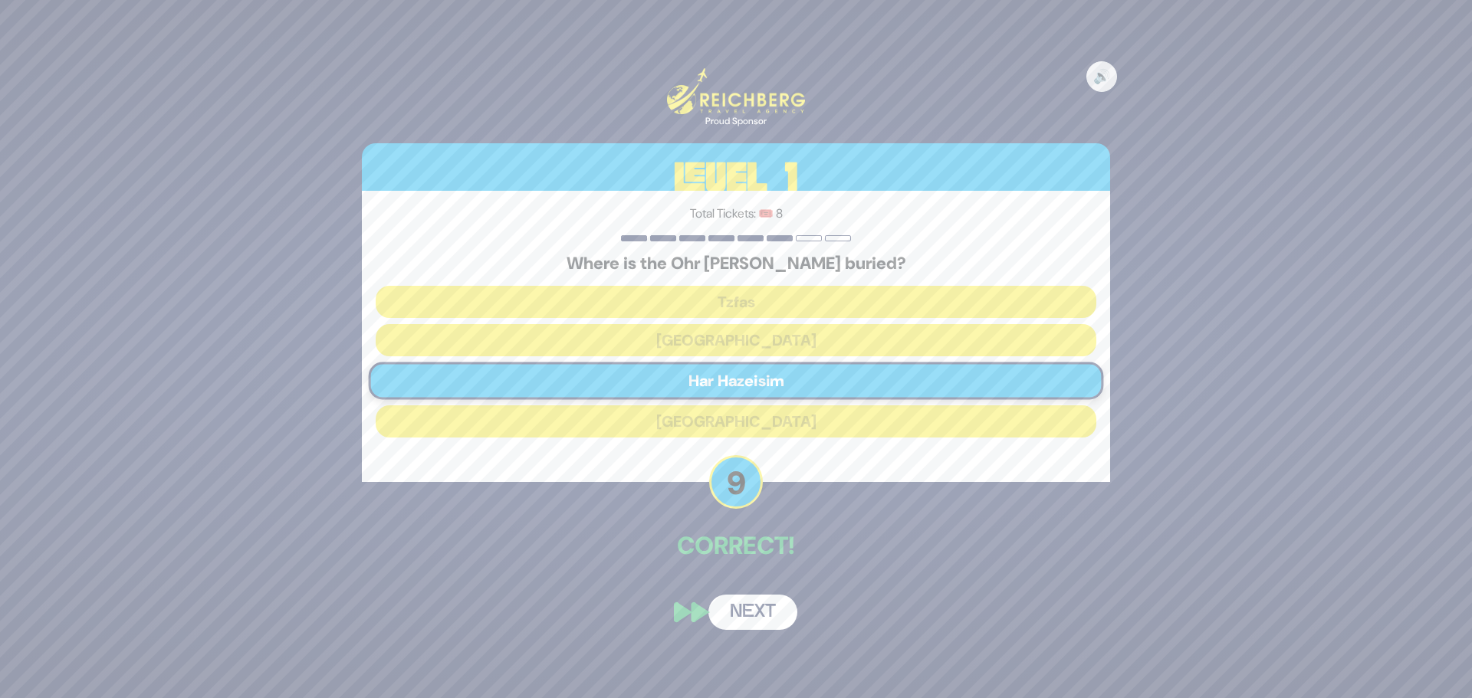
click at [747, 613] on button "Next" at bounding box center [752, 612] width 89 height 35
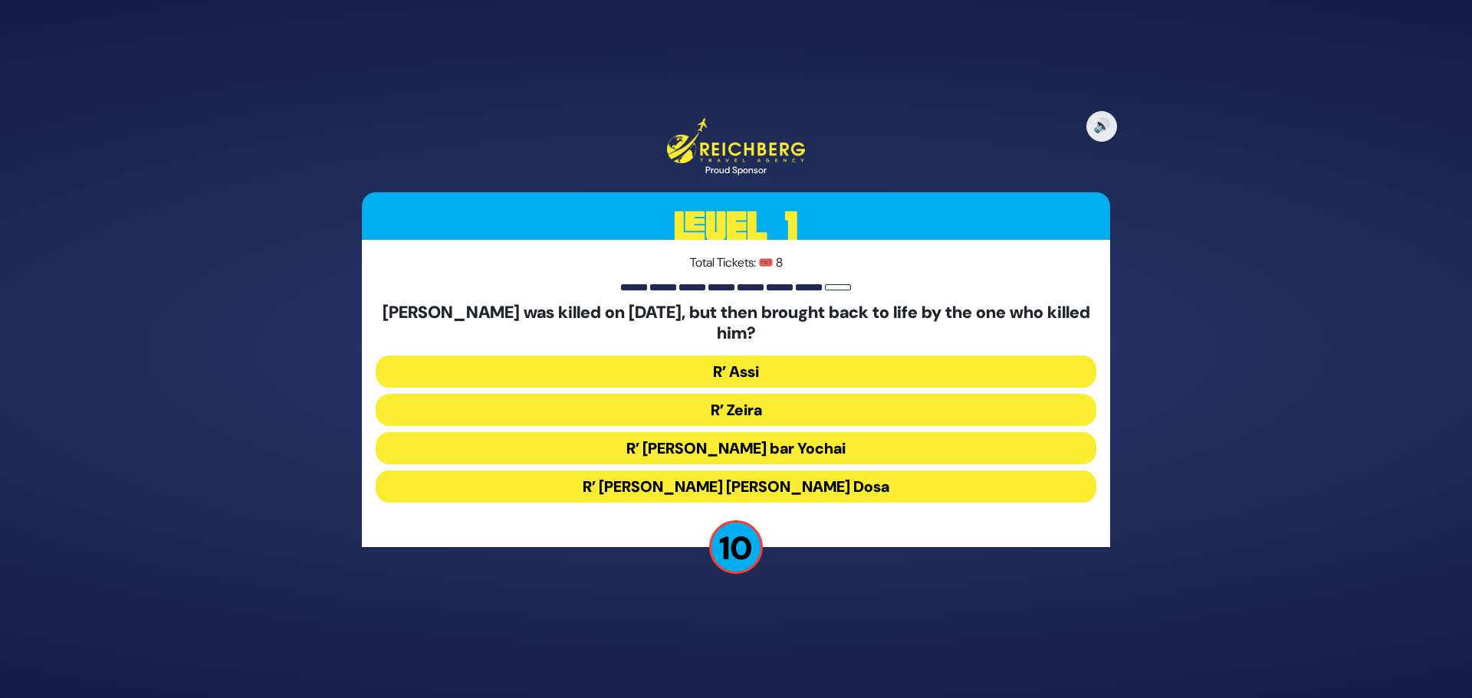
click at [749, 432] on button "R’ Zeira" at bounding box center [736, 448] width 720 height 32
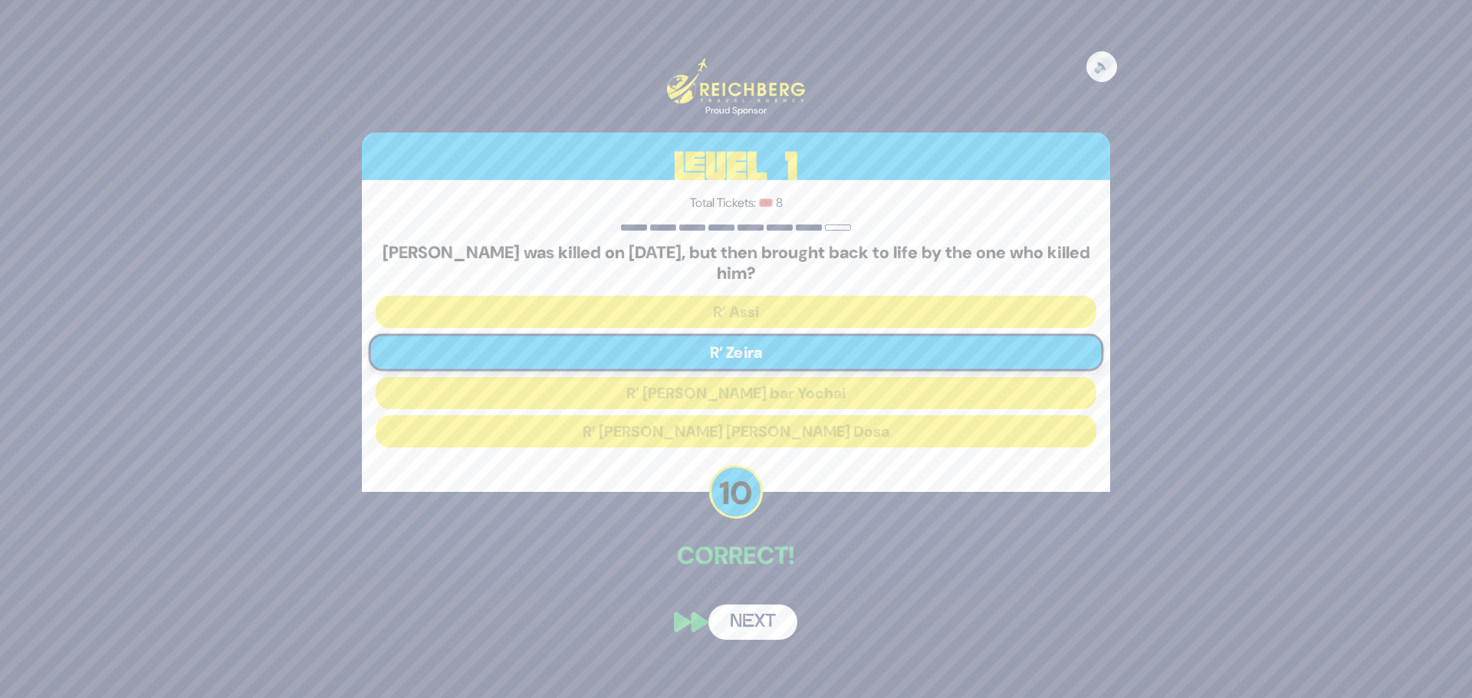
click at [741, 615] on button "Next" at bounding box center [752, 622] width 89 height 35
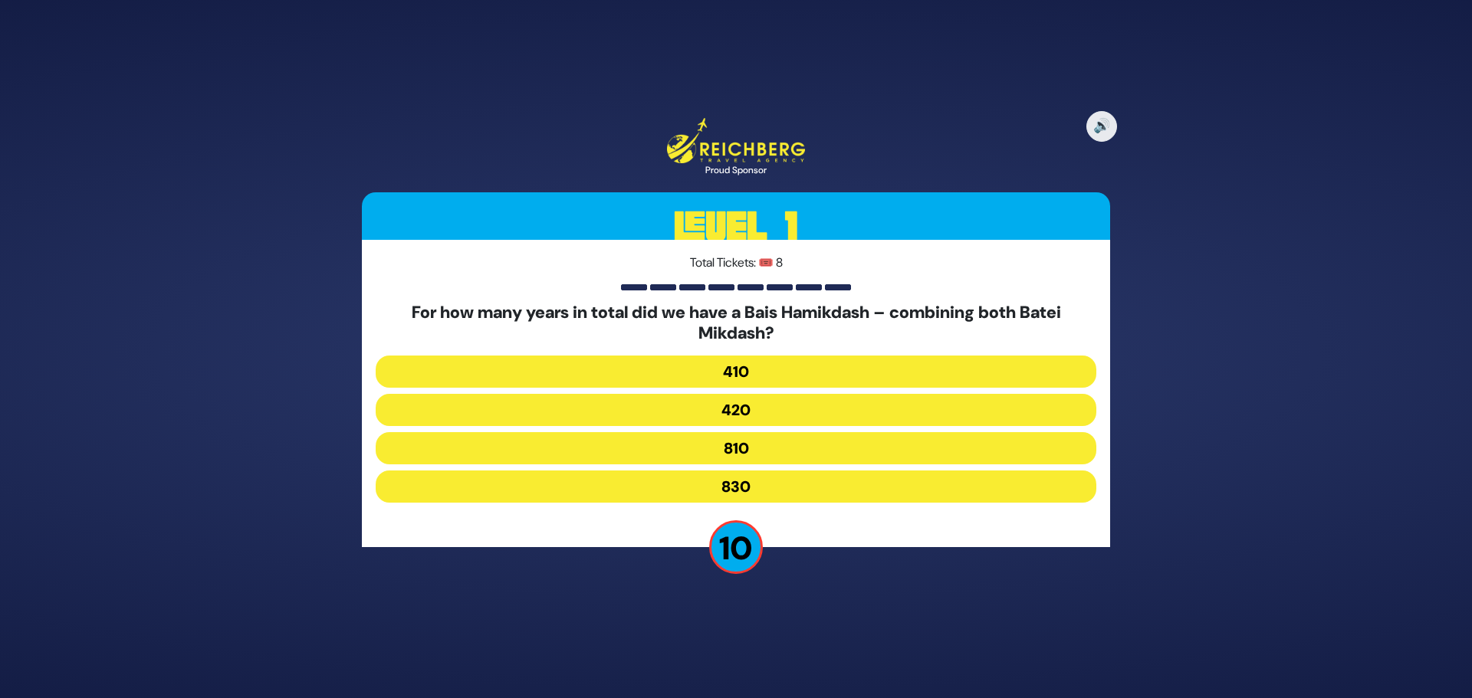
click at [675, 482] on button "830" at bounding box center [736, 487] width 720 height 32
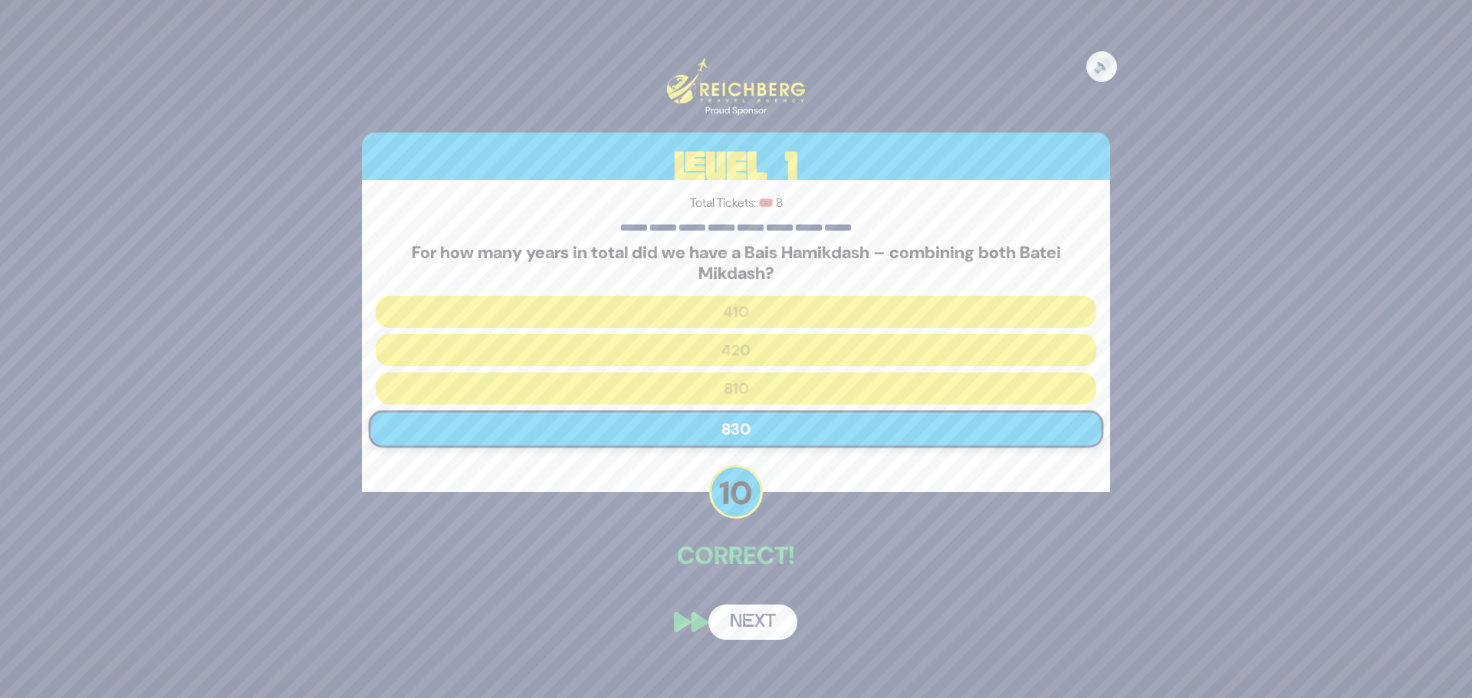
click at [760, 579] on div "🔊 Proud Sponsor Level 1 Total Tickets: 🎟️ 8 For how many years in total did we …" at bounding box center [735, 349] width 785 height 619
click at [753, 613] on button "Next" at bounding box center [752, 622] width 89 height 35
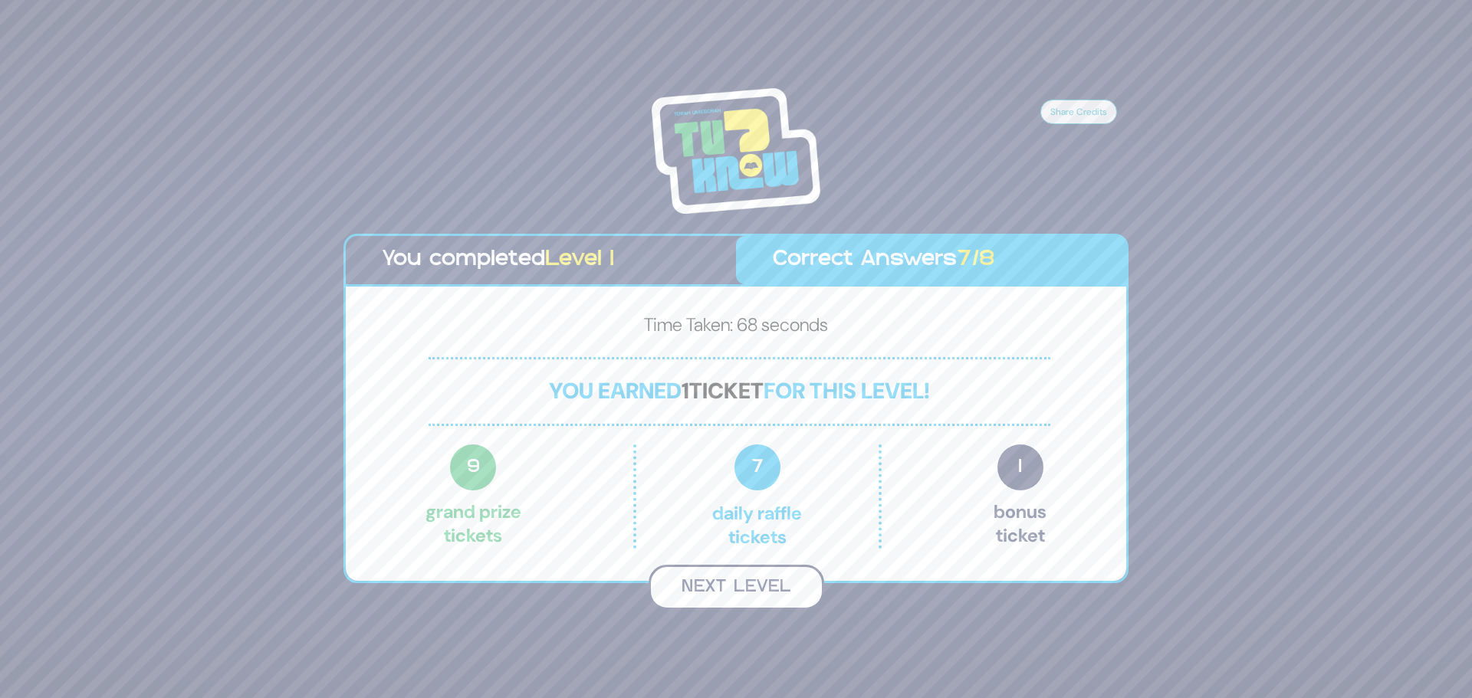
click at [760, 591] on button "Next Level" at bounding box center [736, 587] width 176 height 45
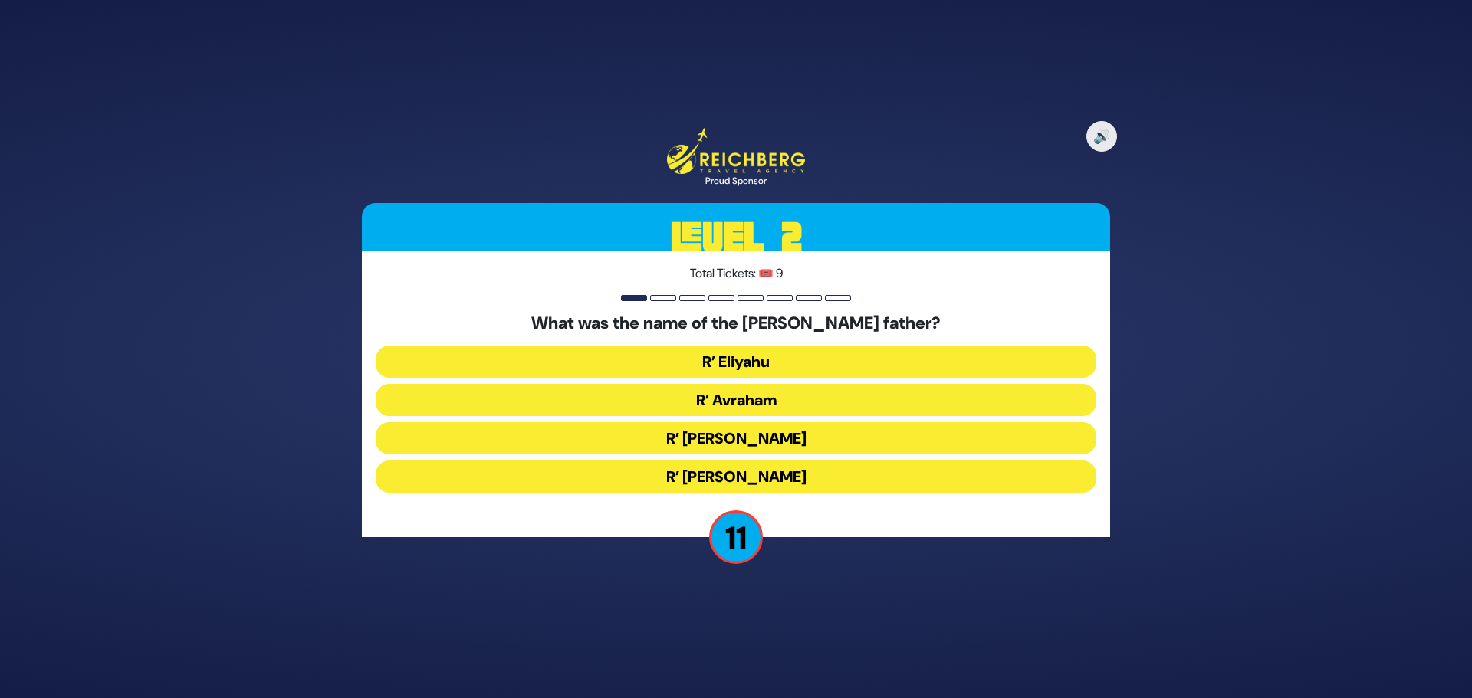
click at [776, 461] on button "R’ Shlomo Zalman" at bounding box center [736, 477] width 720 height 32
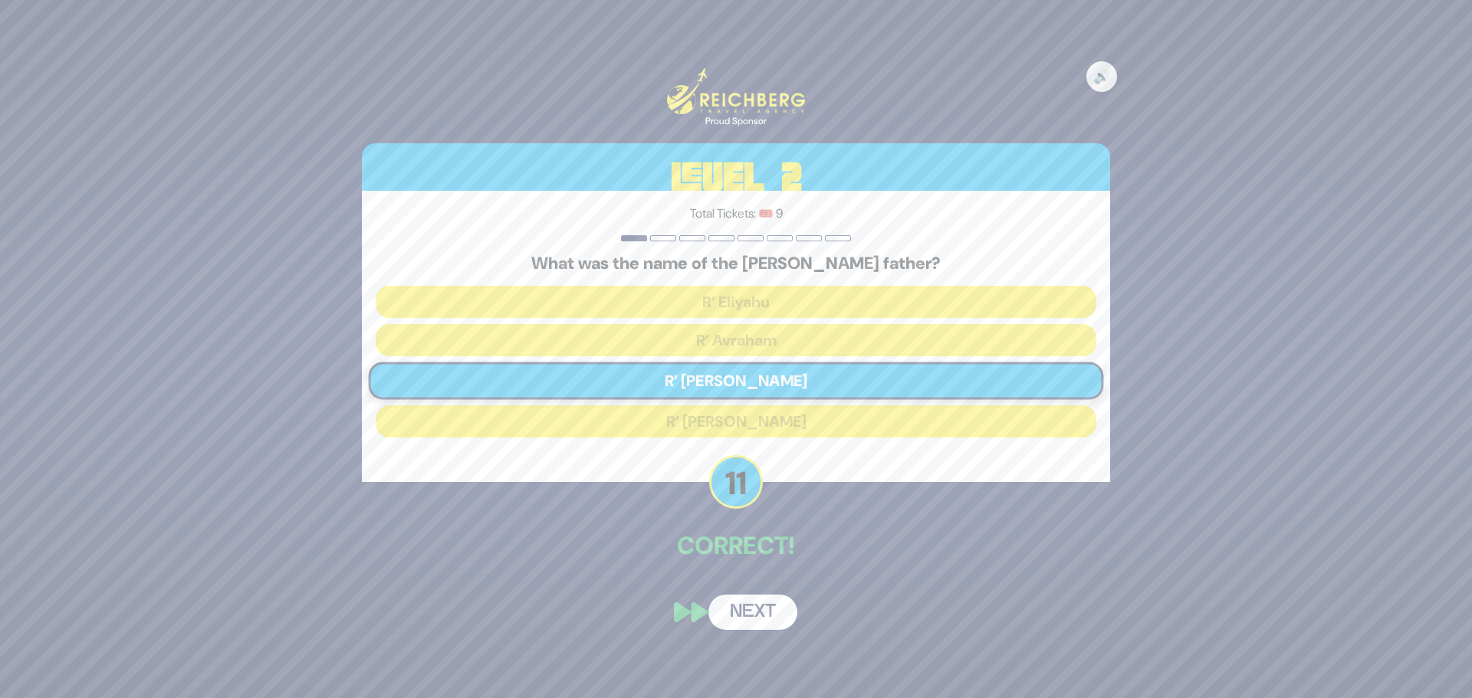
click at [747, 617] on button "Next" at bounding box center [752, 612] width 89 height 35
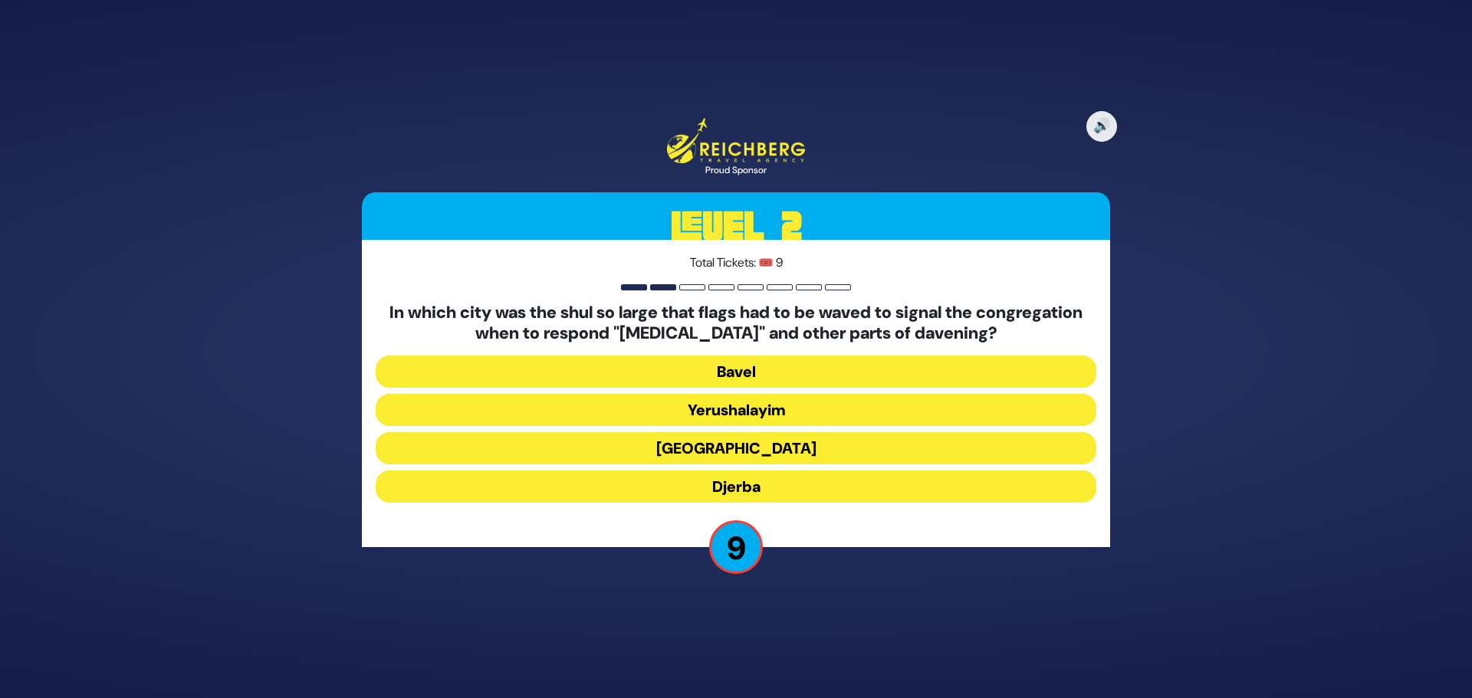
click at [763, 471] on button "Alexandria" at bounding box center [736, 487] width 720 height 32
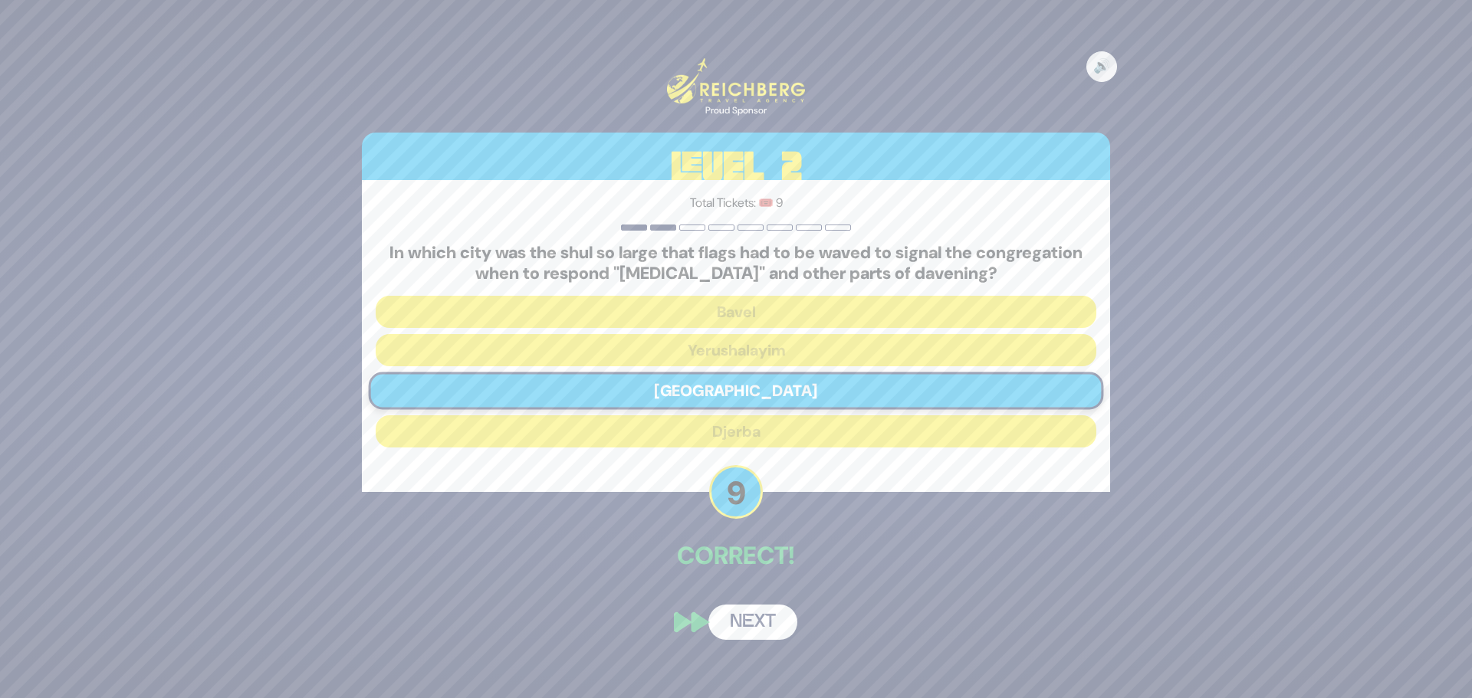
click at [759, 622] on button "Next" at bounding box center [752, 622] width 89 height 35
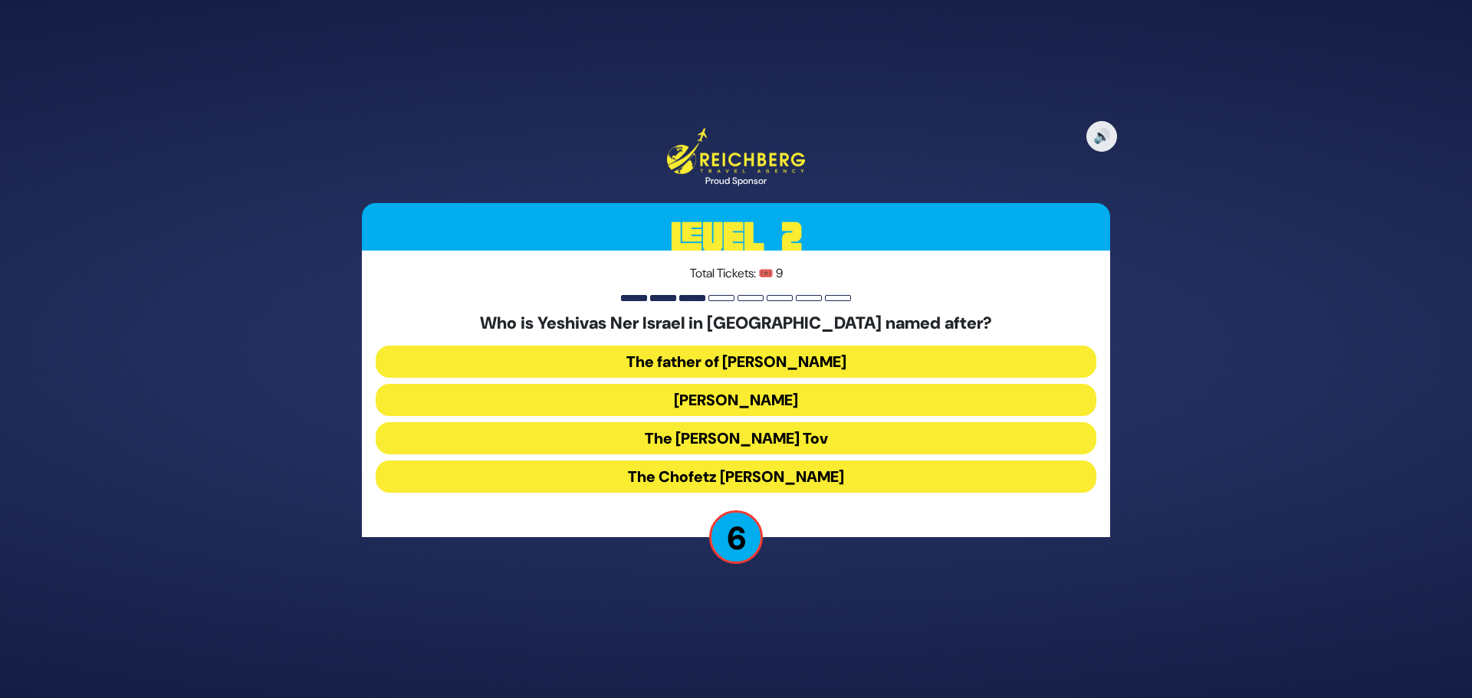
click at [782, 422] on button "Rav Yisroel Salanter" at bounding box center [736, 438] width 720 height 32
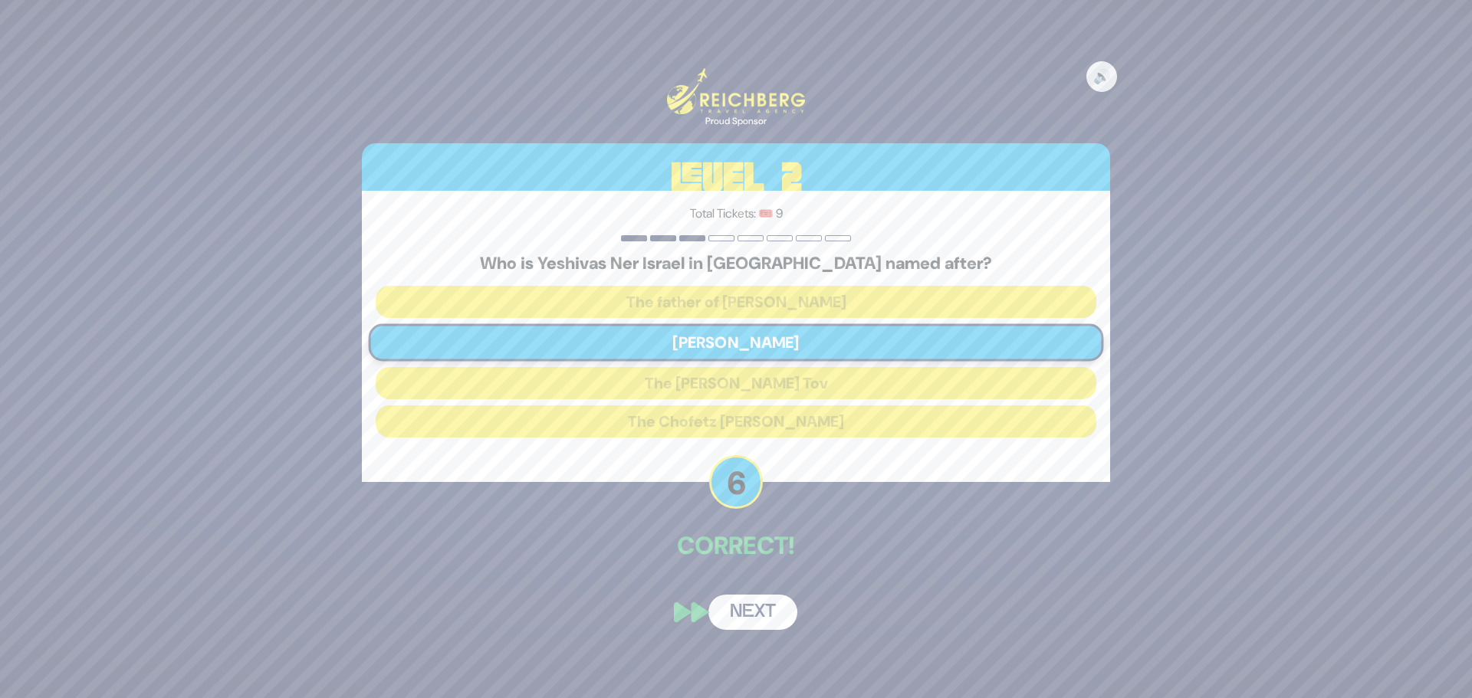
click at [736, 607] on button "Next" at bounding box center [752, 612] width 89 height 35
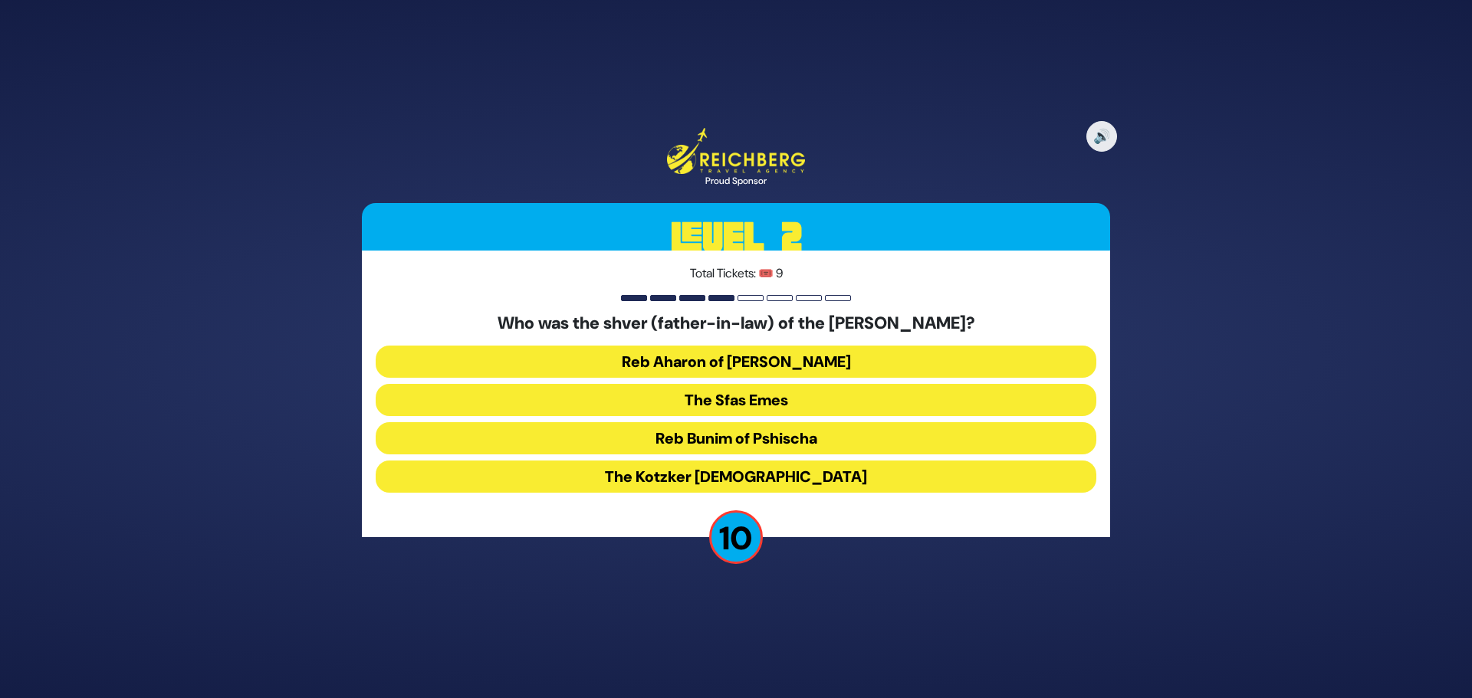
click at [753, 422] on button "The Sfas Emes" at bounding box center [736, 438] width 720 height 32
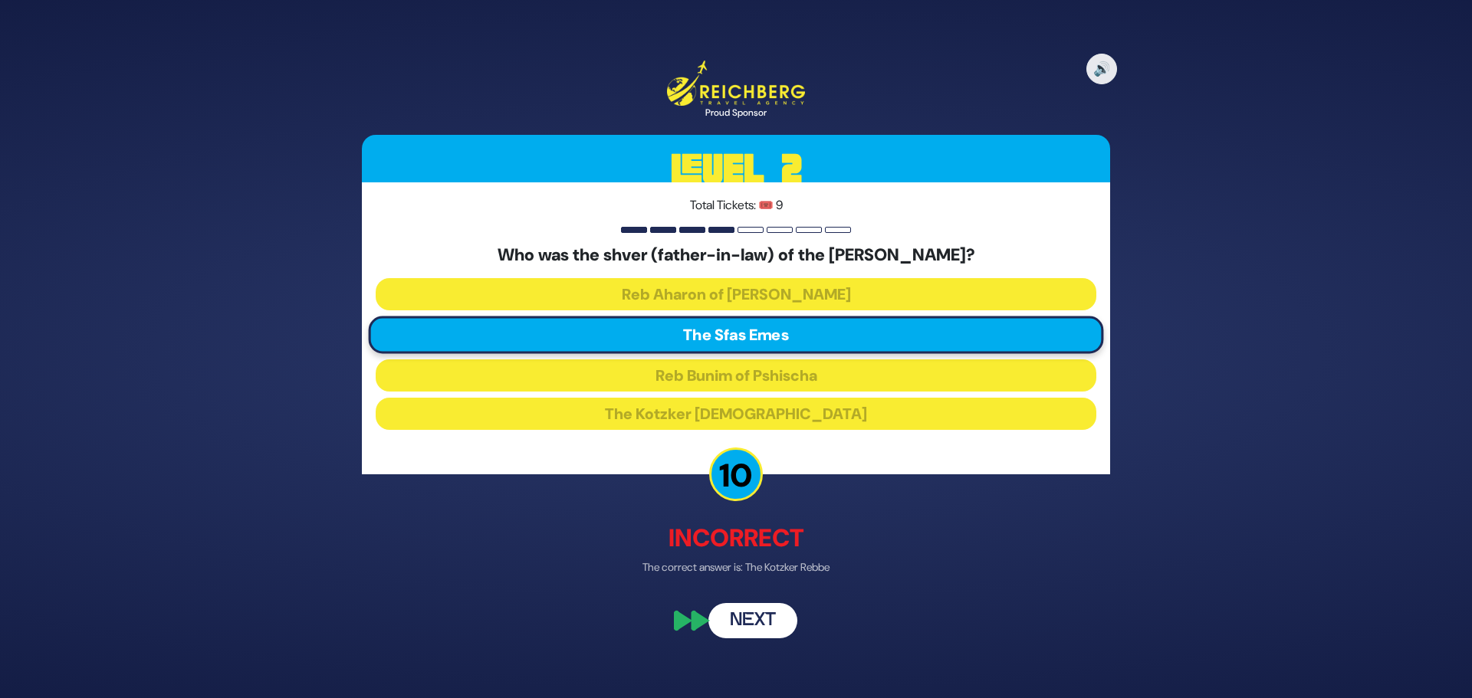
click at [746, 620] on button "Next" at bounding box center [752, 619] width 89 height 35
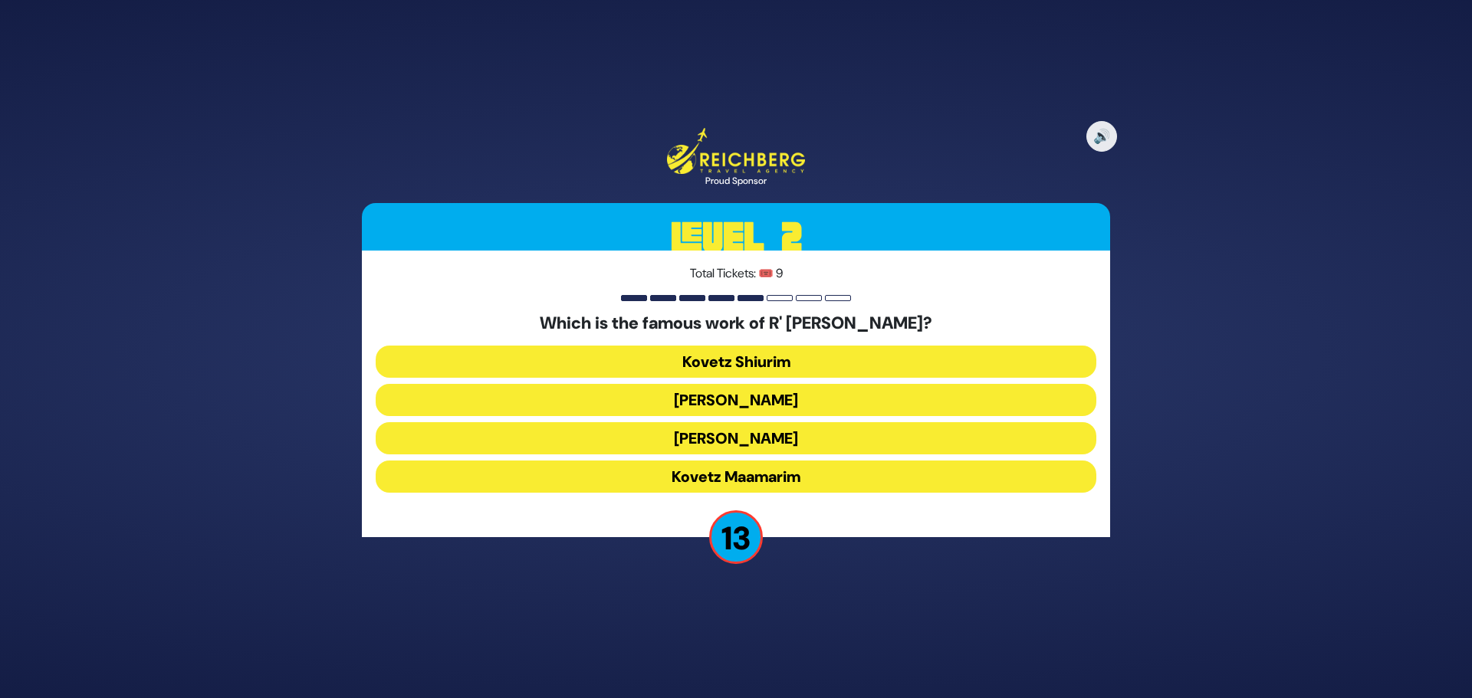
click at [703, 384] on button "Kovetz Shiurim" at bounding box center [736, 400] width 720 height 32
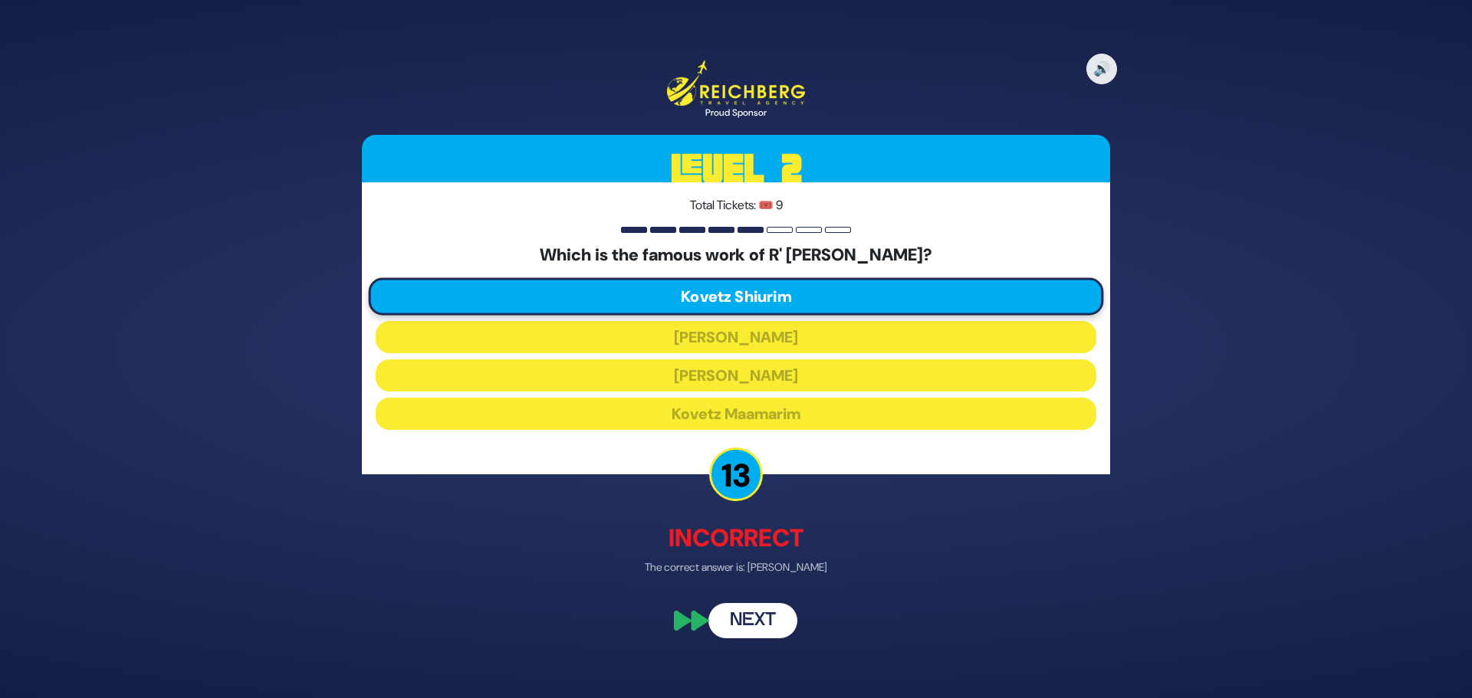
click at [753, 623] on button "Next" at bounding box center [752, 619] width 89 height 35
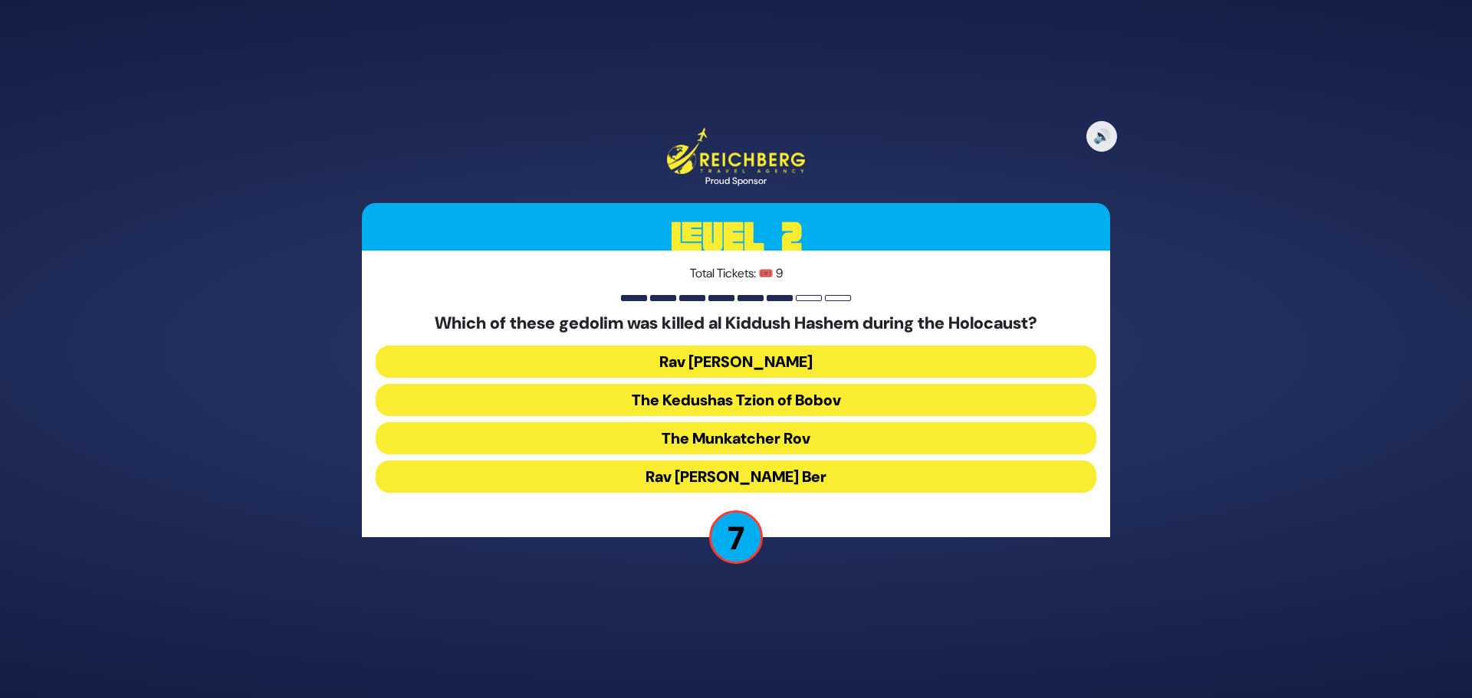
click at [731, 461] on button "The Munkatcher Rov" at bounding box center [736, 477] width 720 height 32
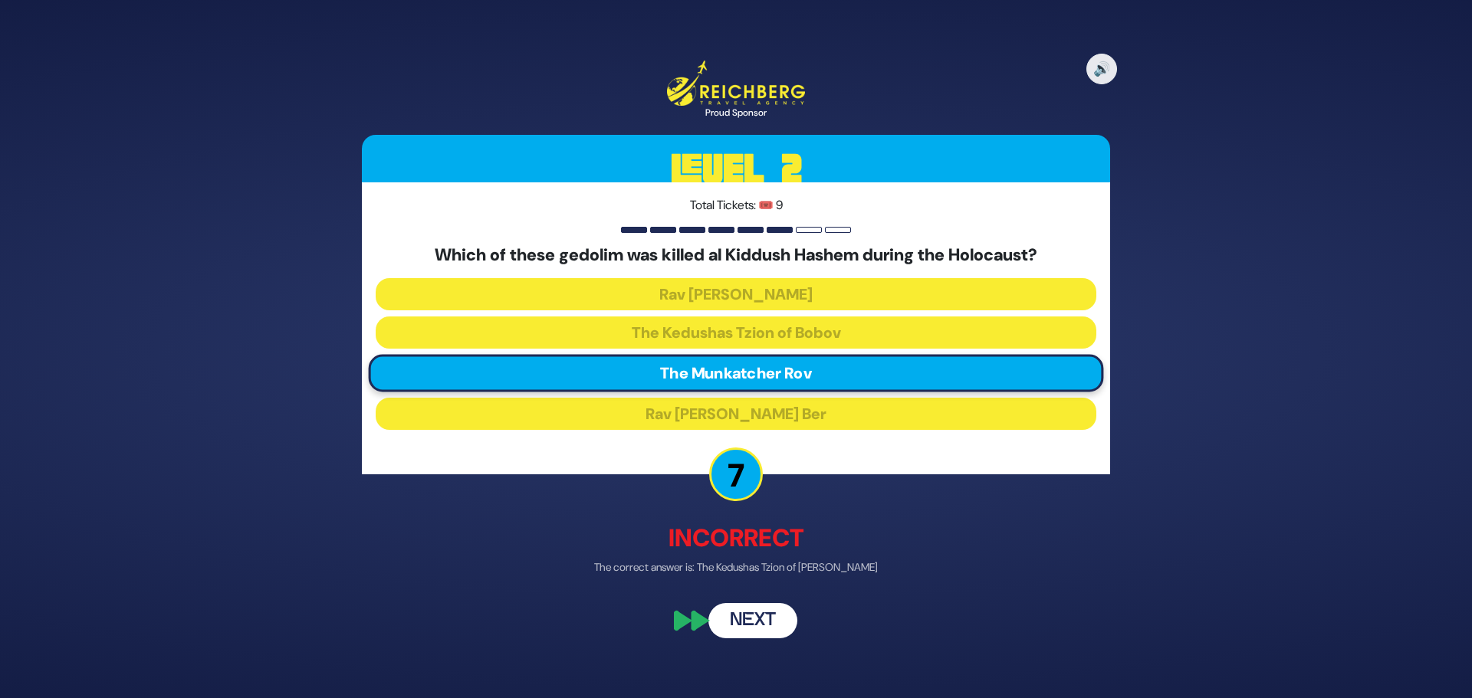
click at [748, 625] on button "Next" at bounding box center [752, 619] width 89 height 35
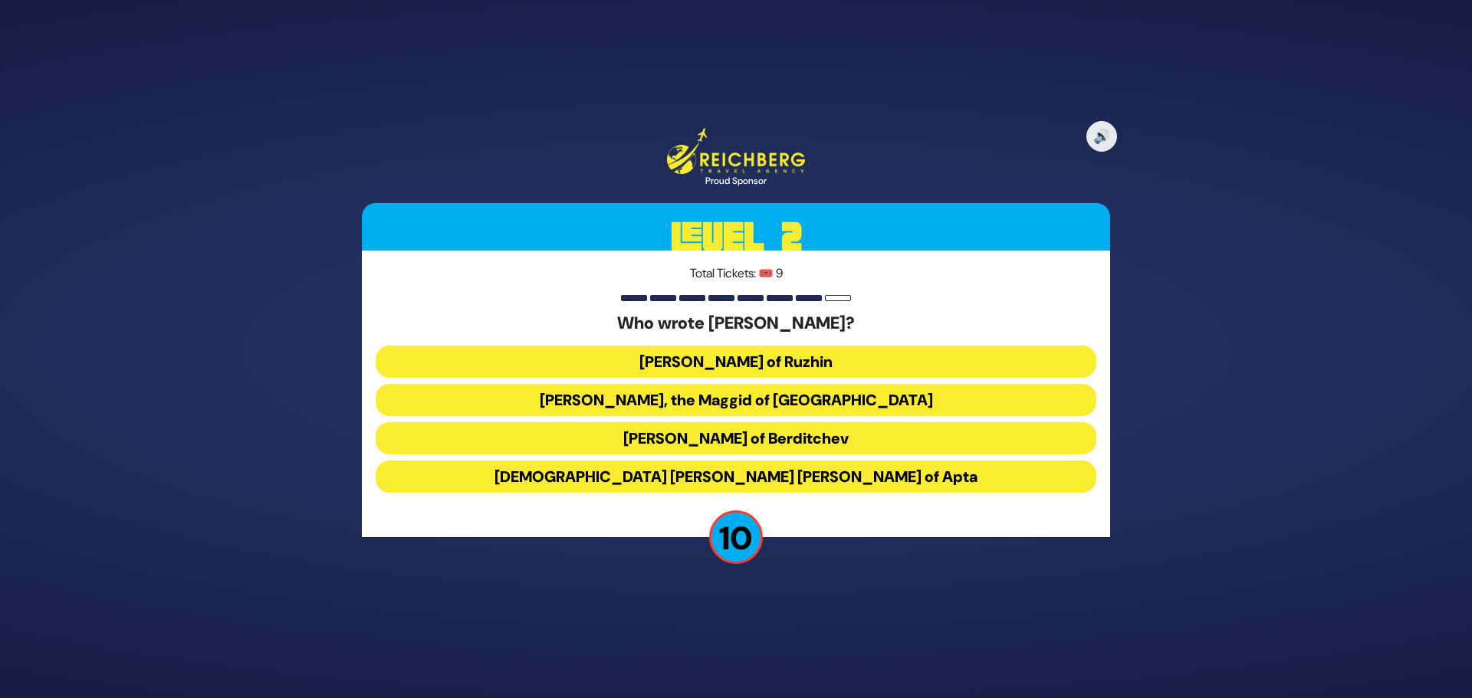
click at [853, 484] on button "Rabbi Avraham Yehoshua Heshel of Apta" at bounding box center [736, 477] width 720 height 32
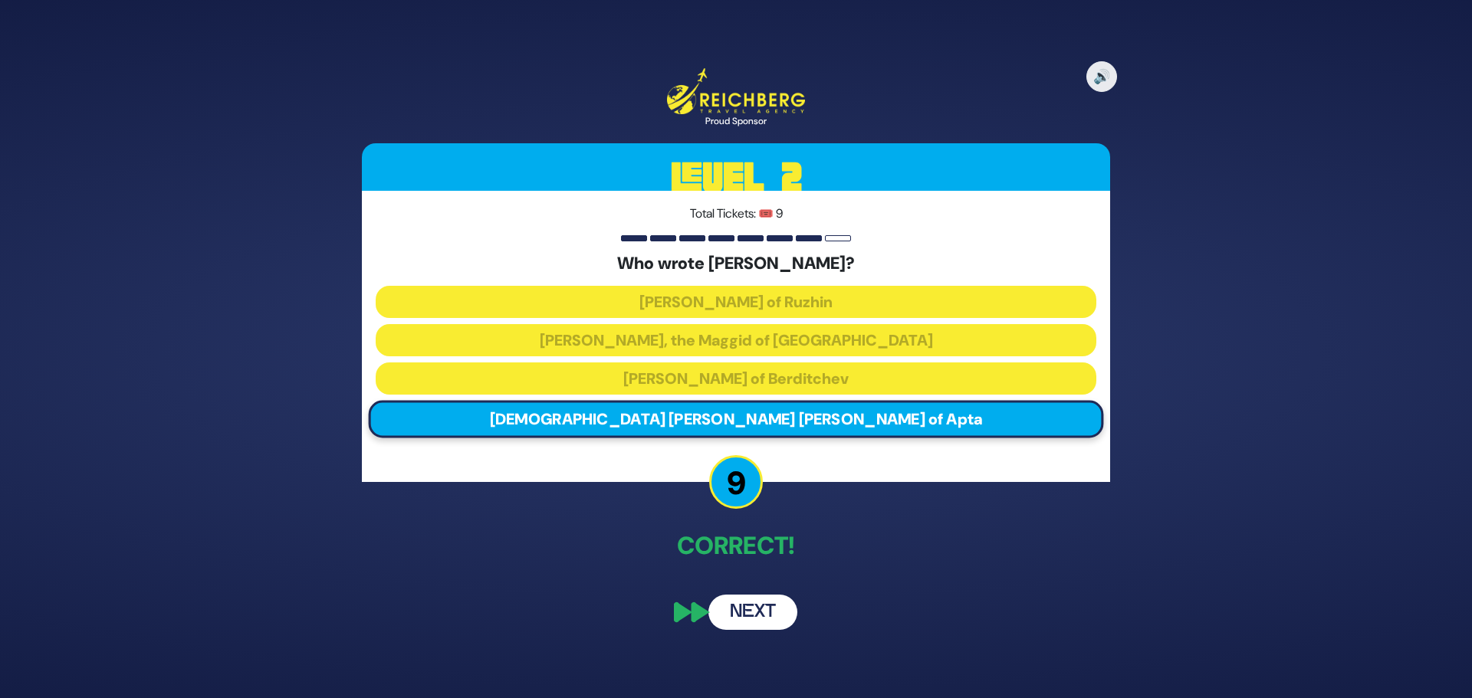
click at [747, 608] on button "Next" at bounding box center [752, 612] width 89 height 35
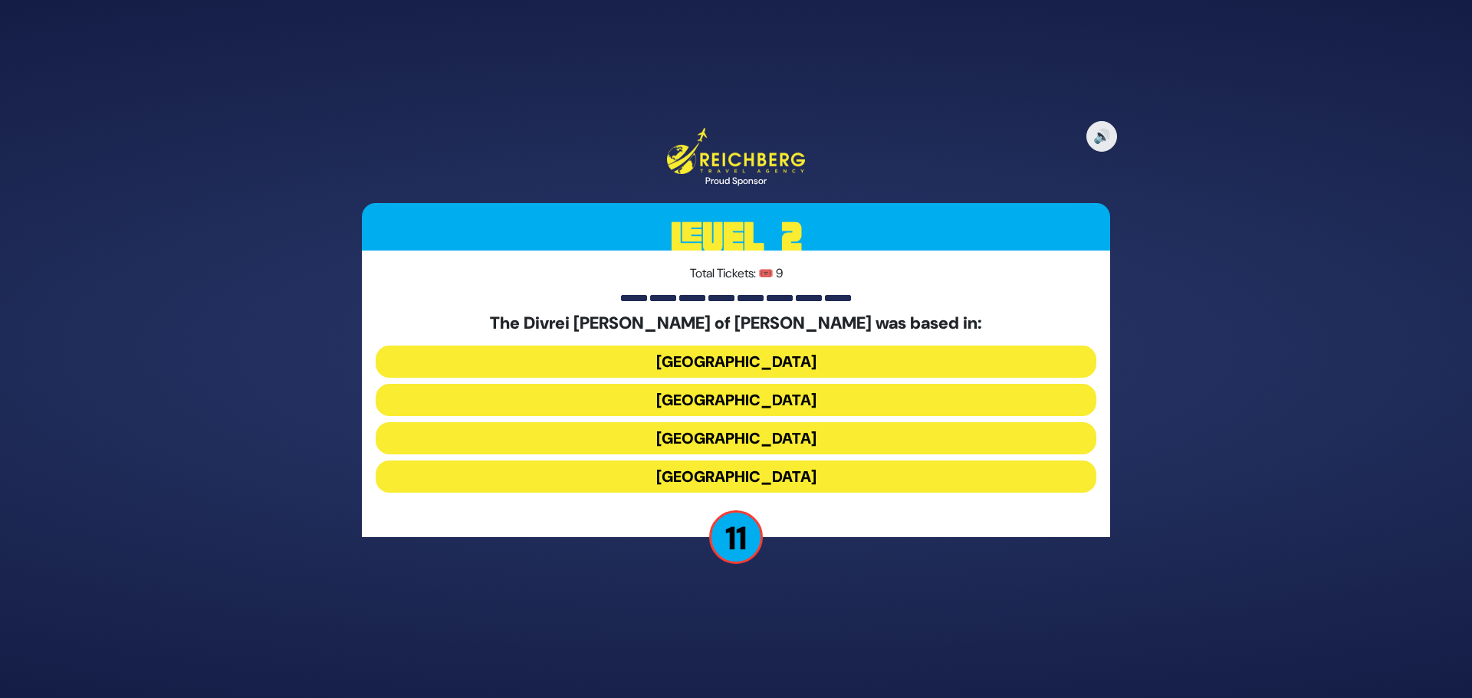
click at [798, 384] on button "Hungary" at bounding box center [736, 400] width 720 height 32
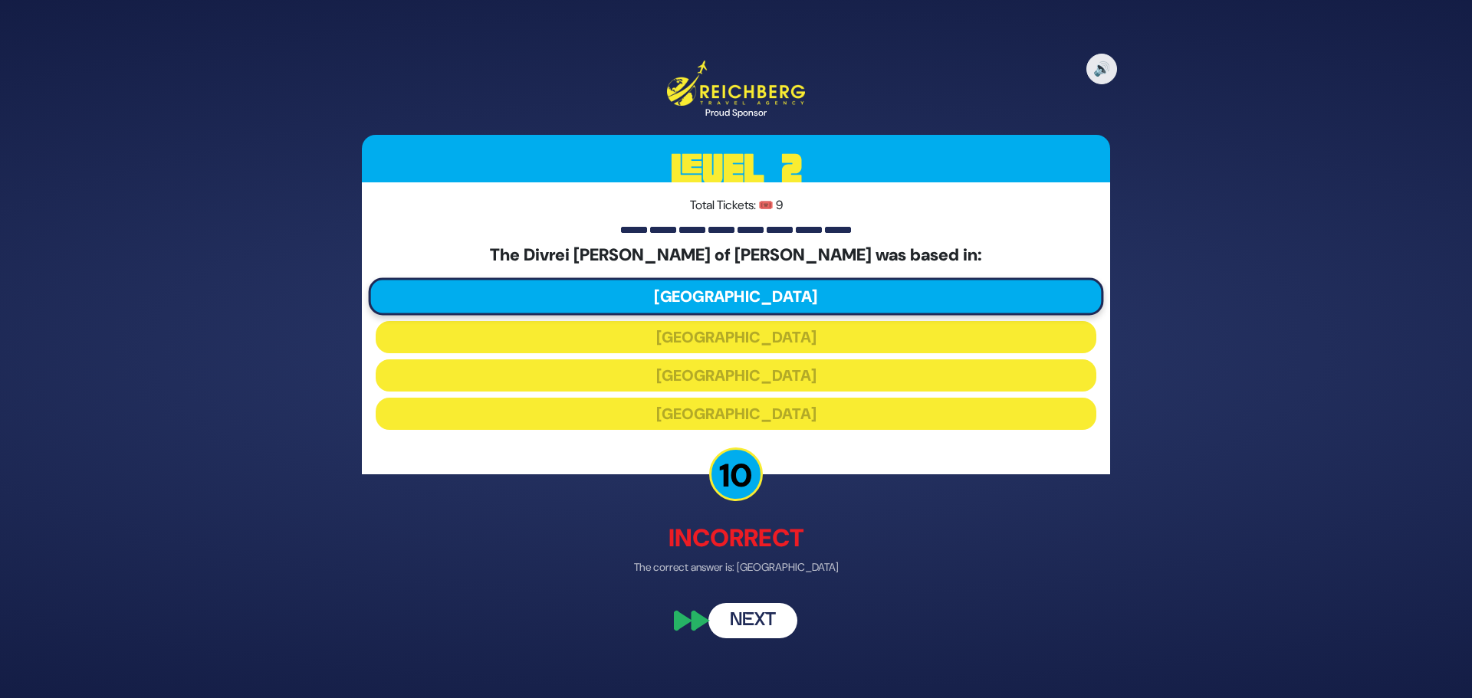
click at [770, 613] on button "Next" at bounding box center [752, 619] width 89 height 35
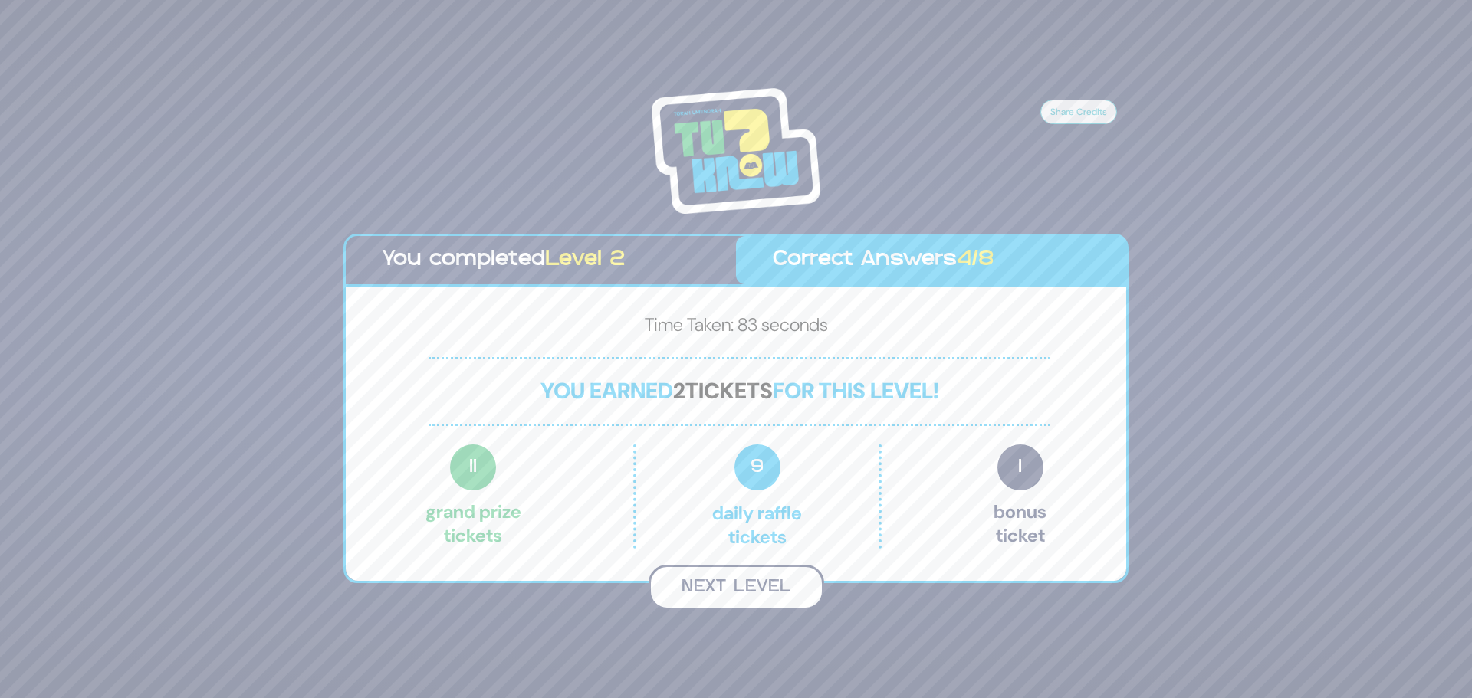
click at [765, 587] on button "Next Level" at bounding box center [736, 587] width 176 height 45
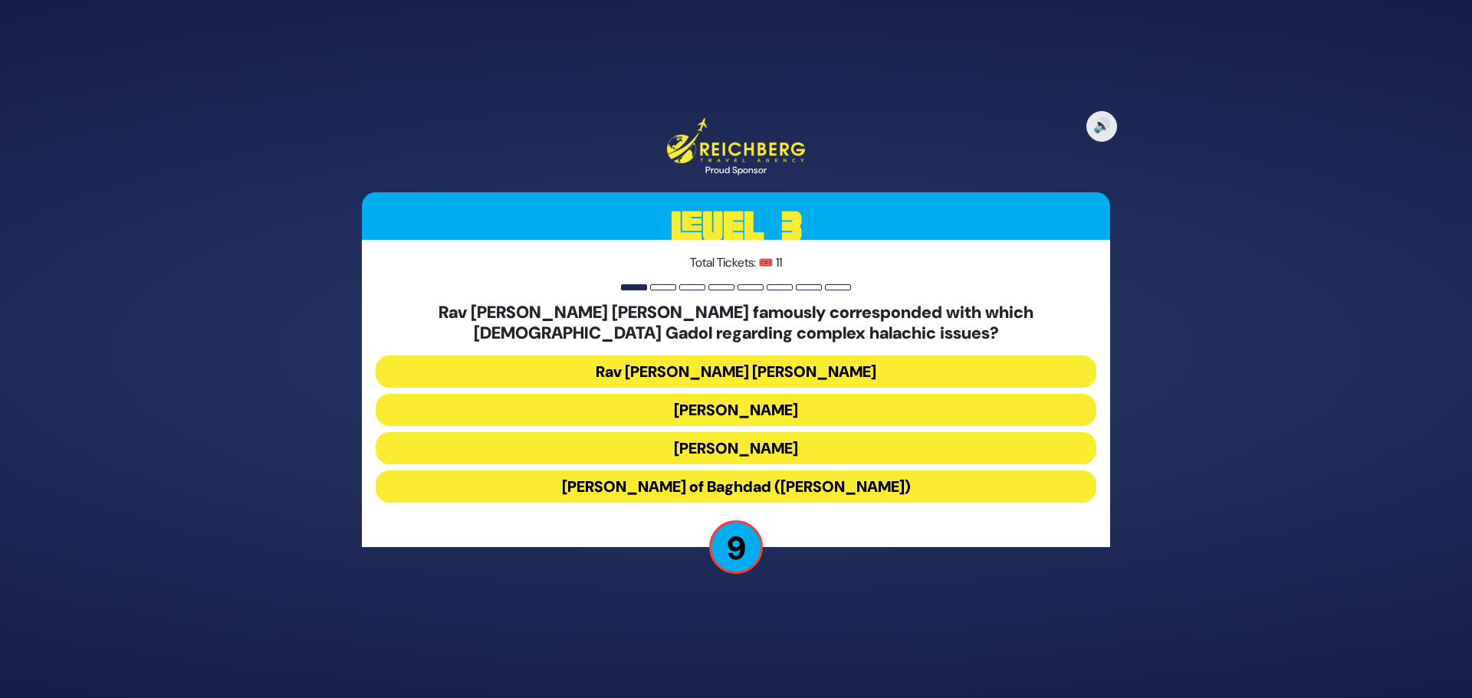
click at [866, 483] on button "Rav Yosef Chaim of Baghdad (Ben Ish Chai)" at bounding box center [736, 487] width 720 height 32
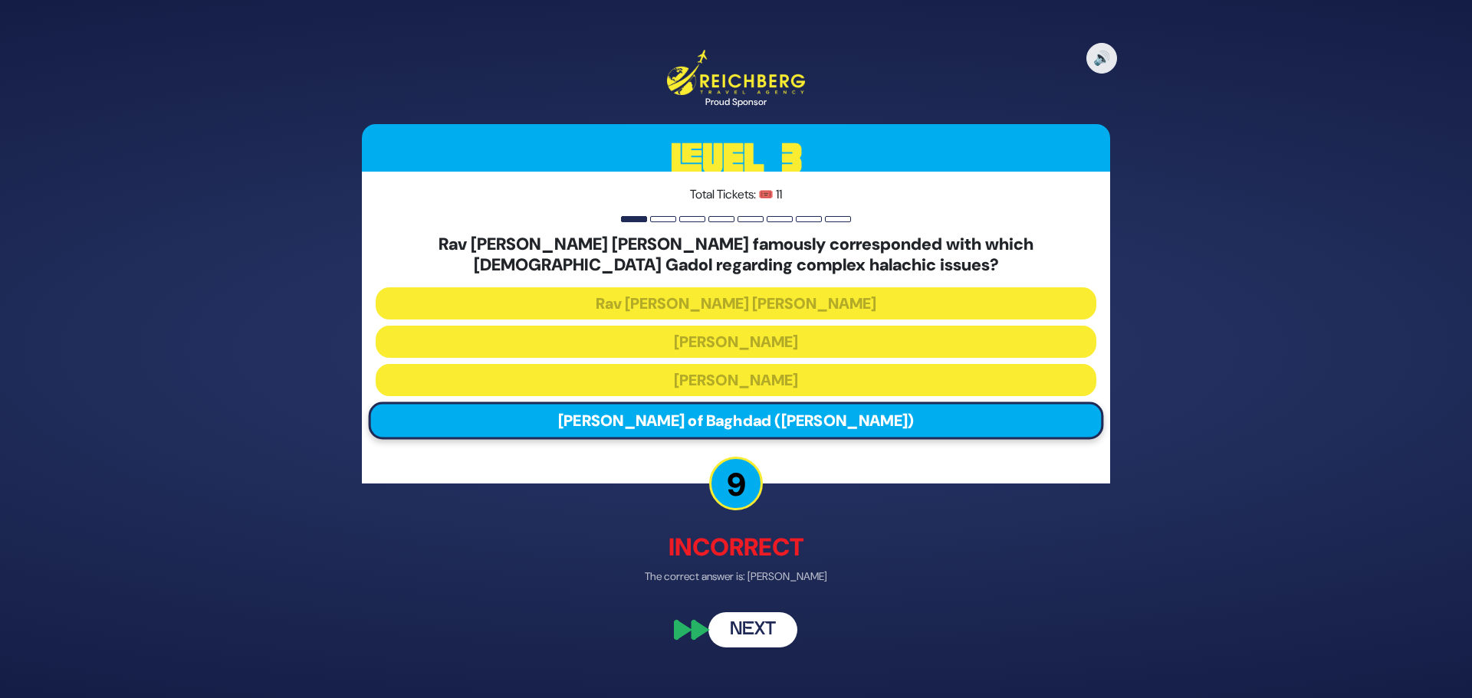
click at [769, 633] on button "Next" at bounding box center [752, 630] width 89 height 35
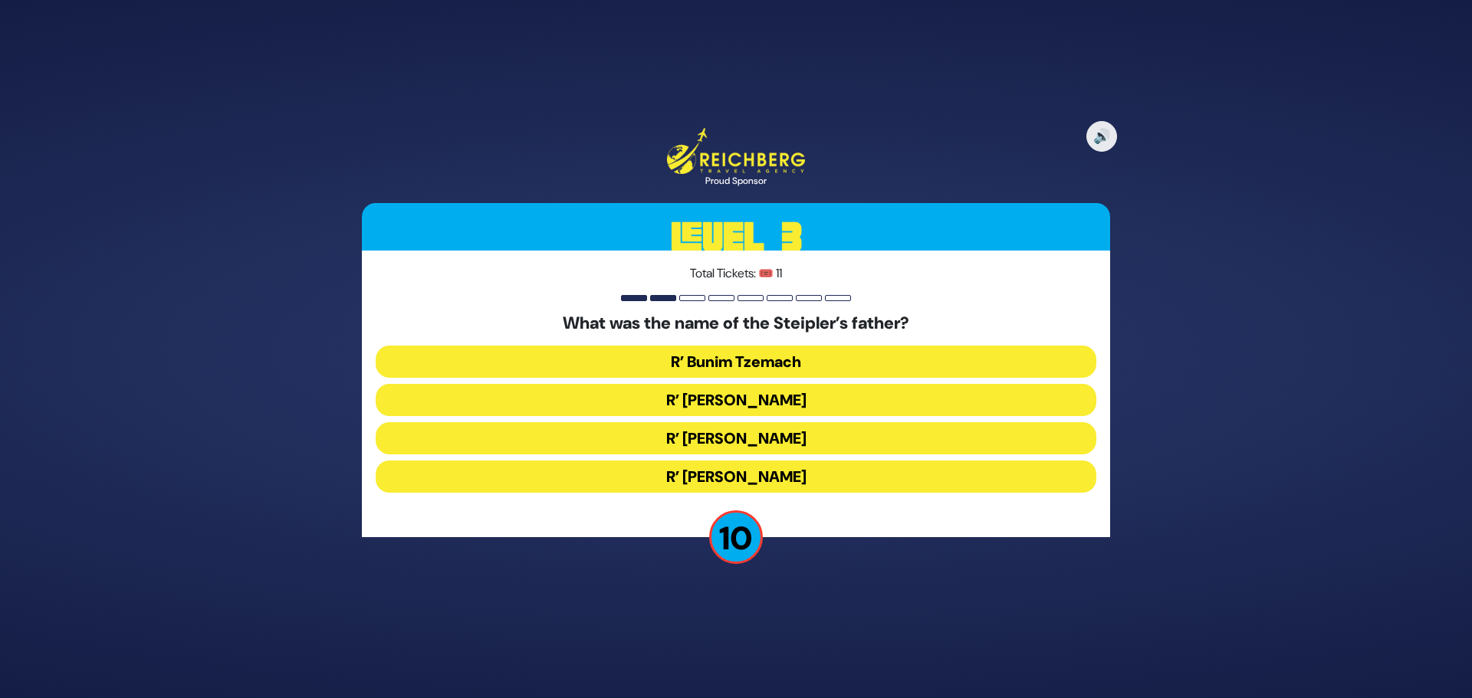
click at [799, 384] on button "R’ Bunim Tzemach" at bounding box center [736, 400] width 720 height 32
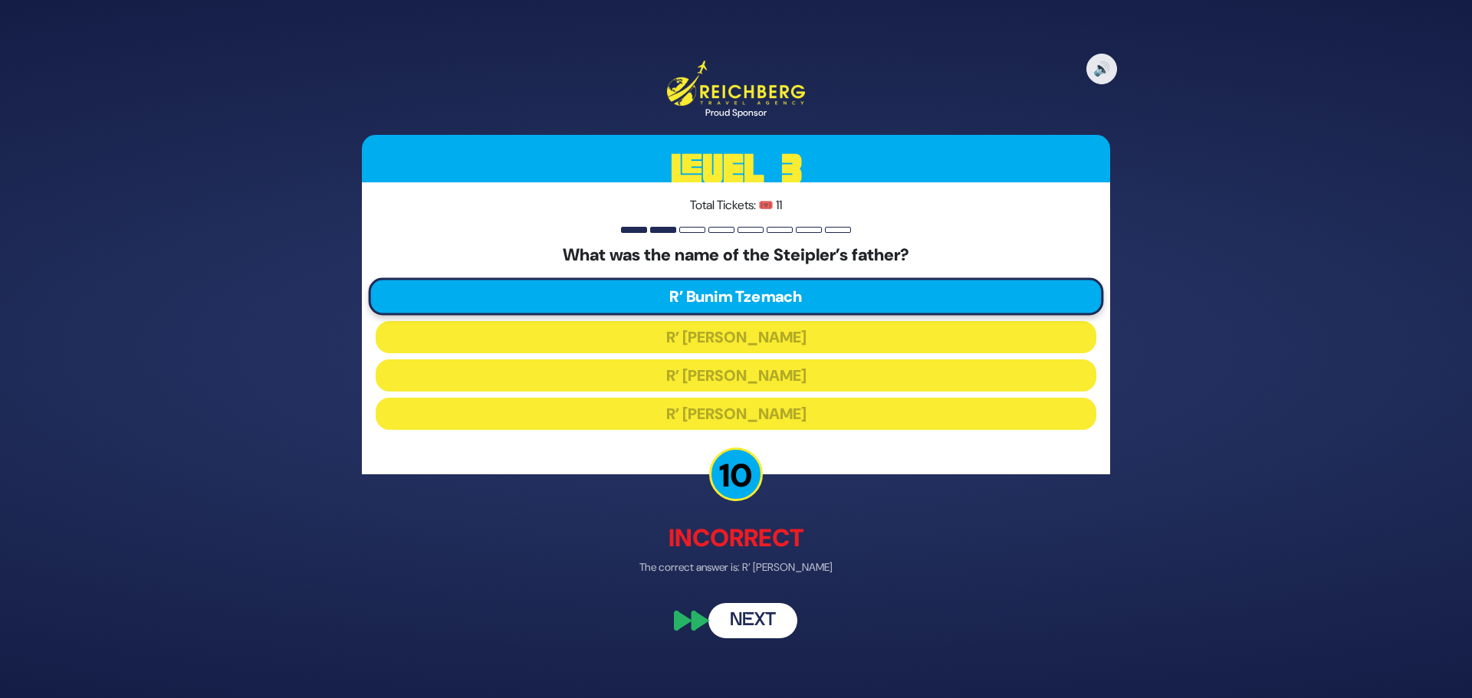
click at [769, 615] on button "Next" at bounding box center [752, 619] width 89 height 35
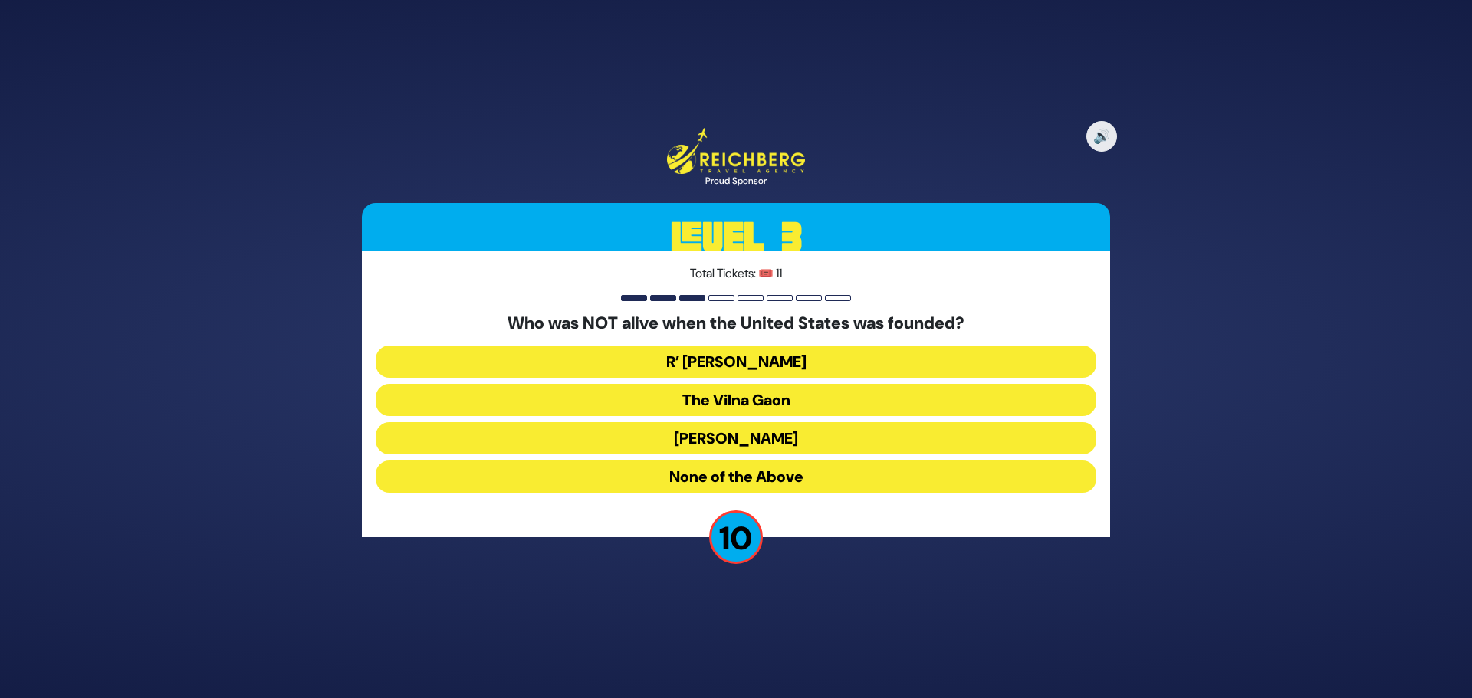
click at [693, 384] on button "R’ Nosson Adler" at bounding box center [736, 400] width 720 height 32
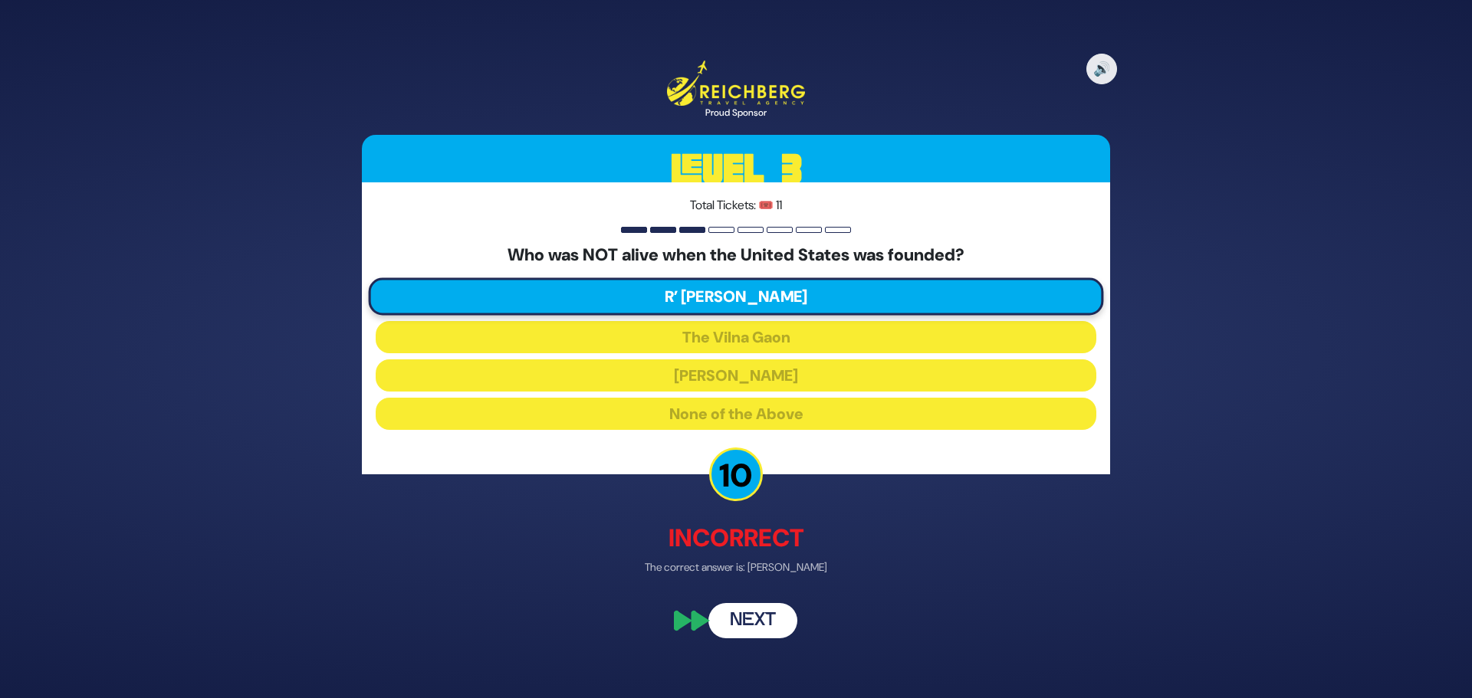
click at [743, 621] on button "Next" at bounding box center [752, 619] width 89 height 35
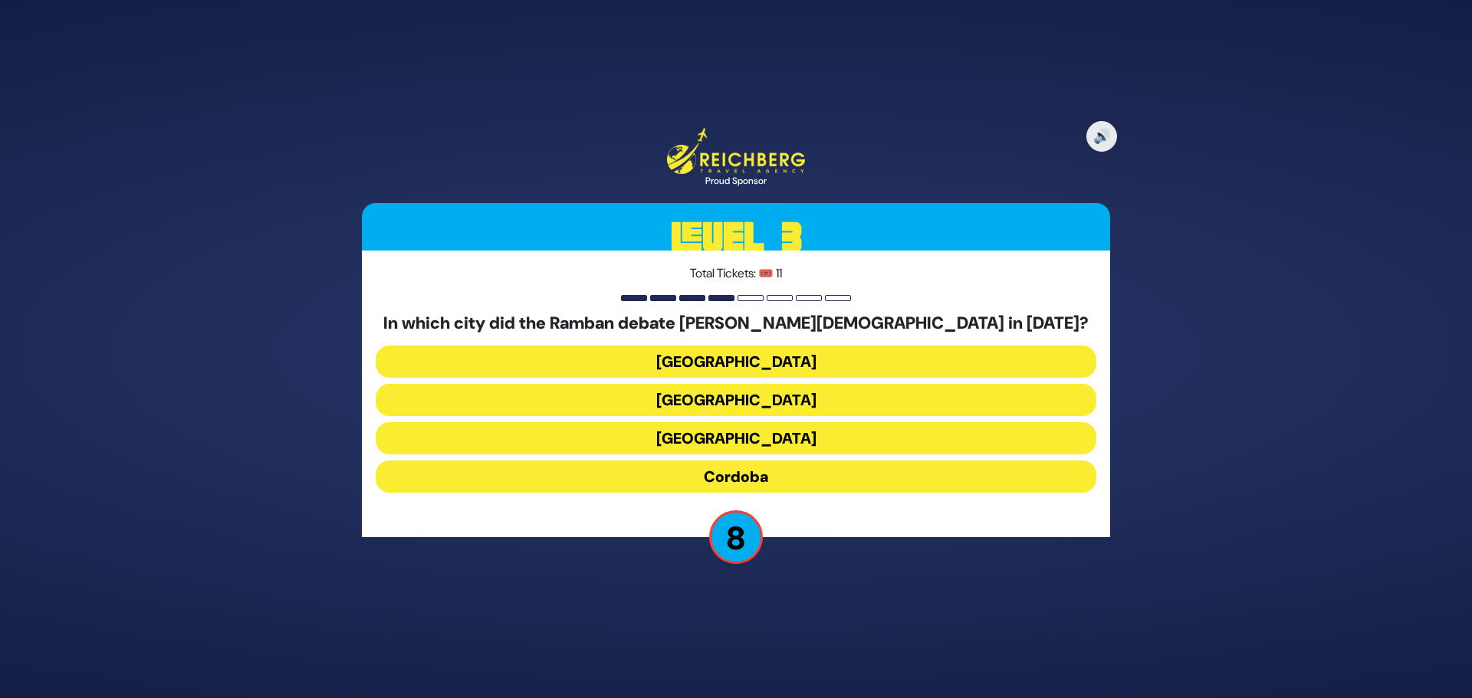
click at [804, 422] on button "Barcelona" at bounding box center [736, 438] width 720 height 32
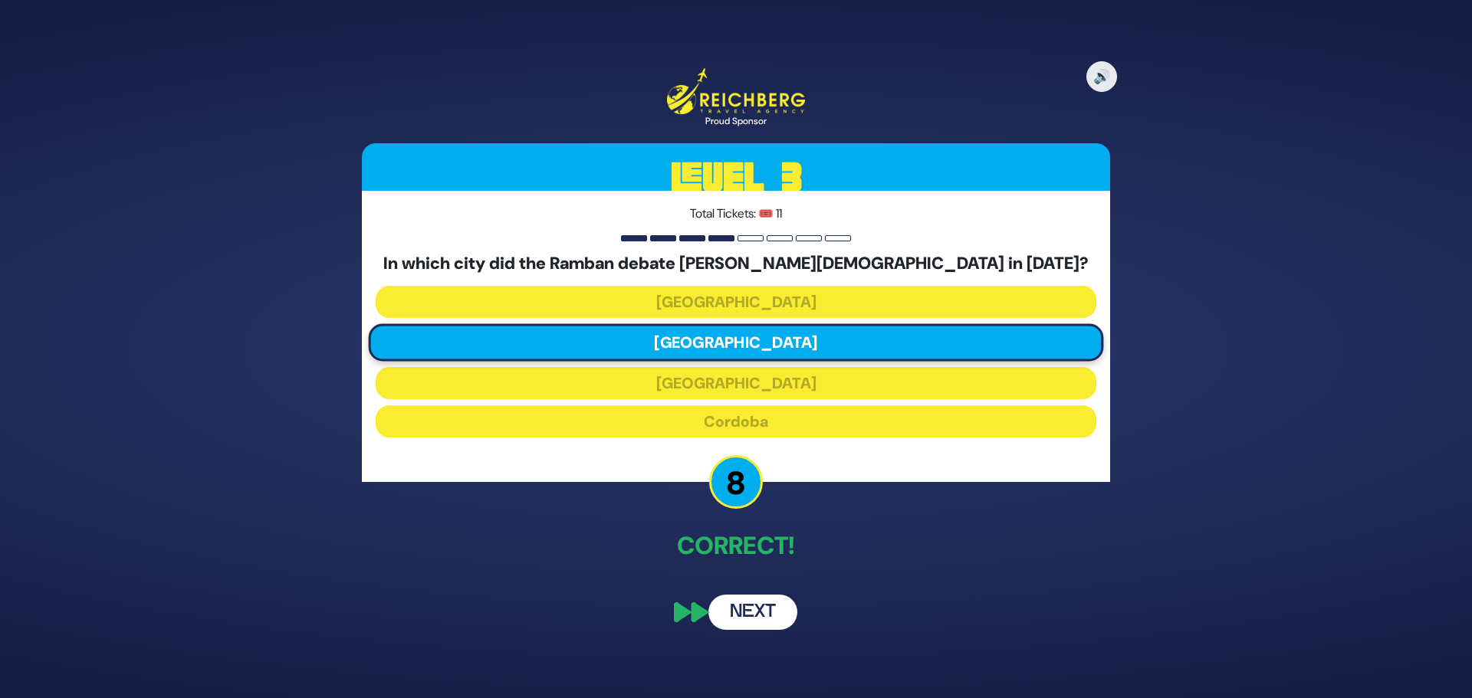
click at [758, 615] on button "Next" at bounding box center [752, 612] width 89 height 35
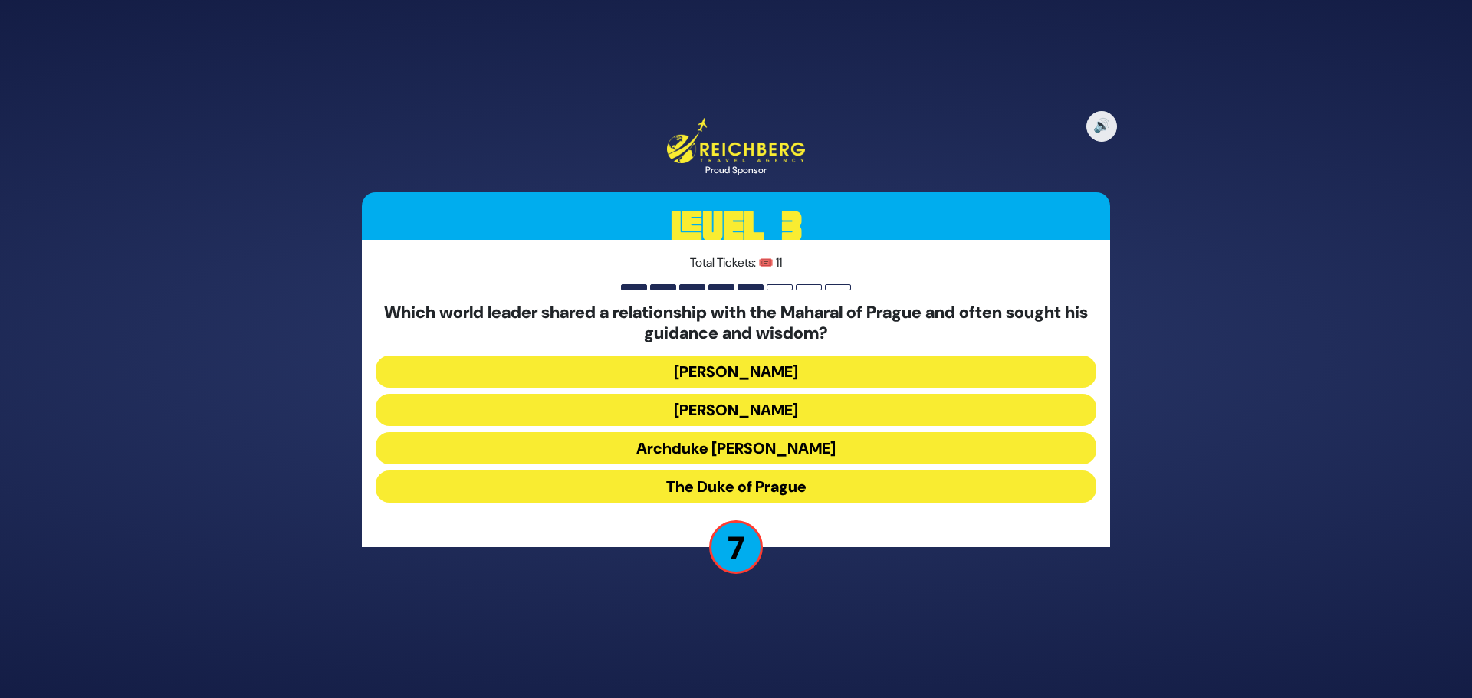
click at [719, 394] on button "Kaiser Franz-Joseph" at bounding box center [736, 410] width 720 height 32
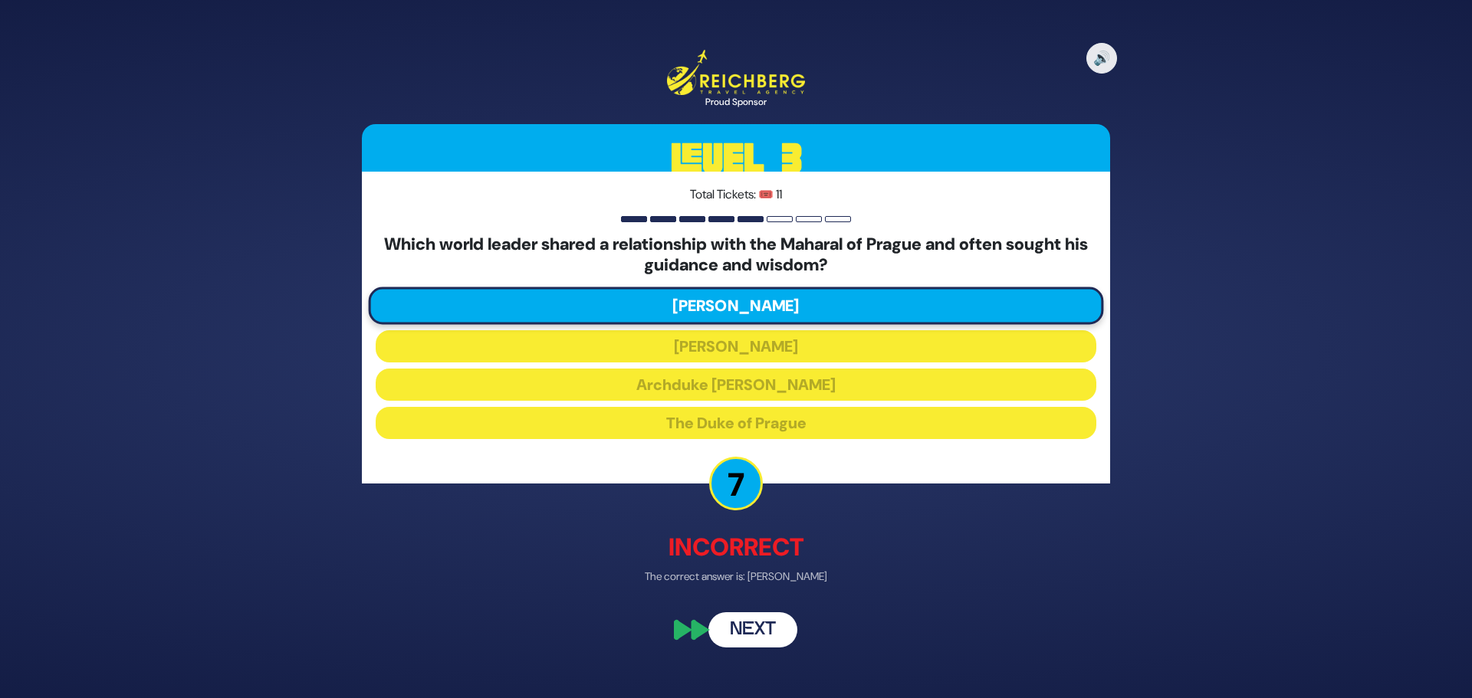
click at [776, 638] on button "Next" at bounding box center [752, 630] width 89 height 35
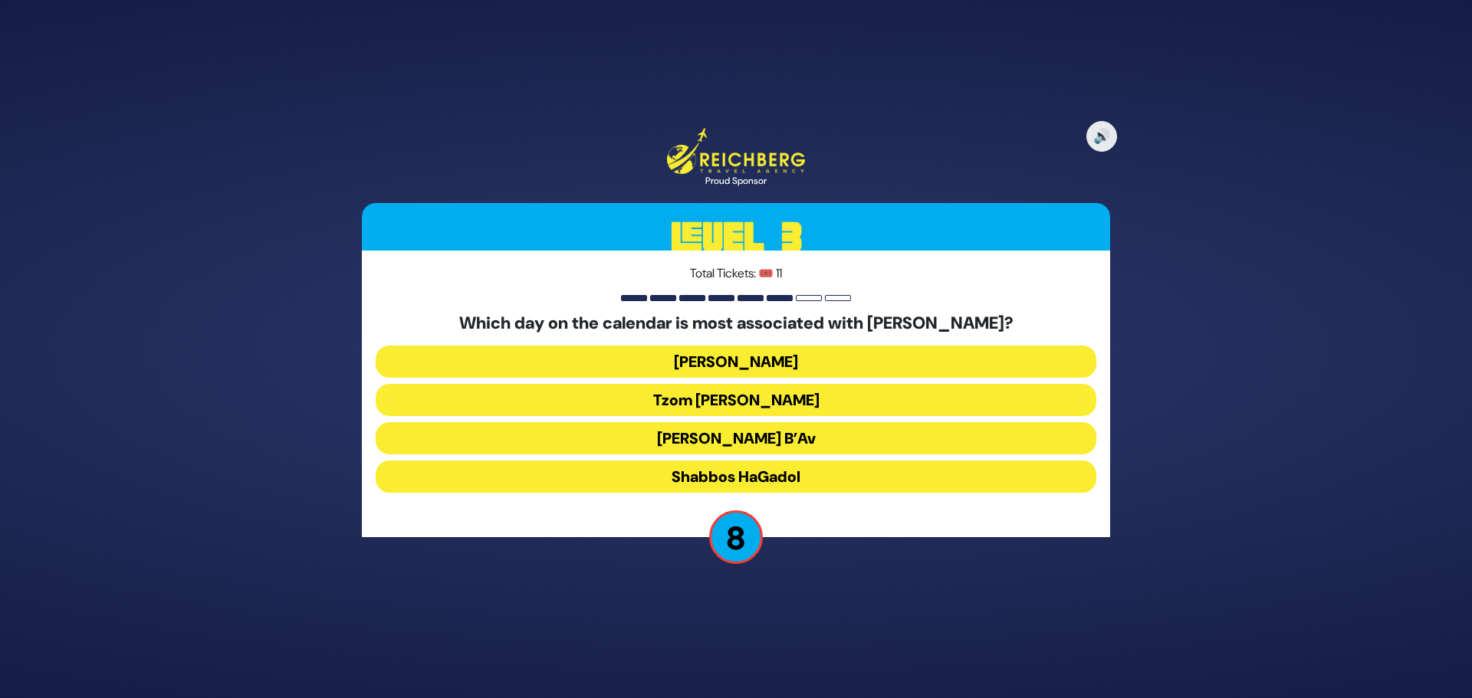
click at [778, 384] on button "Hoshana Rabba" at bounding box center [736, 400] width 720 height 32
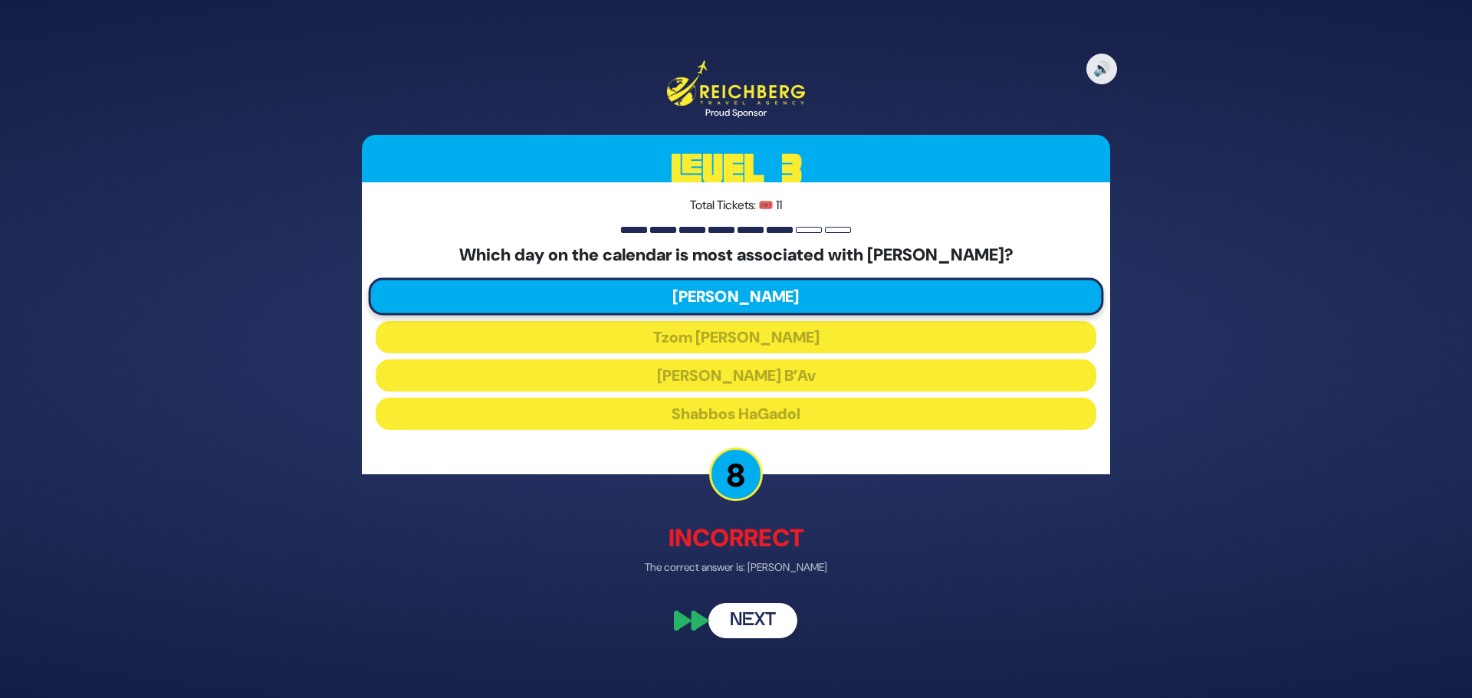
click at [759, 617] on button "Next" at bounding box center [752, 619] width 89 height 35
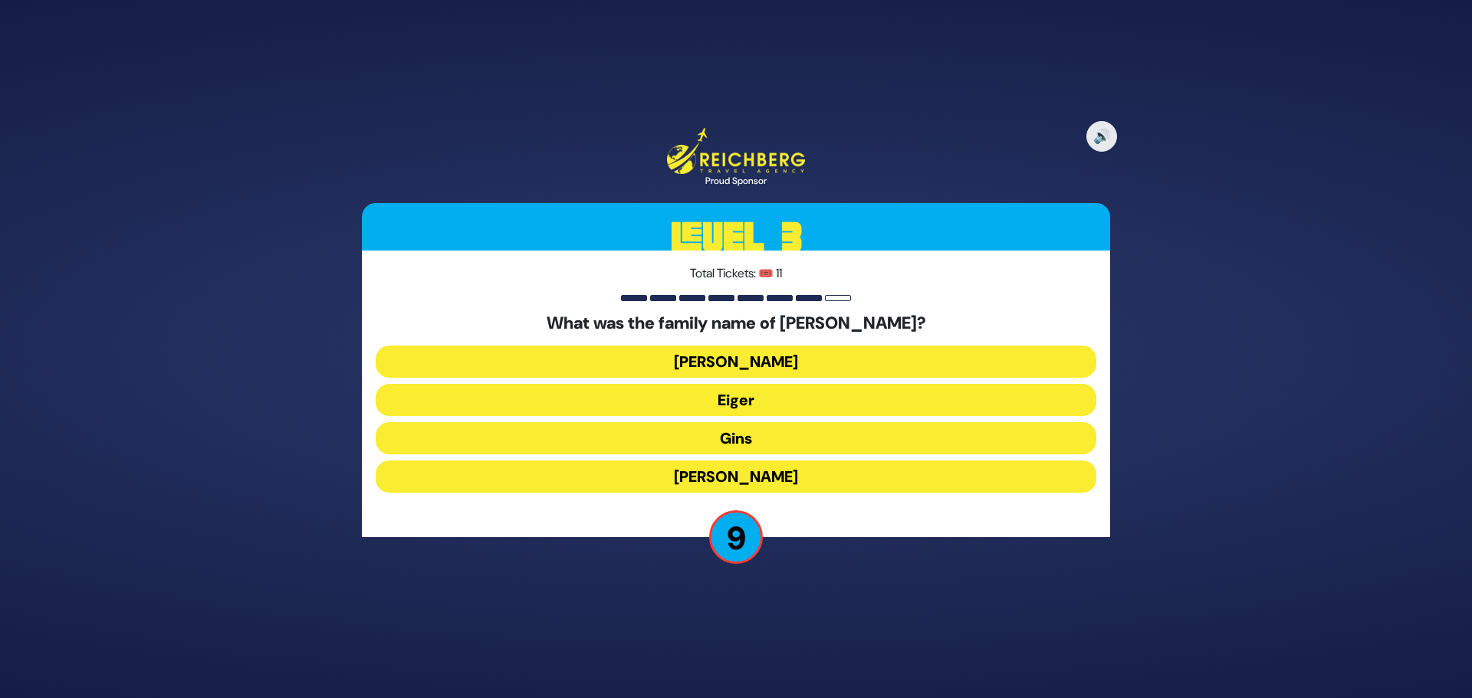
click at [769, 474] on button "Rosenfeld" at bounding box center [736, 477] width 720 height 32
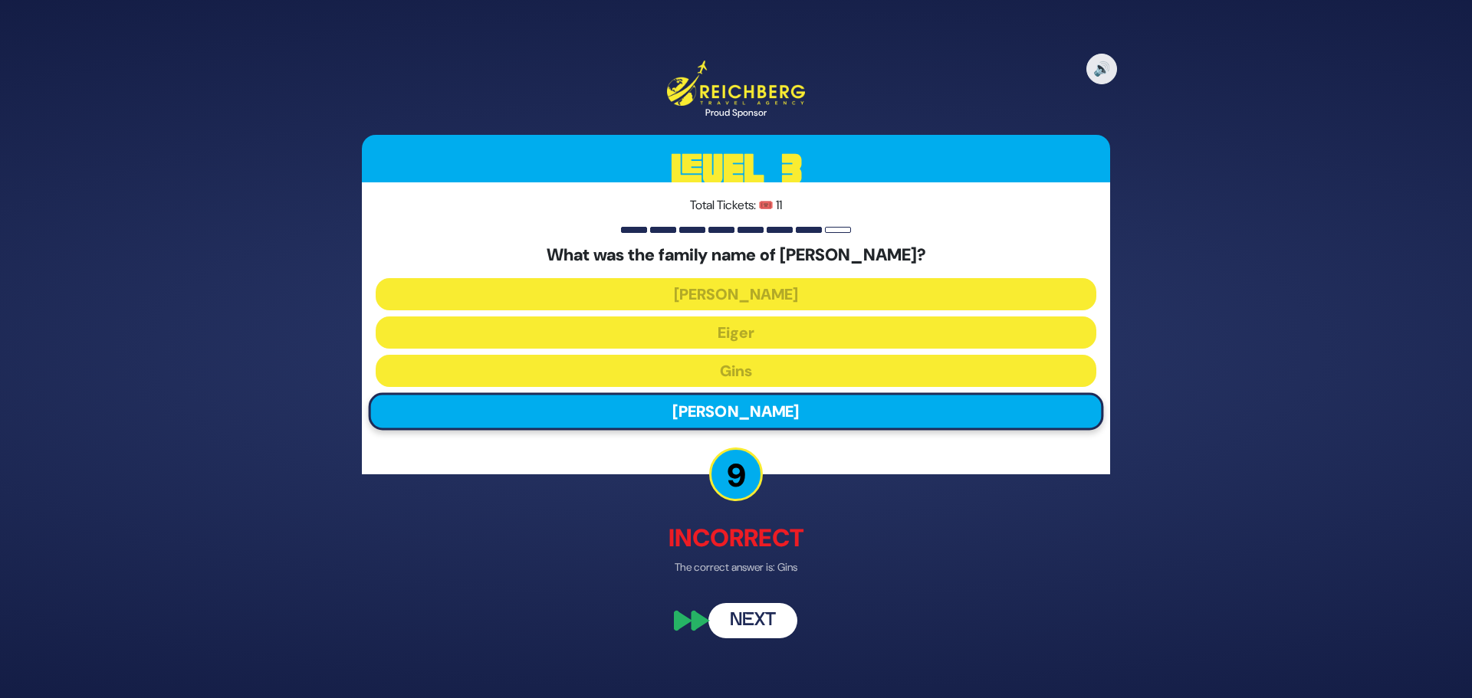
click at [758, 620] on button "Next" at bounding box center [752, 619] width 89 height 35
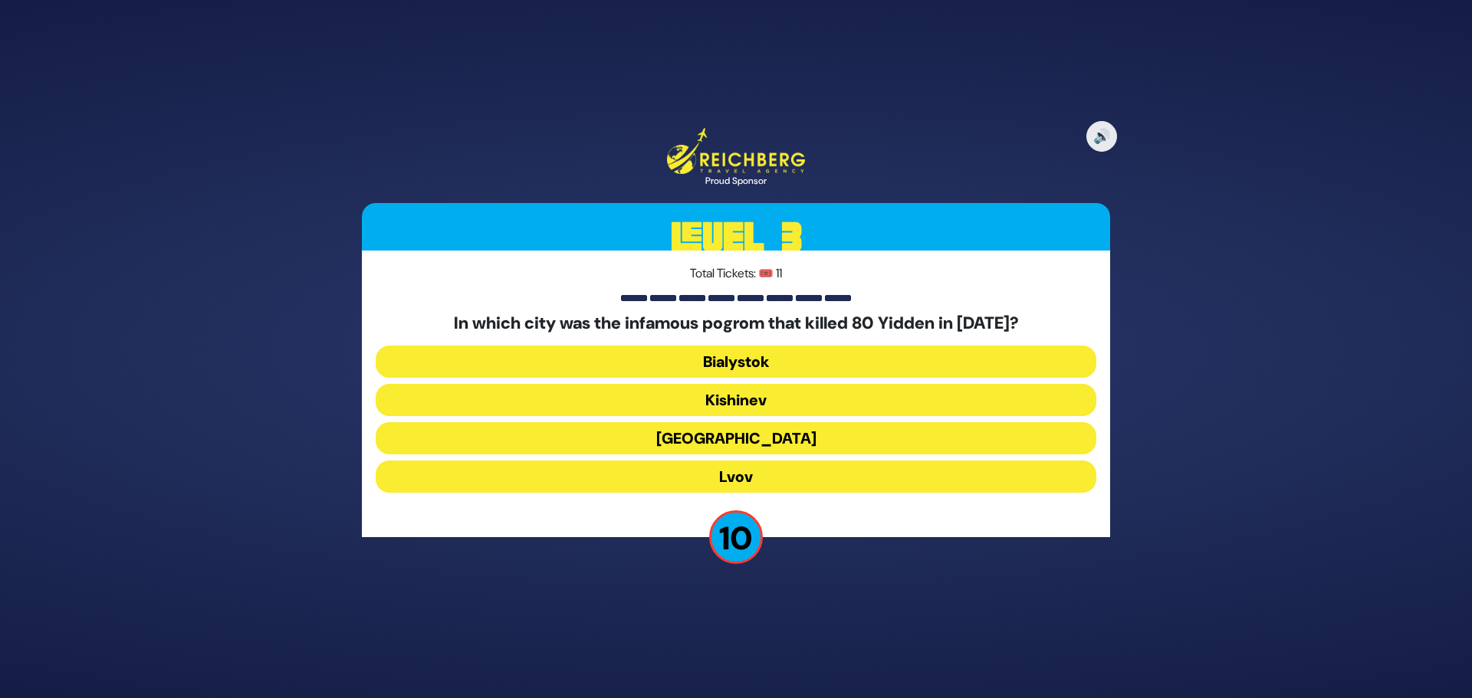
click at [798, 468] on button "Lvov" at bounding box center [736, 477] width 720 height 32
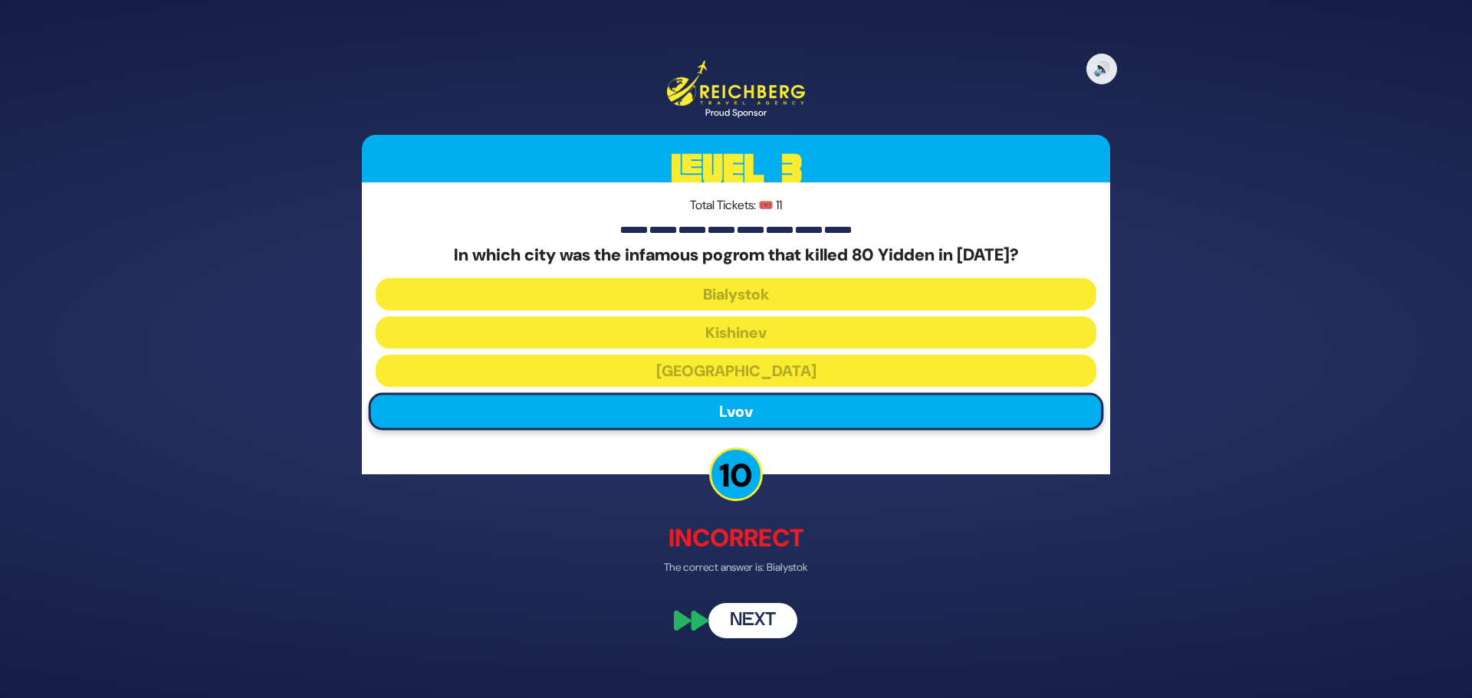
click at [760, 620] on button "Next" at bounding box center [752, 619] width 89 height 35
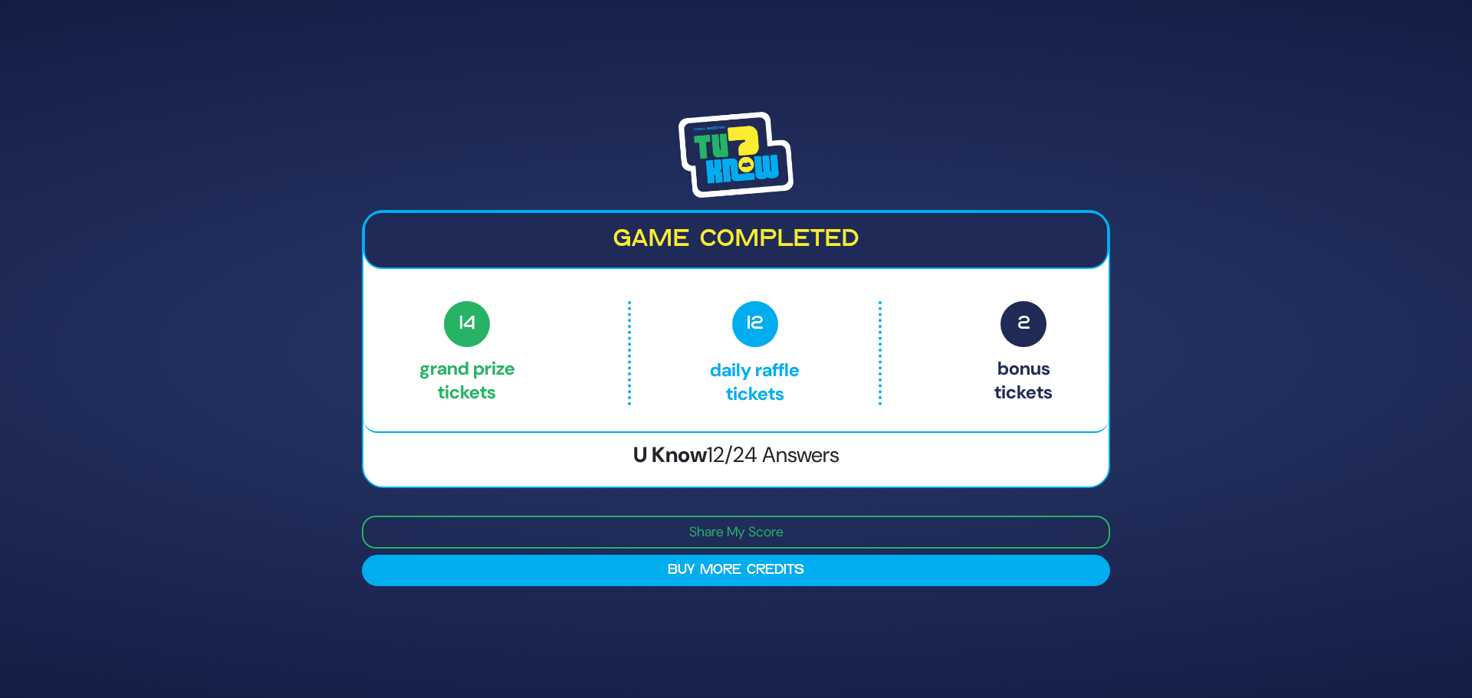
click at [715, 231] on h2 "Game completed" at bounding box center [735, 239] width 717 height 29
click at [582, 156] on div at bounding box center [736, 155] width 748 height 86
